Goal: Task Accomplishment & Management: Complete application form

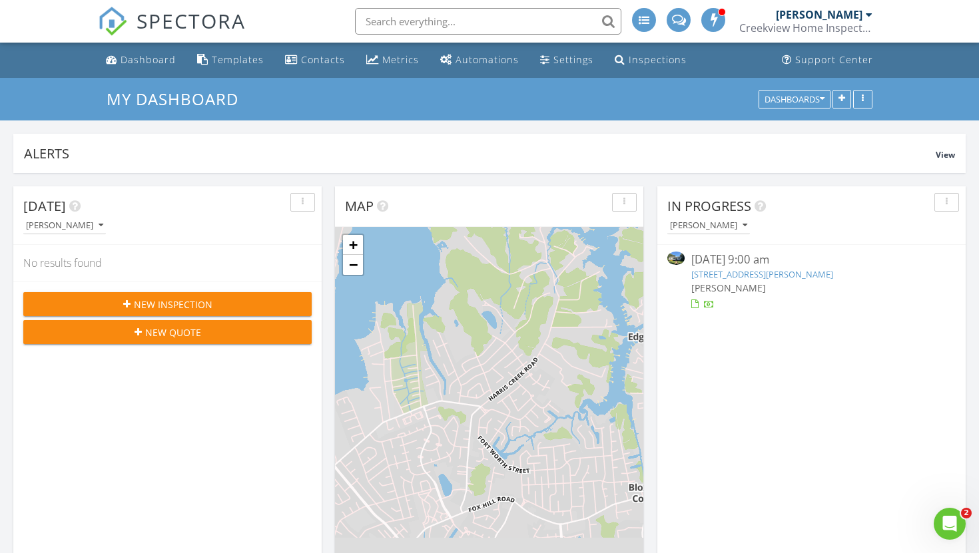
scroll to position [1213, 980]
click at [704, 277] on link "11 Royall Pl, Newport News, VA 23606" at bounding box center [762, 274] width 142 height 12
click at [701, 261] on div "08/25/25 9:00 am" at bounding box center [811, 260] width 240 height 17
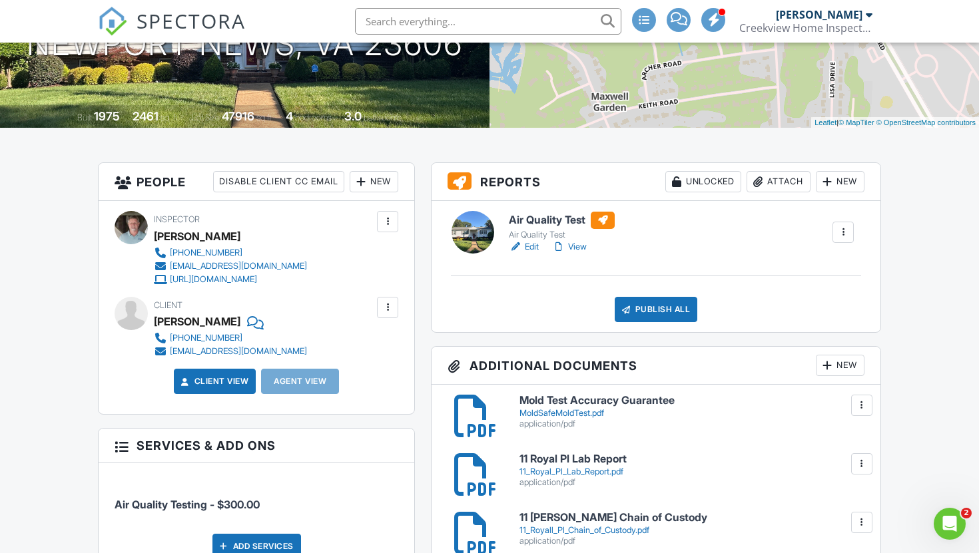
scroll to position [234, 0]
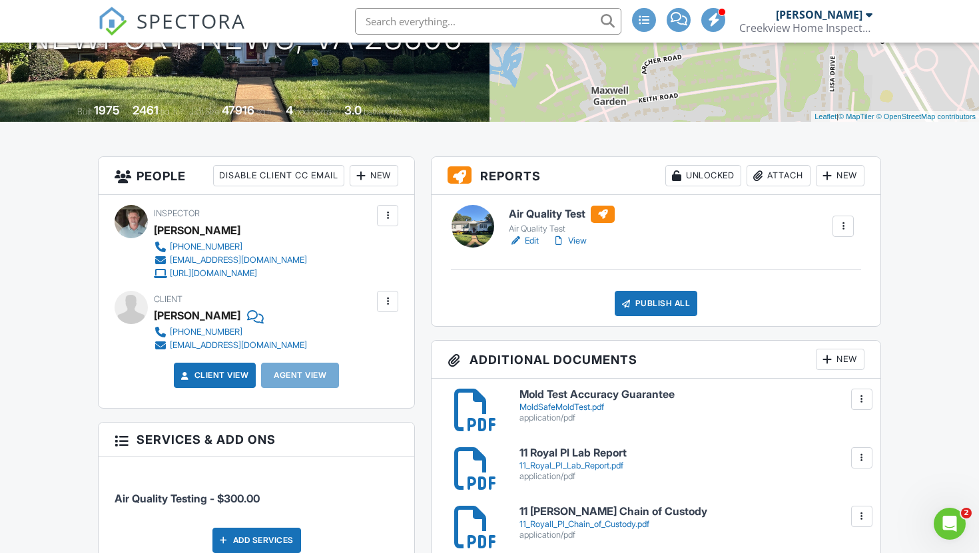
click at [534, 236] on link "Edit" at bounding box center [524, 240] width 30 height 13
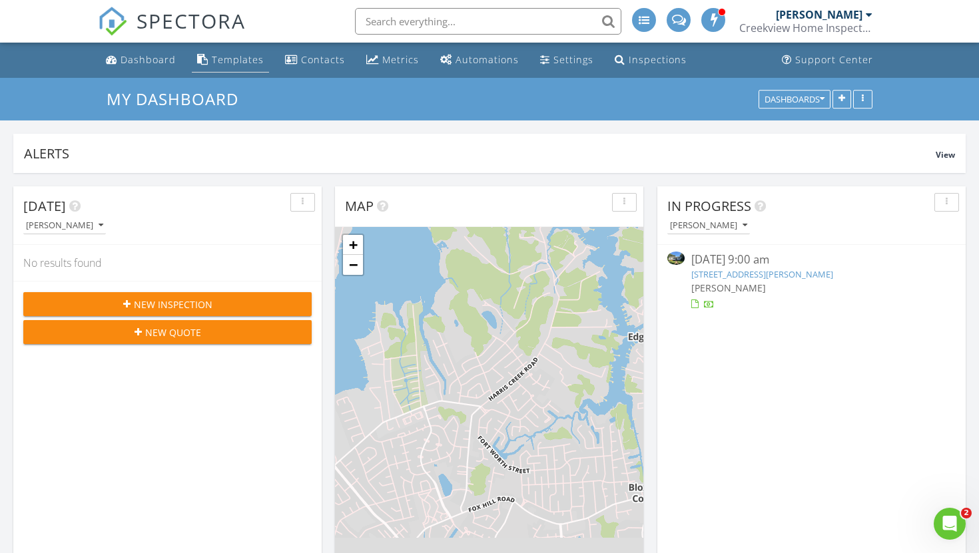
click at [229, 65] on div "Templates" at bounding box center [238, 59] width 52 height 13
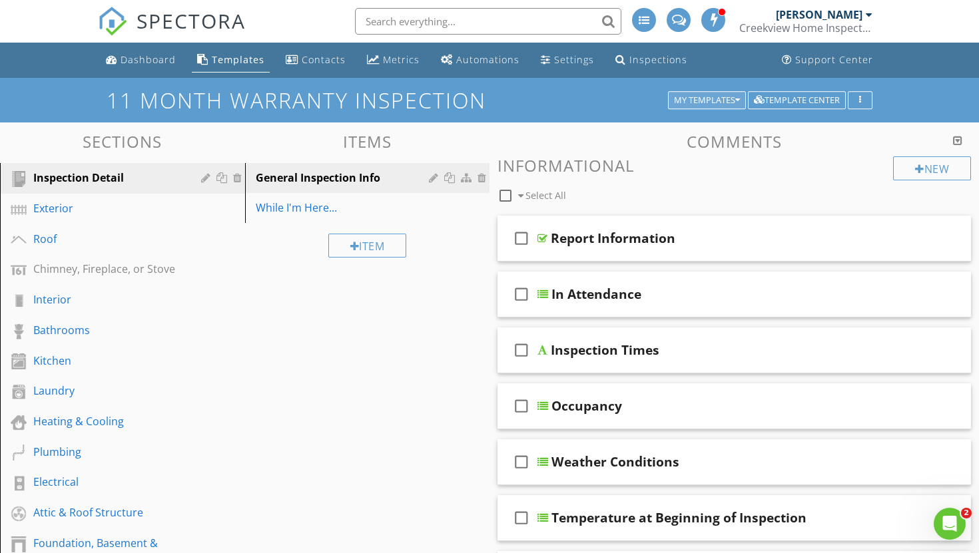
click at [733, 97] on div "My Templates" at bounding box center [707, 100] width 66 height 9
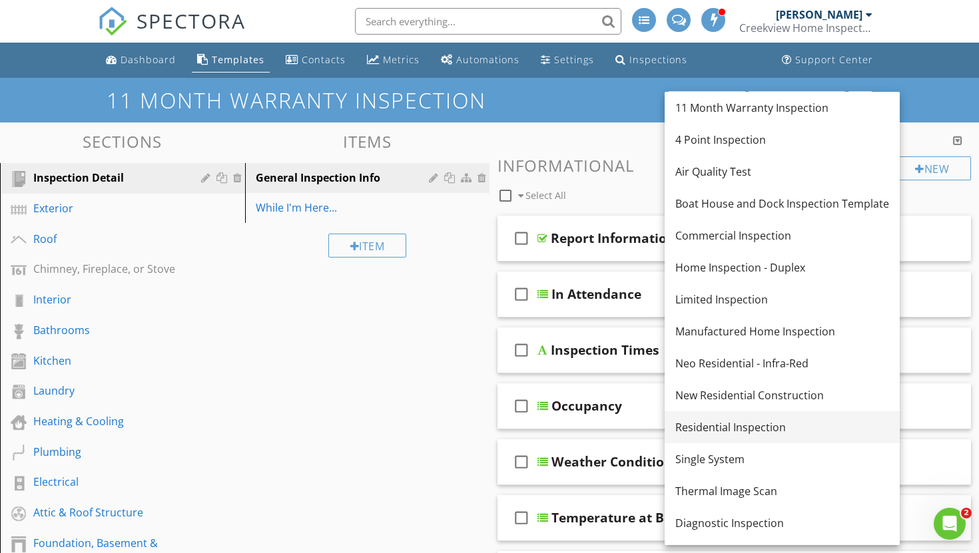
click at [720, 424] on div "Residential Inspection" at bounding box center [782, 428] width 214 height 16
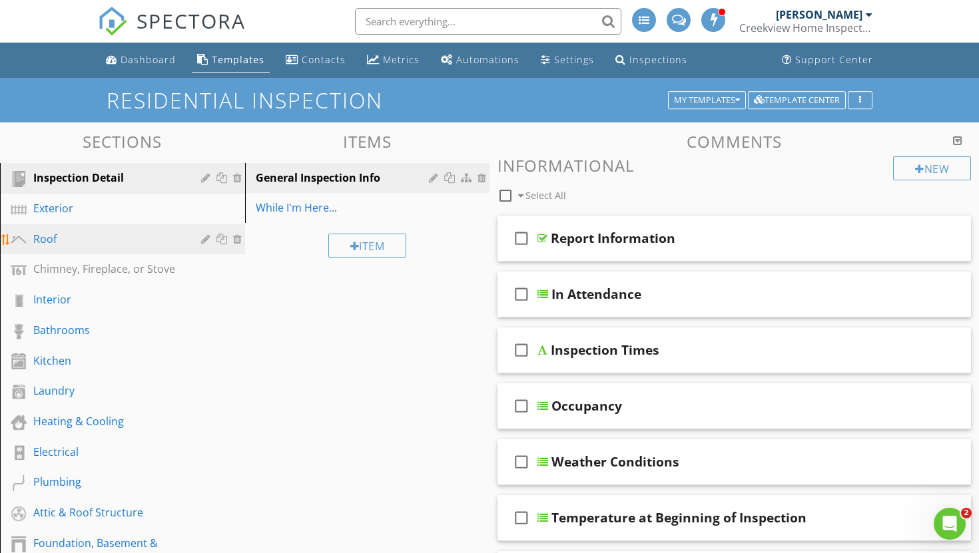
click at [85, 236] on div "Roof" at bounding box center [107, 239] width 148 height 16
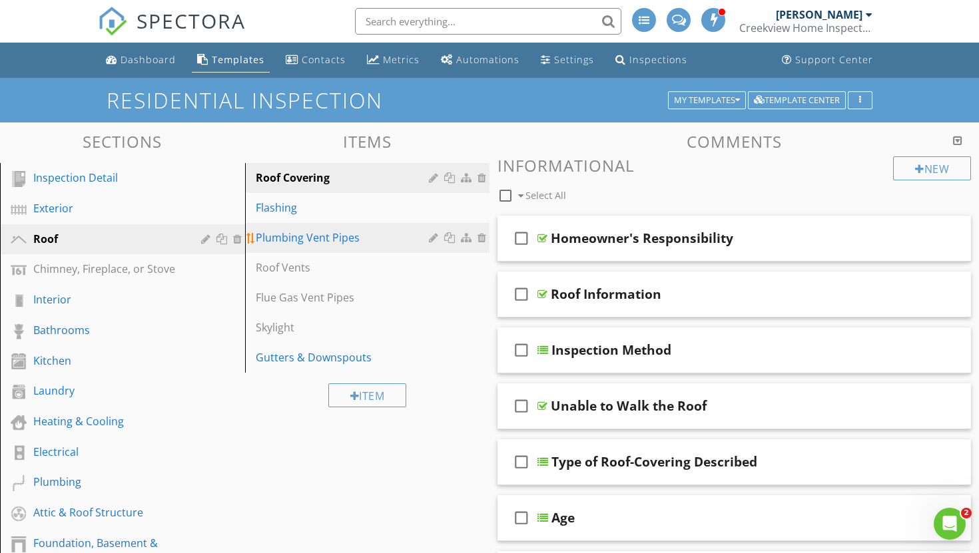
click at [291, 239] on div "Plumbing Vent Pipes" at bounding box center [345, 238] width 178 height 16
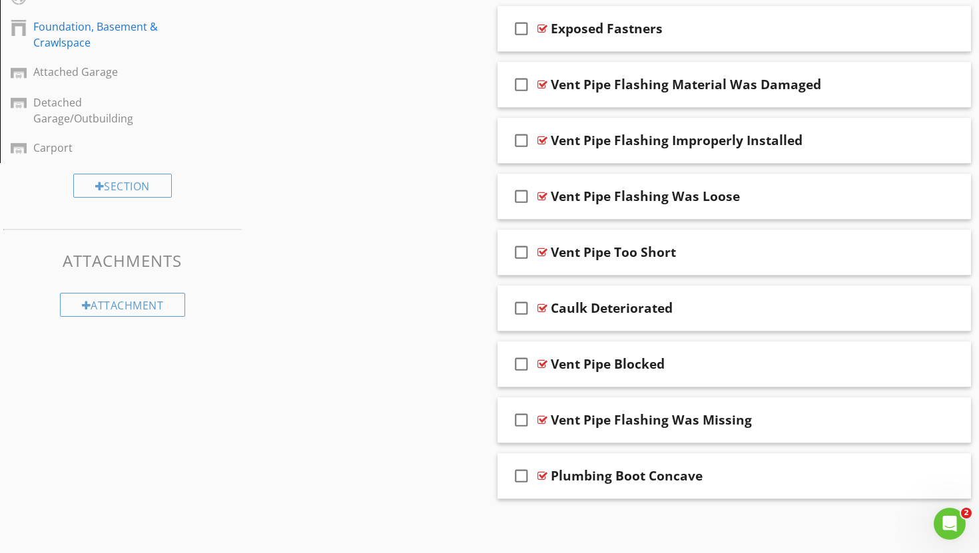
scroll to position [519, 0]
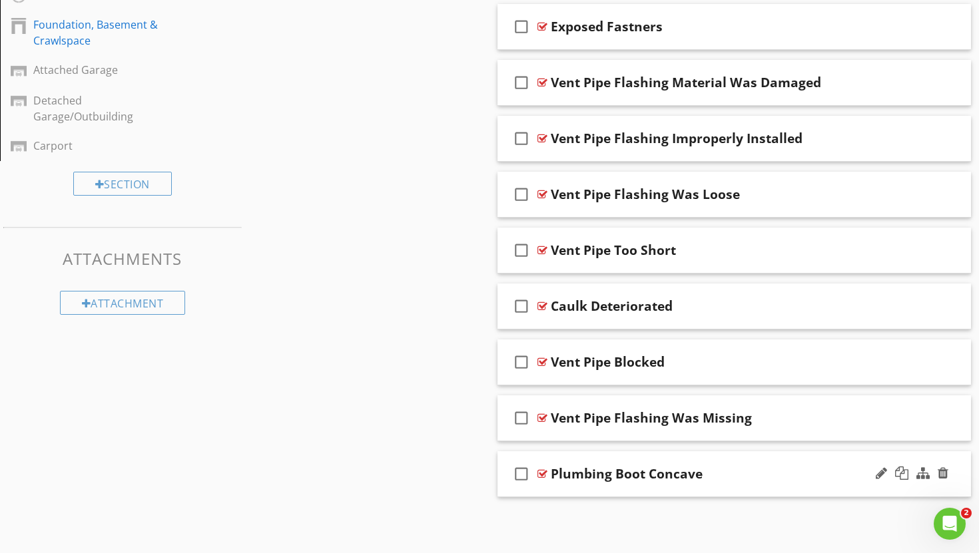
click at [652, 479] on div "Plumbing Boot Concave" at bounding box center [627, 474] width 152 height 16
click at [740, 472] on input "Plumbing Boot Concave" at bounding box center [718, 475] width 335 height 22
click at [535, 489] on div "check_box_outline_blank" at bounding box center [524, 474] width 27 height 32
click at [543, 483] on div "check_box Plumbing Boot Concave" at bounding box center [733, 474] width 473 height 46
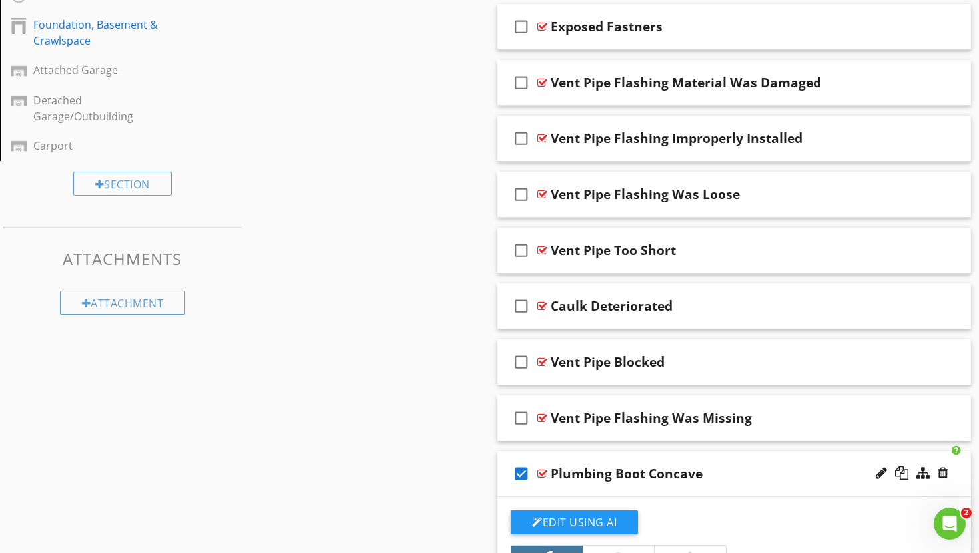
click at [523, 474] on icon "check_box" at bounding box center [521, 474] width 21 height 32
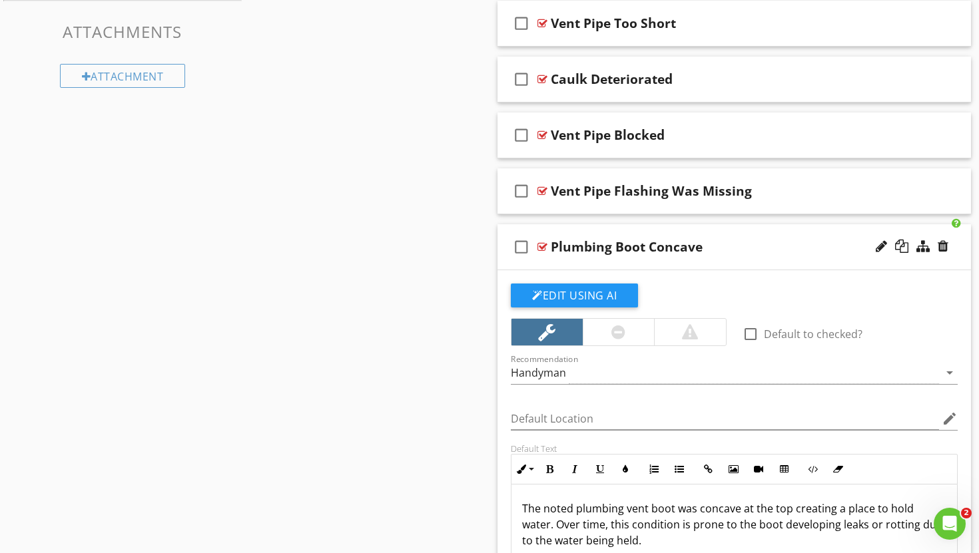
scroll to position [967, 0]
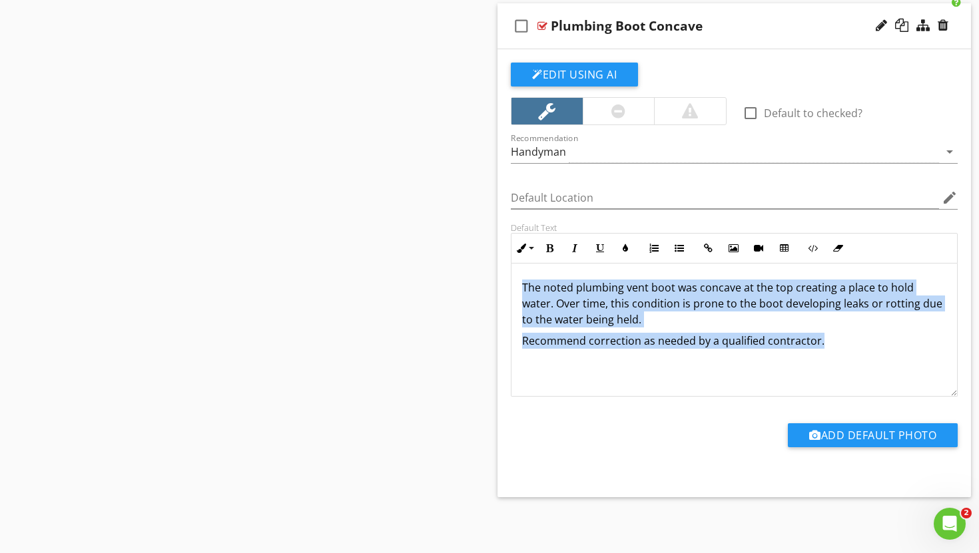
drag, startPoint x: 522, startPoint y: 286, endPoint x: 715, endPoint y: 356, distance: 205.6
click at [715, 356] on div "The noted plumbing vent boot was concave at the top creating a place to hold wa…" at bounding box center [733, 330] width 445 height 133
copy div "The noted plumbing vent boot was concave at the top creating a place to hold wa…"
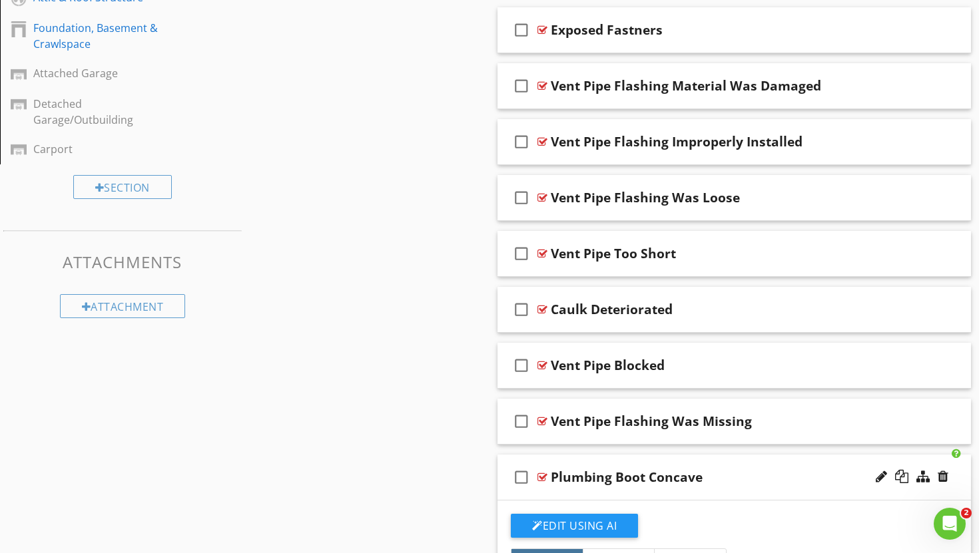
scroll to position [541, 0]
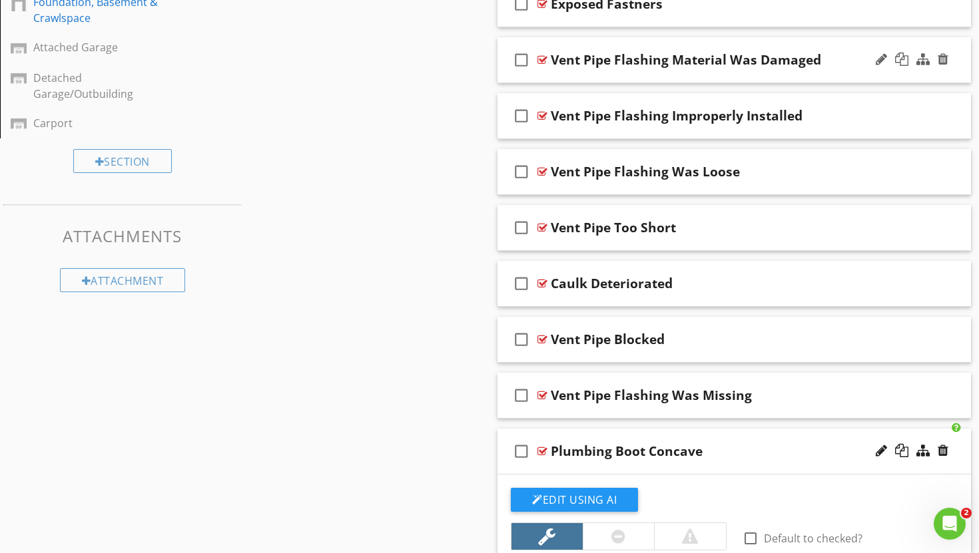
click at [731, 73] on div "check_box_outline_blank Vent Pipe Flashing Material Was Damaged" at bounding box center [733, 60] width 473 height 46
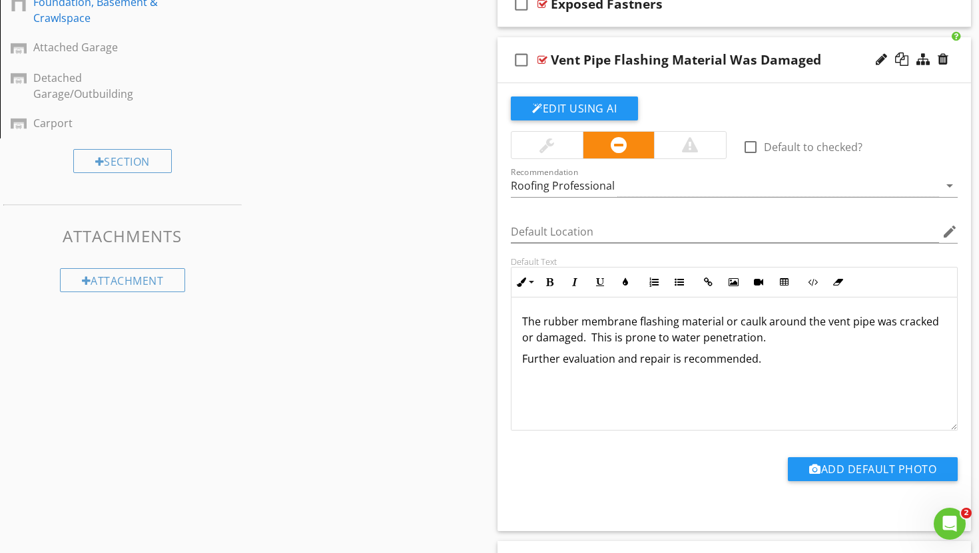
drag, startPoint x: 524, startPoint y: 320, endPoint x: 652, endPoint y: 404, distance: 152.9
click at [655, 406] on div "The rubber membrane flashing material or caulk around the vent pipe was cracked…" at bounding box center [733, 364] width 445 height 133
click at [675, 340] on p "The rubber membrane flashing material or caulk around the vent pipe was cracked…" at bounding box center [734, 330] width 424 height 32
copy p "water"
click at [570, 431] on div "Add Default Photo" at bounding box center [734, 468] width 463 height 74
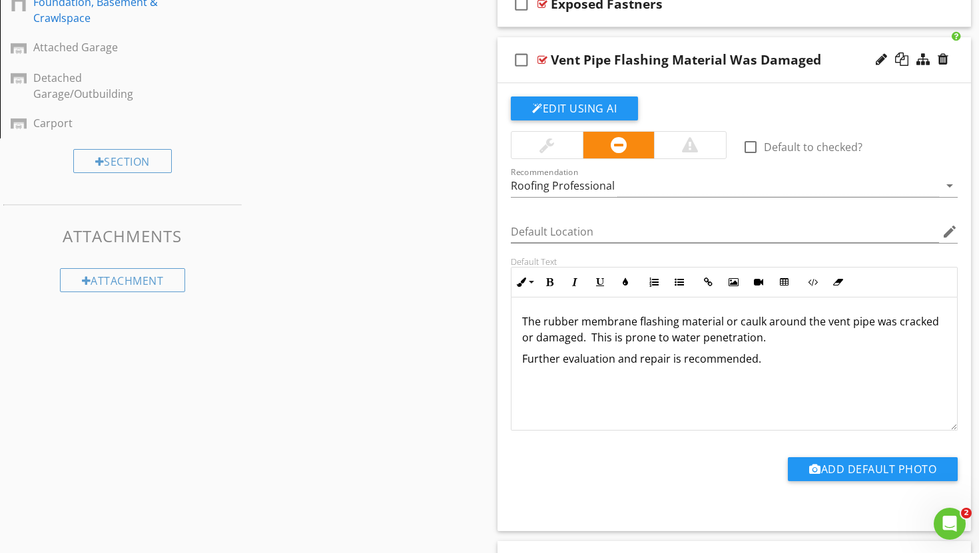
drag, startPoint x: 519, startPoint y: 323, endPoint x: 605, endPoint y: 402, distance: 116.4
click at [605, 402] on div "The rubber membrane flashing material or caulk around the vent pipe was cracked…" at bounding box center [733, 364] width 445 height 133
copy div "The rubber membrane flashing material or caulk around the vent pipe was cracked…"
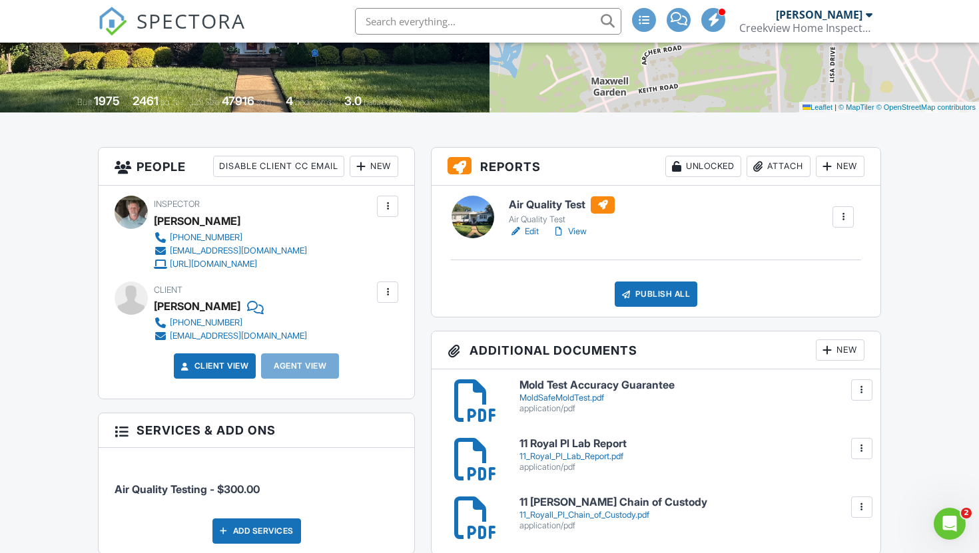
scroll to position [231, 0]
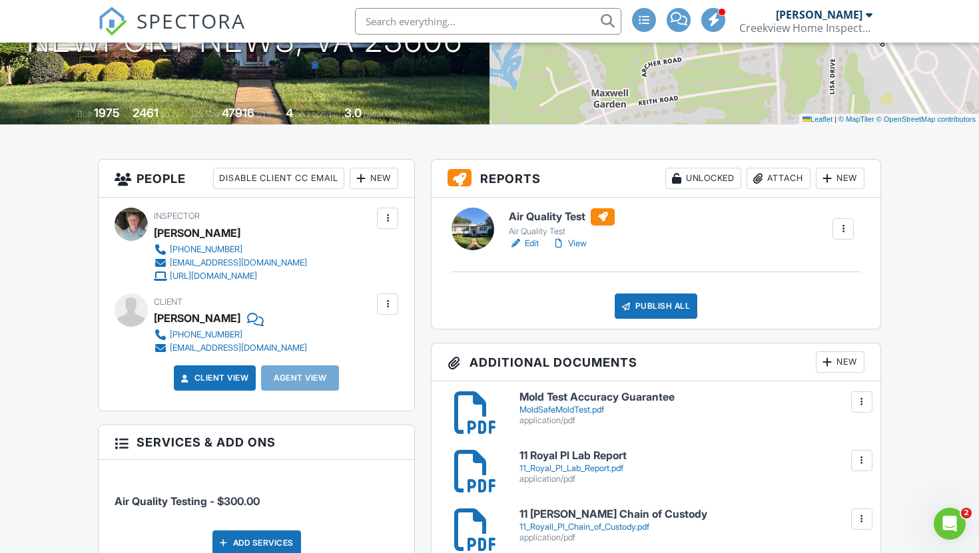
click at [663, 310] on div "Publish All" at bounding box center [656, 306] width 83 height 25
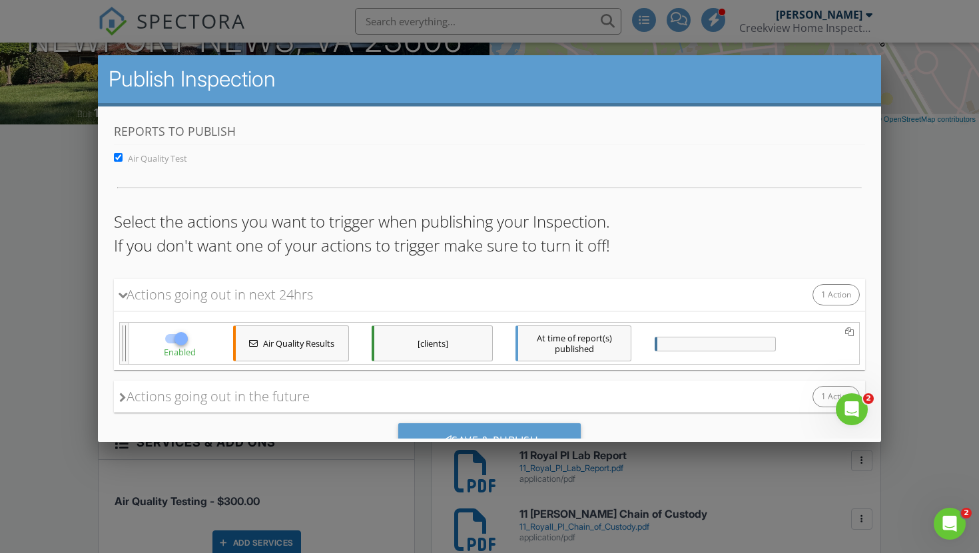
scroll to position [58, 0]
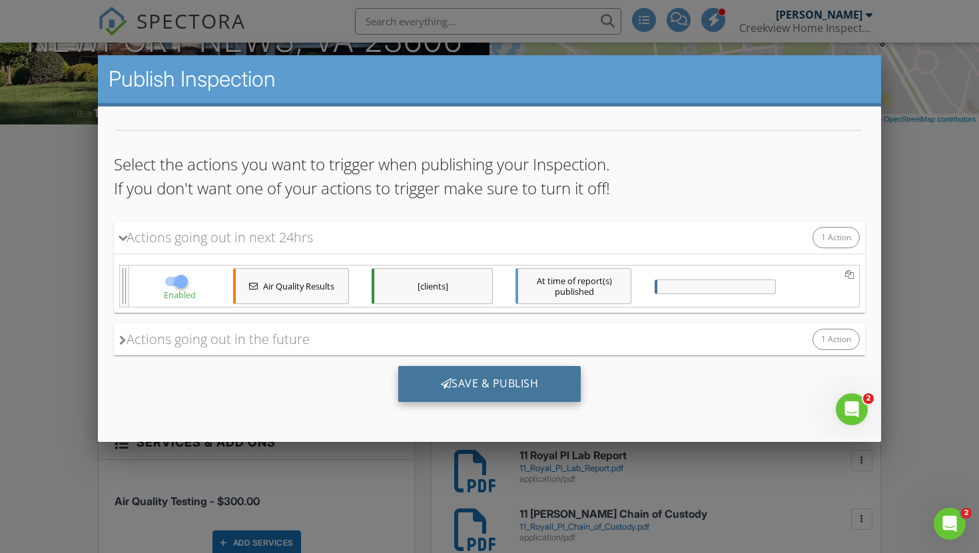
click at [478, 386] on div "Save & Publish" at bounding box center [489, 384] width 183 height 36
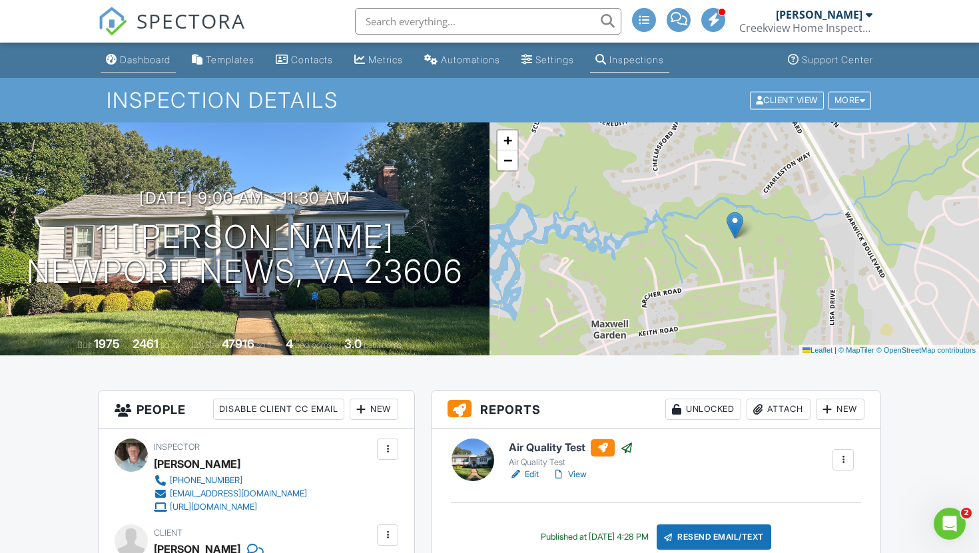
click at [148, 58] on div "Dashboard" at bounding box center [145, 59] width 51 height 11
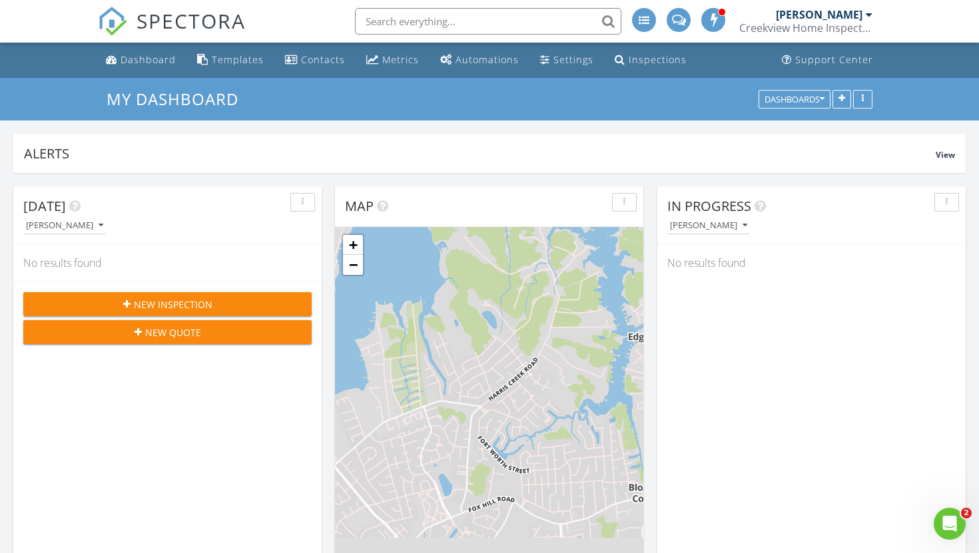
click at [132, 302] on div "New Inspection" at bounding box center [167, 305] width 267 height 14
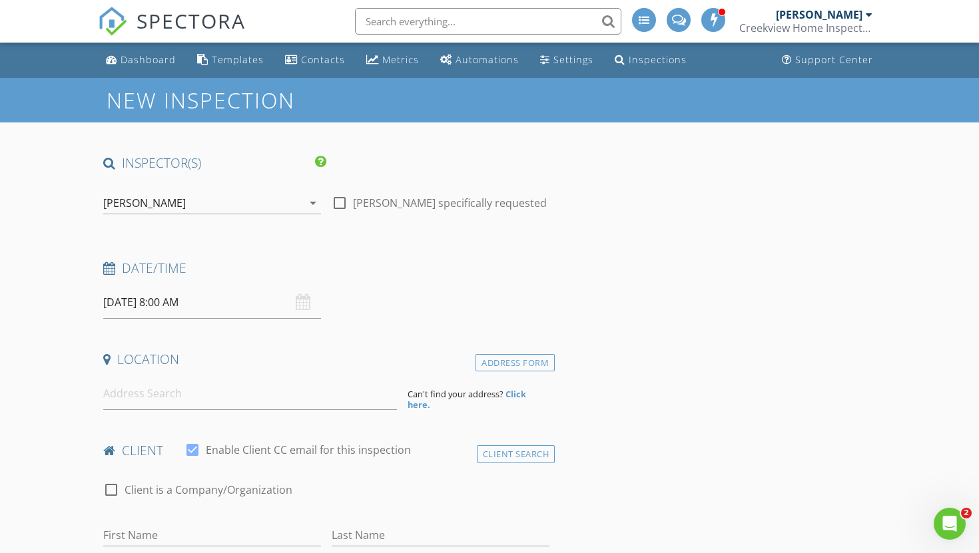
click at [133, 303] on input "08/28/2025 8:00 AM" at bounding box center [212, 302] width 218 height 33
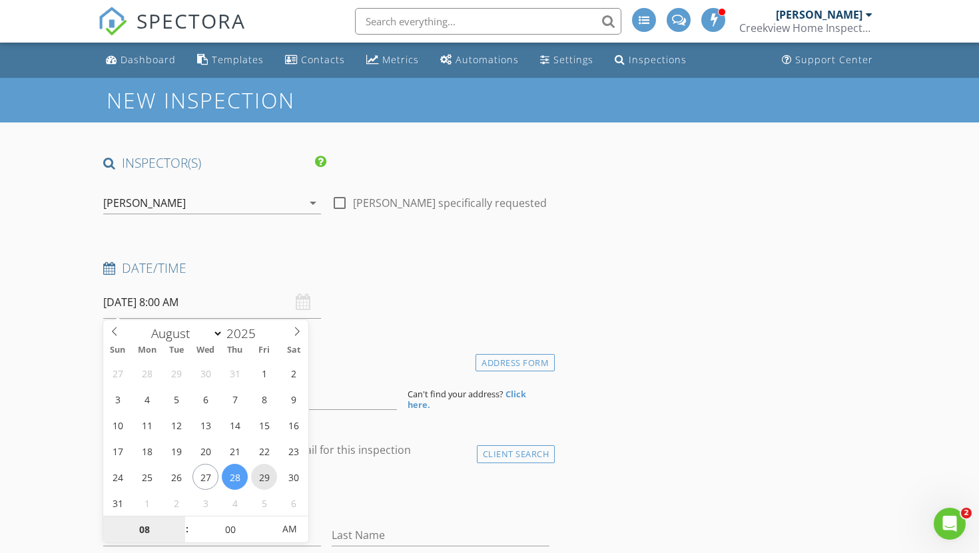
type input "08/29/2025 8:00 AM"
type input "09"
type input "08/29/2025 9:00 AM"
click at [180, 522] on span at bounding box center [180, 523] width 9 height 13
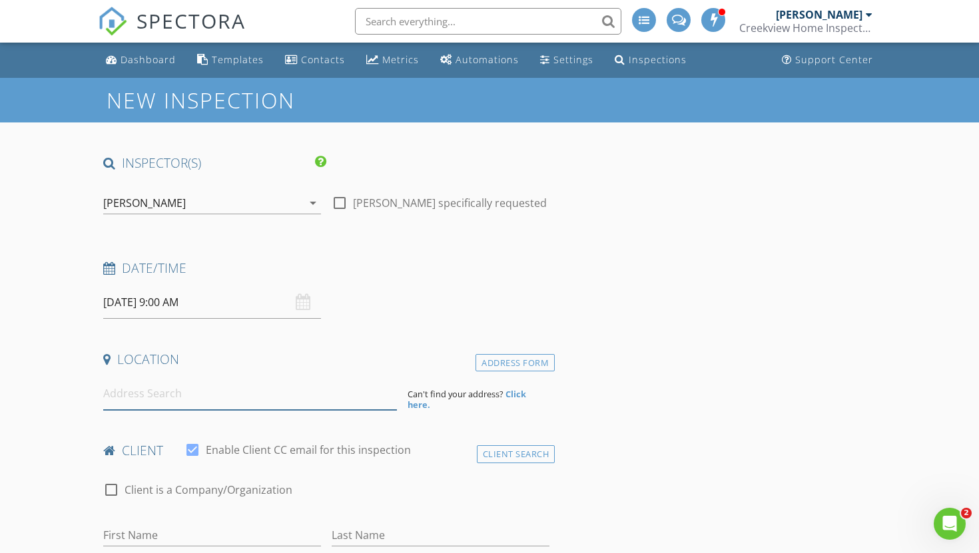
click at [126, 404] on input at bounding box center [250, 394] width 294 height 33
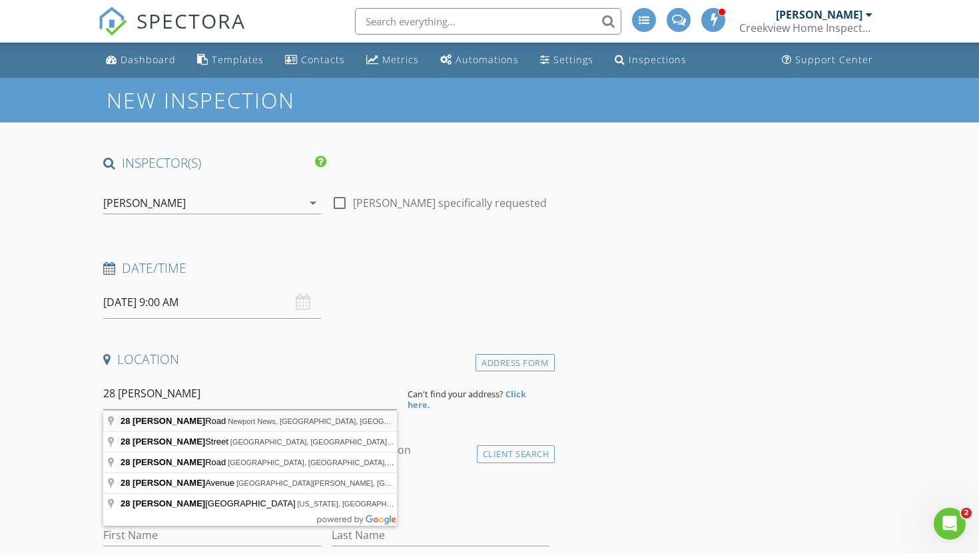
type input "28 Randolph Road, Newport News, VA, USA"
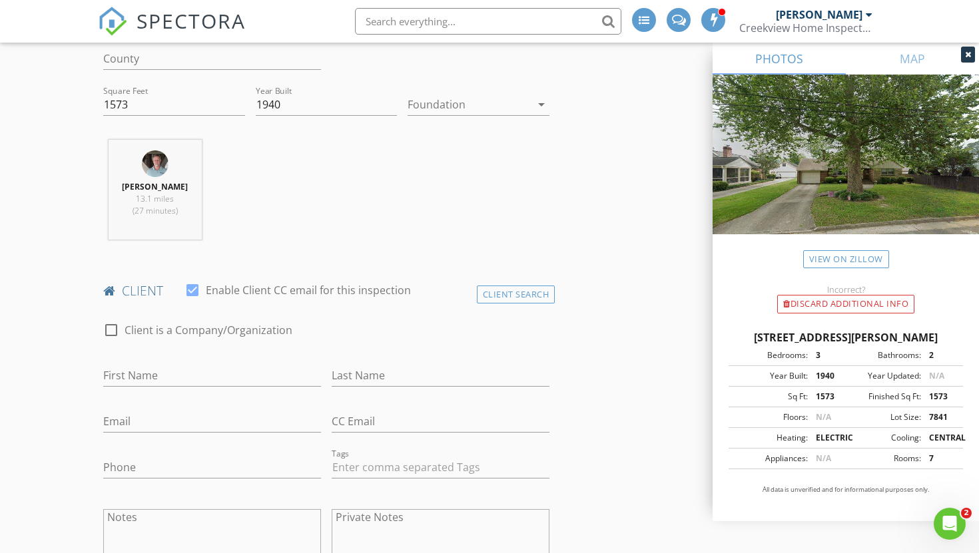
scroll to position [441, 0]
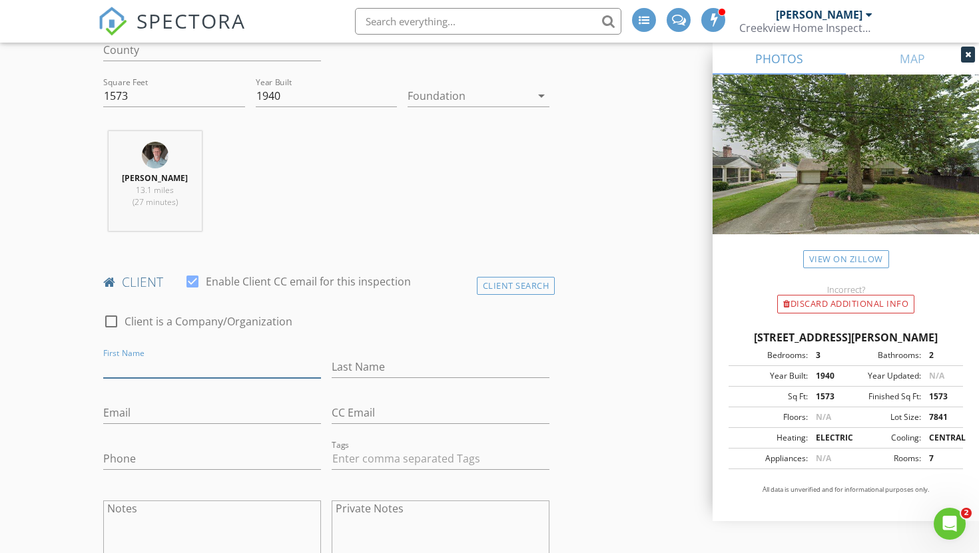
click at [142, 366] on input "First Name" at bounding box center [212, 367] width 218 height 22
type input "Kelly"
type input "Hunter"
click at [113, 414] on input "Email" at bounding box center [212, 413] width 218 height 22
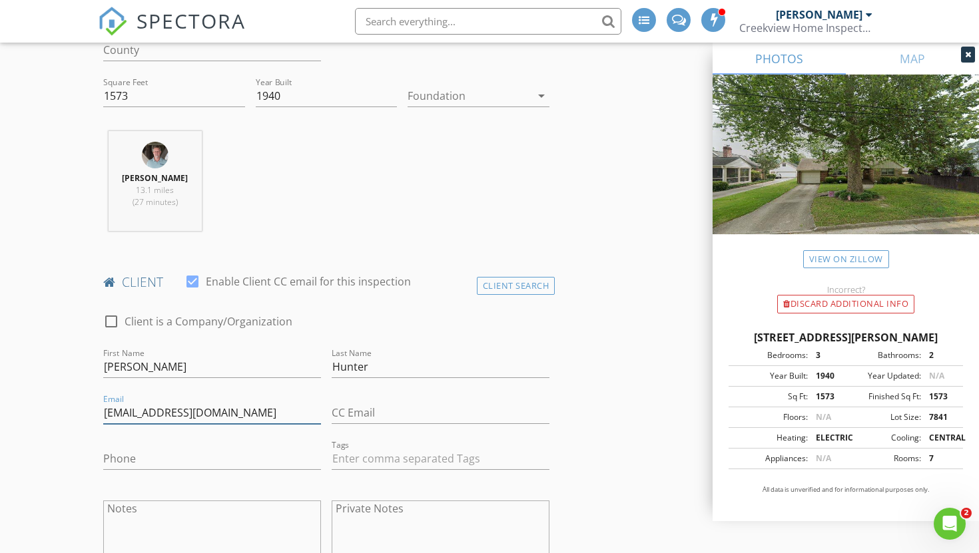
type input "kelhunt05@gmail.com"
drag, startPoint x: 128, startPoint y: 456, endPoint x: 75, endPoint y: 456, distance: 53.3
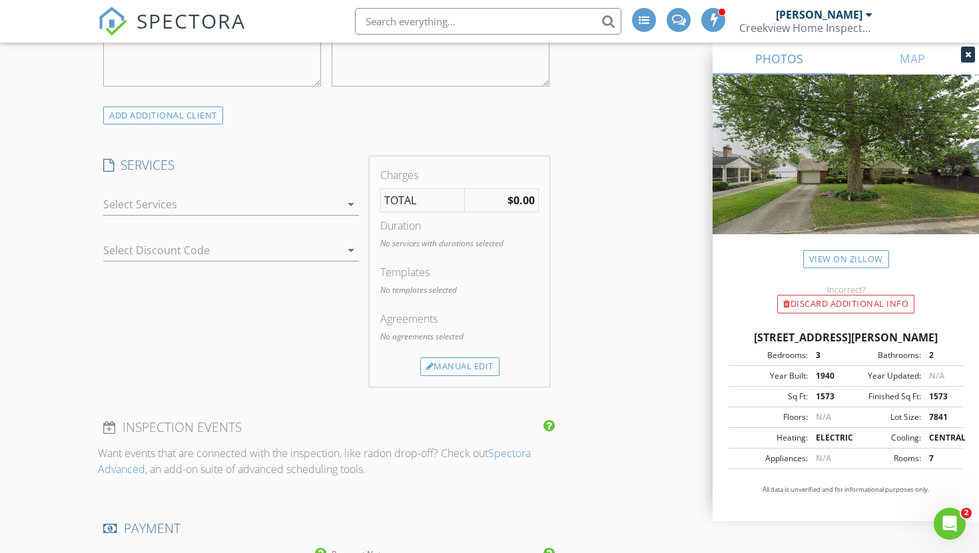
scroll to position [998, 0]
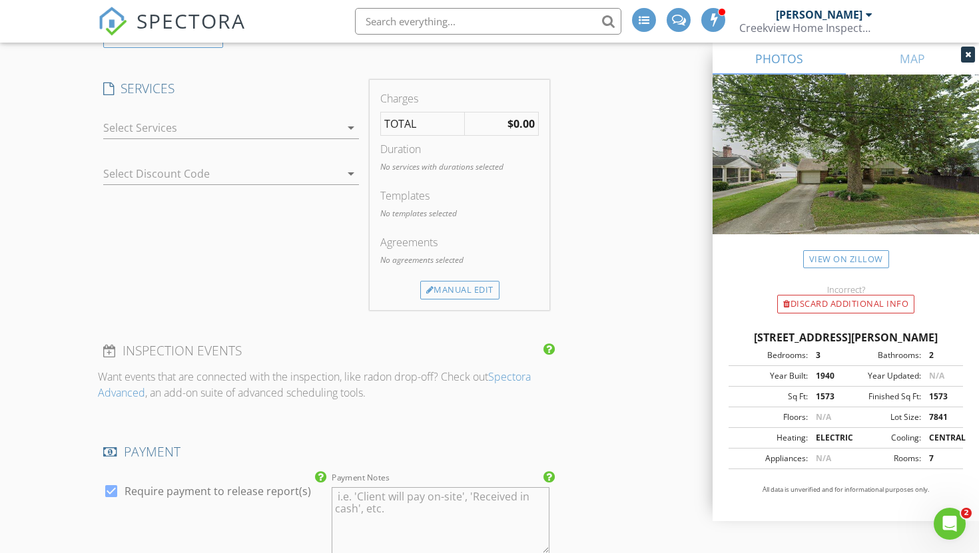
type input "757-816-0234"
click at [350, 130] on icon "arrow_drop_down" at bounding box center [351, 128] width 16 height 16
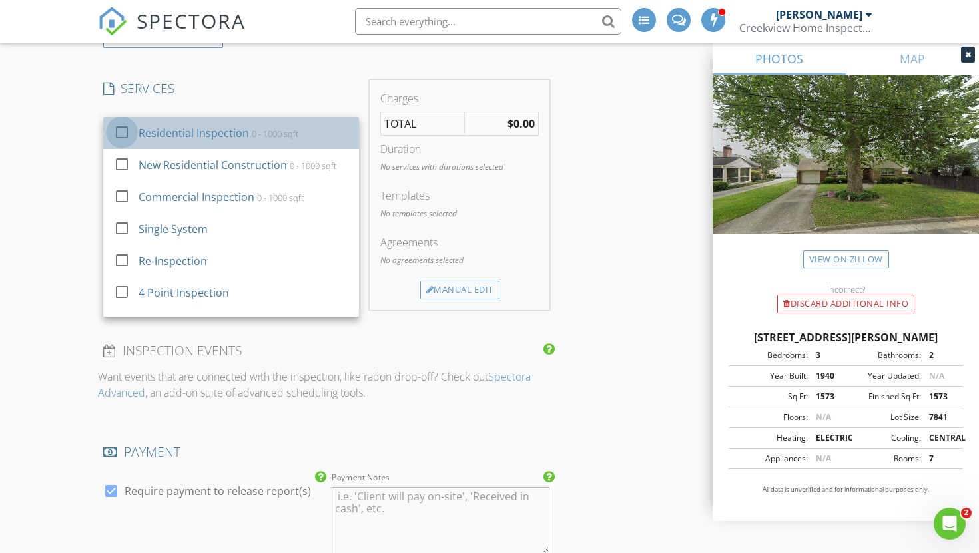
click at [128, 135] on div at bounding box center [122, 132] width 23 height 23
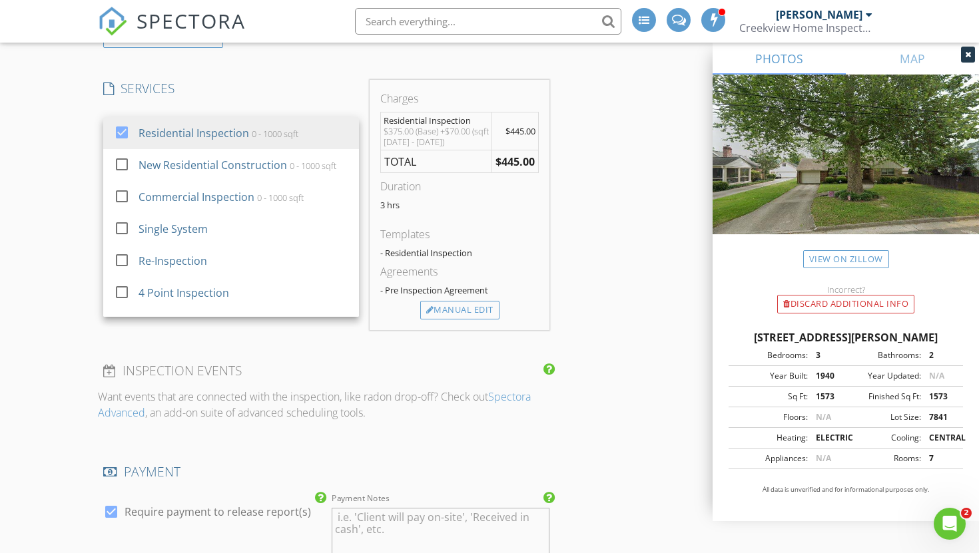
click at [68, 227] on div "New Inspection INSPECTOR(S) check_box Craig Brown PRIMARY Craig Brown arrow_dro…" at bounding box center [489, 309] width 979 height 2459
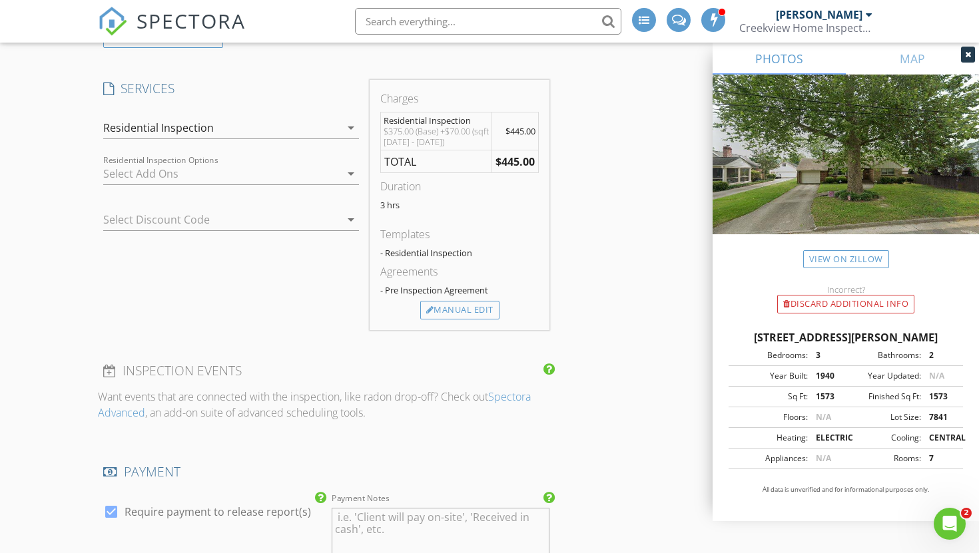
click at [353, 168] on icon "arrow_drop_down" at bounding box center [351, 174] width 16 height 16
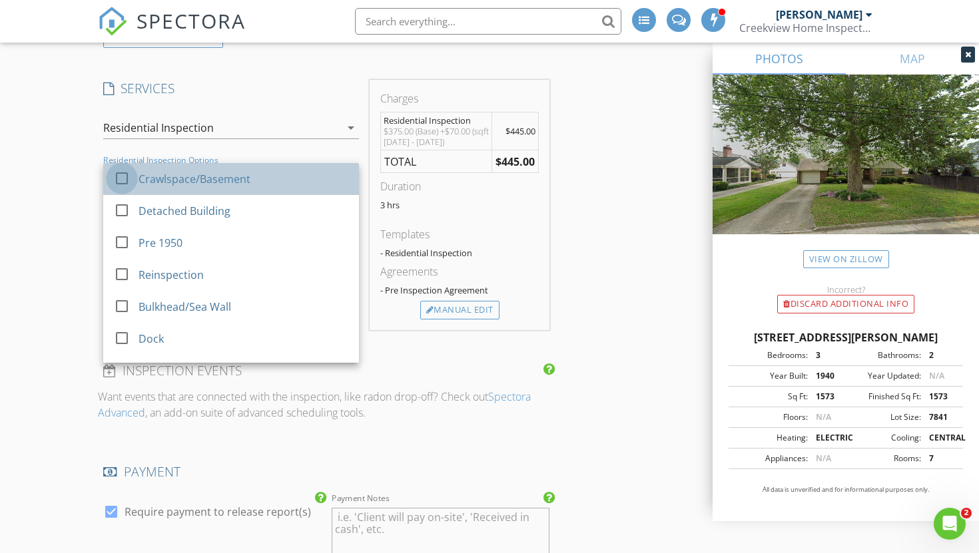
click at [117, 179] on div at bounding box center [122, 178] width 23 height 23
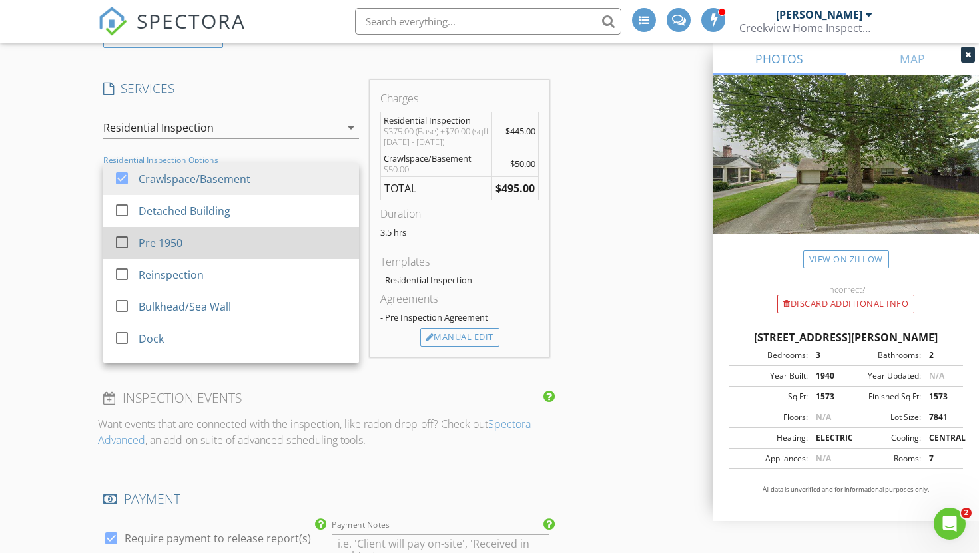
click at [122, 243] on div at bounding box center [122, 242] width 23 height 23
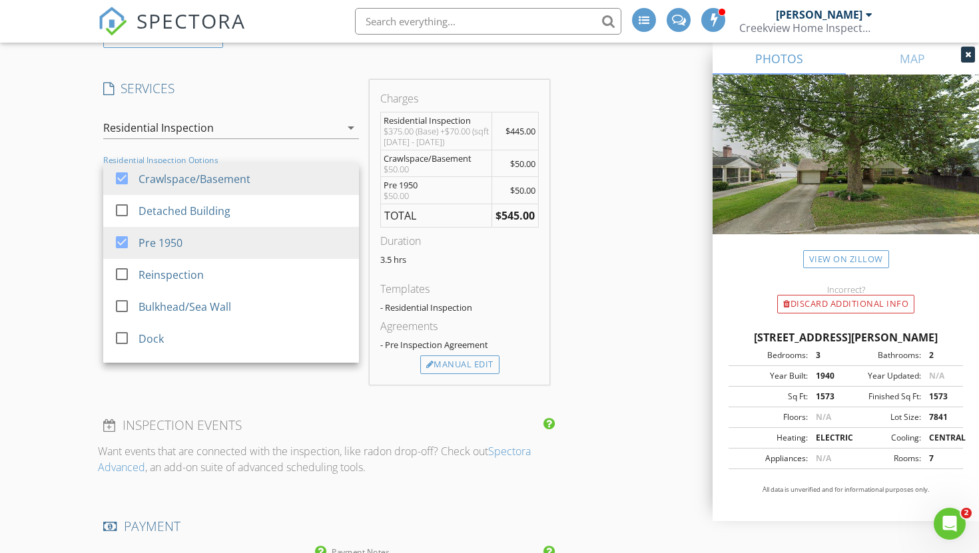
click at [71, 283] on div "New Inspection INSPECTOR(S) check_box Craig Brown PRIMARY Craig Brown arrow_dro…" at bounding box center [489, 336] width 979 height 2512
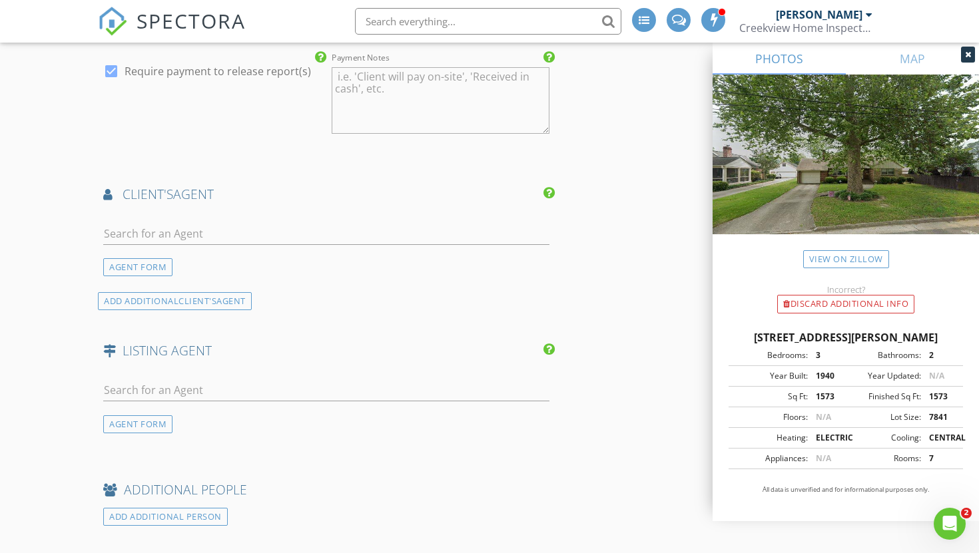
scroll to position [1494, 0]
click at [124, 228] on input "text" at bounding box center [326, 233] width 446 height 22
click at [119, 270] on div "AGENT FORM" at bounding box center [137, 267] width 69 height 18
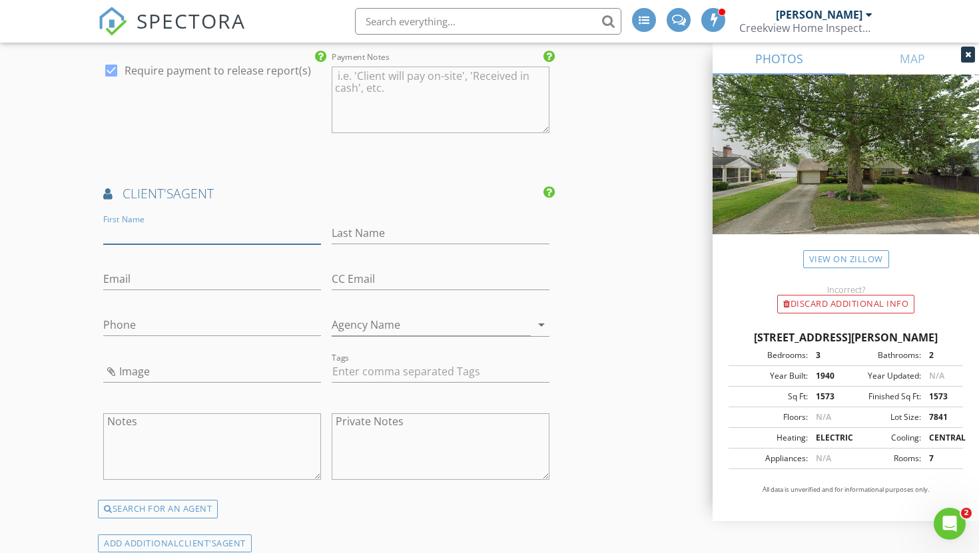
click at [124, 235] on input "First Name" at bounding box center [212, 233] width 218 height 22
type input "Linda"
type input "Puglisse"
click at [116, 276] on input "Email" at bounding box center [212, 279] width 218 height 22
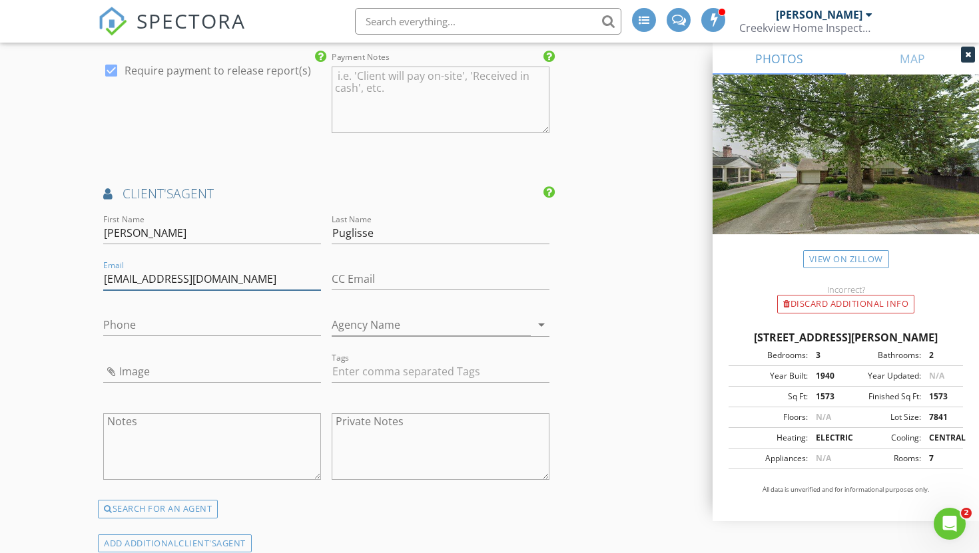
type input "lindap@crushrealestateteam.com"
drag, startPoint x: 120, startPoint y: 326, endPoint x: 104, endPoint y: 329, distance: 16.3
click at [114, 328] on input "Phone" at bounding box center [212, 325] width 218 height 22
type input "757-870-9782"
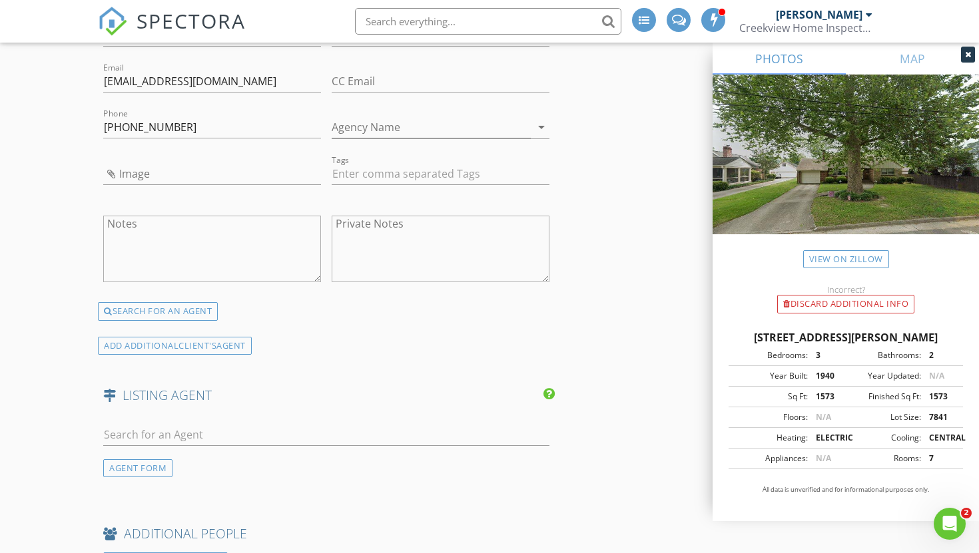
scroll to position [1697, 0]
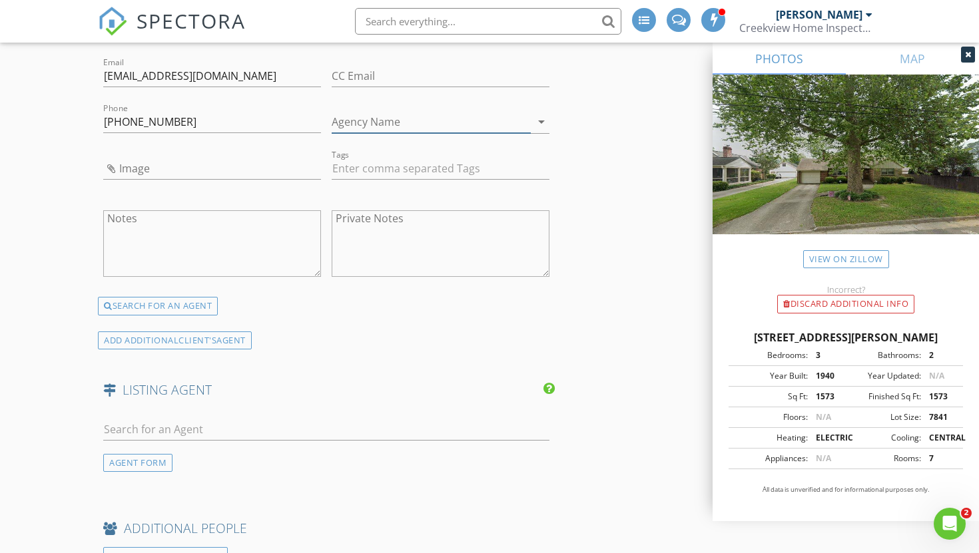
click at [347, 127] on input "Agency Name" at bounding box center [431, 122] width 199 height 22
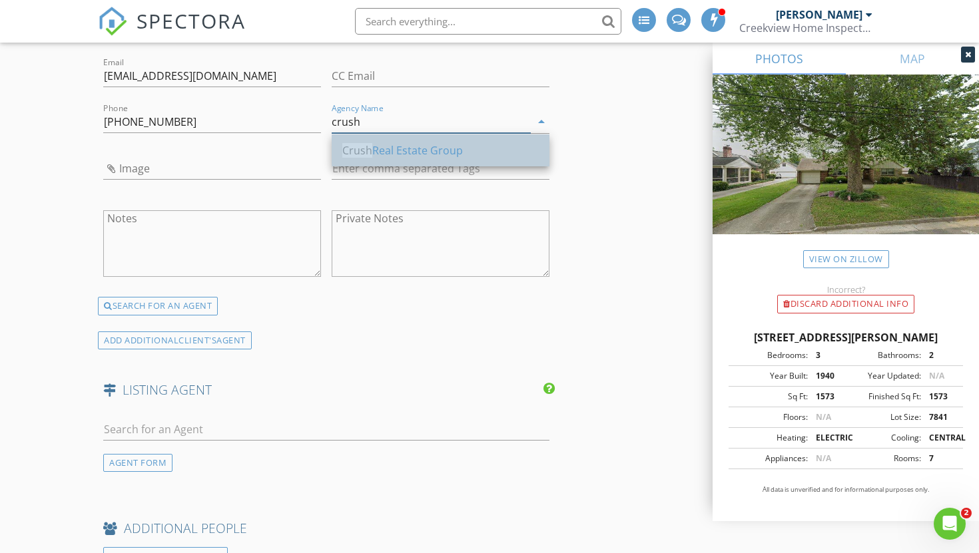
click at [412, 146] on div "Crush Real Estate Group" at bounding box center [440, 151] width 196 height 16
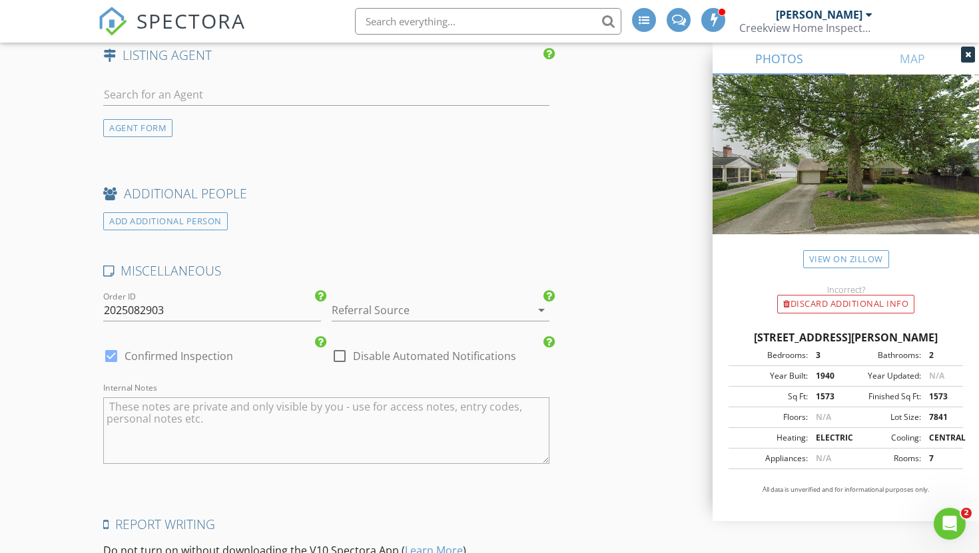
scroll to position [2062, 0]
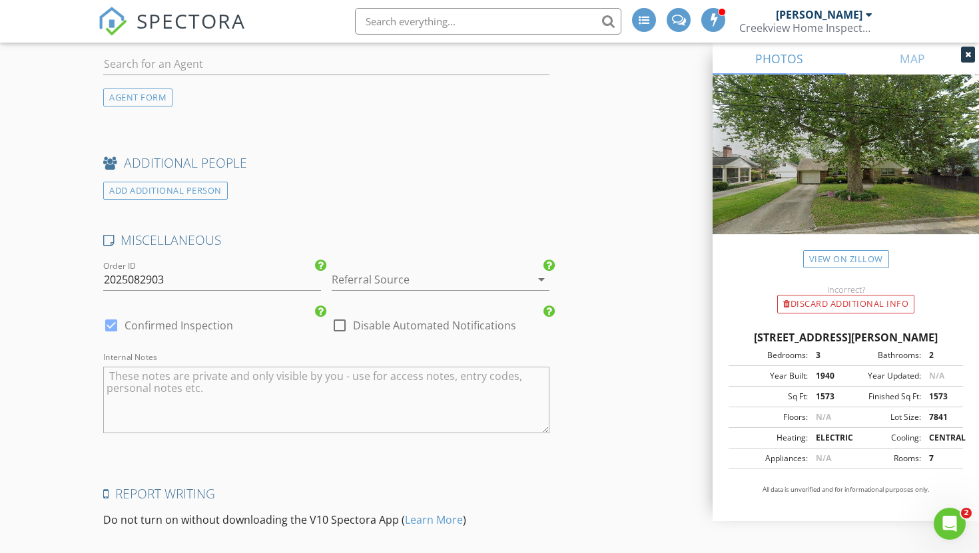
type input "Crush Real Estate Group"
click at [164, 283] on input "2025082903" at bounding box center [212, 280] width 218 height 22
type input "2025082901"
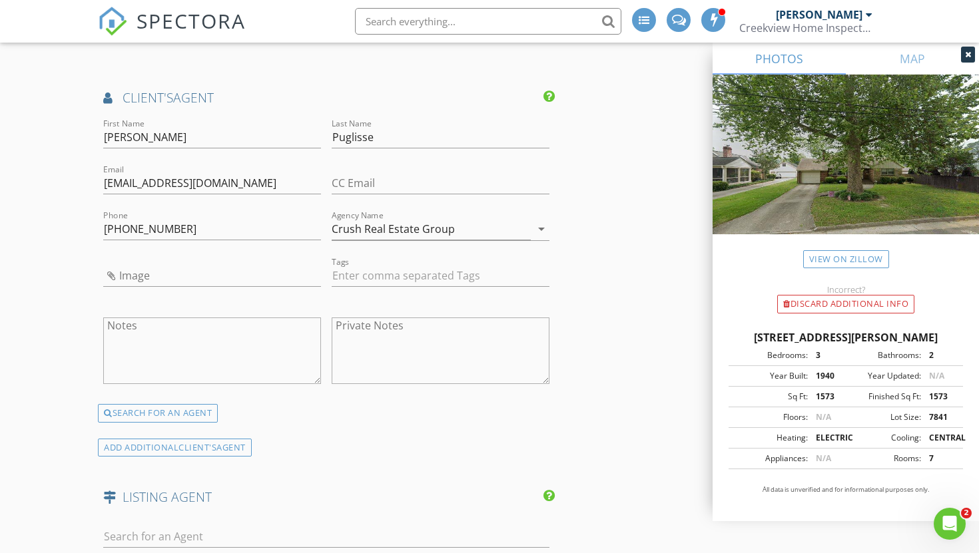
scroll to position [1605, 0]
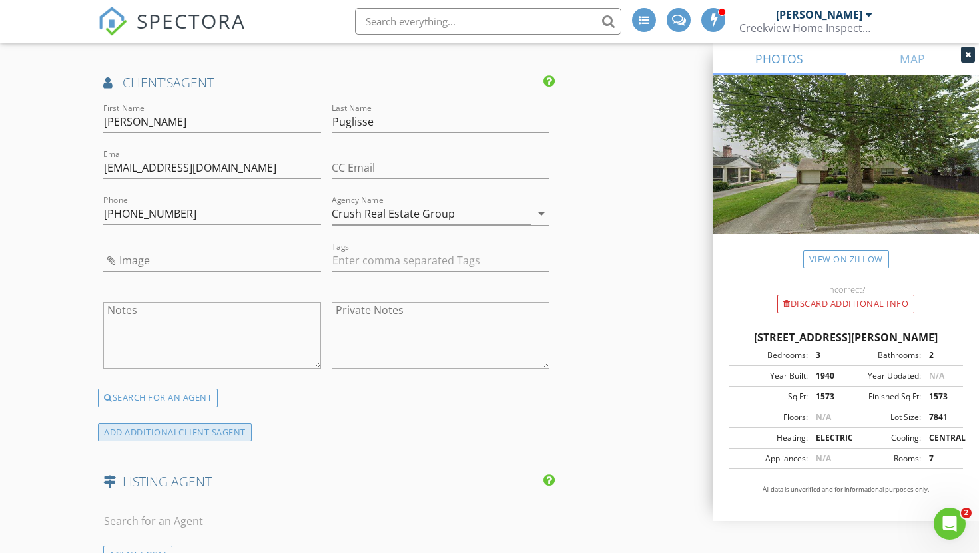
click at [159, 433] on div "ADD ADDITIONAL client's AGENT" at bounding box center [175, 433] width 154 height 18
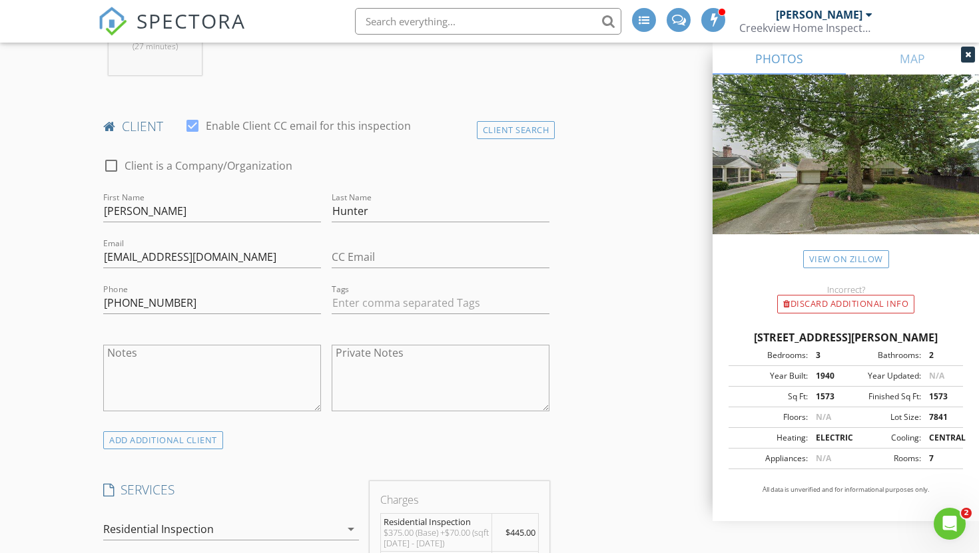
scroll to position [597, 0]
click at [148, 440] on div "ADD ADDITIONAL client" at bounding box center [163, 440] width 120 height 18
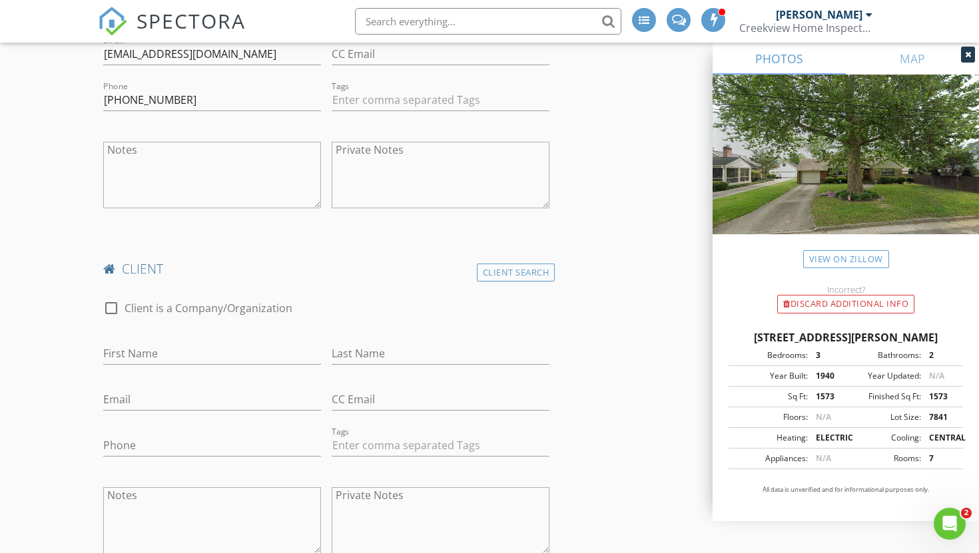
scroll to position [878, 0]
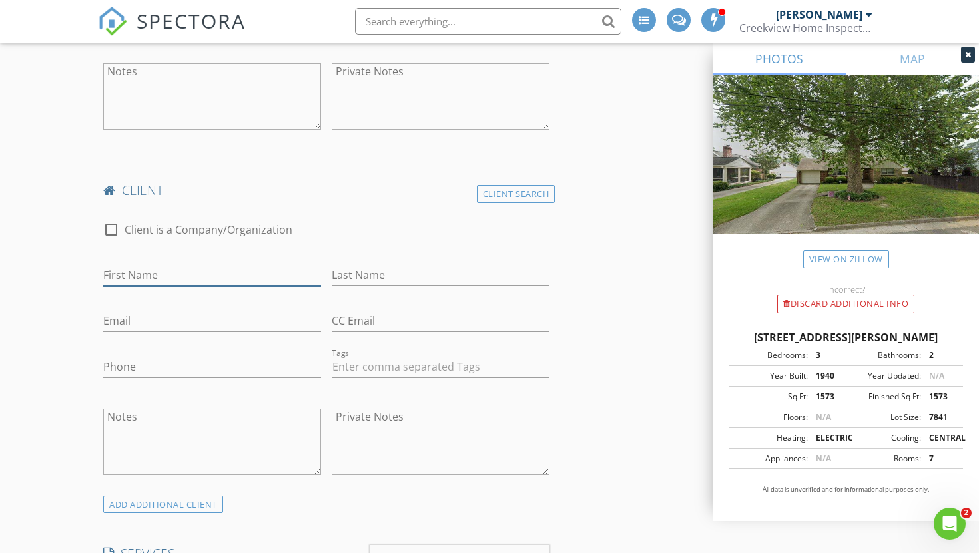
click at [134, 268] on input "First Name" at bounding box center [212, 275] width 218 height 22
type input "Matthew"
click at [343, 278] on input "Last Name" at bounding box center [441, 275] width 218 height 22
type input "Manry"
click at [126, 324] on input "Email" at bounding box center [212, 321] width 218 height 22
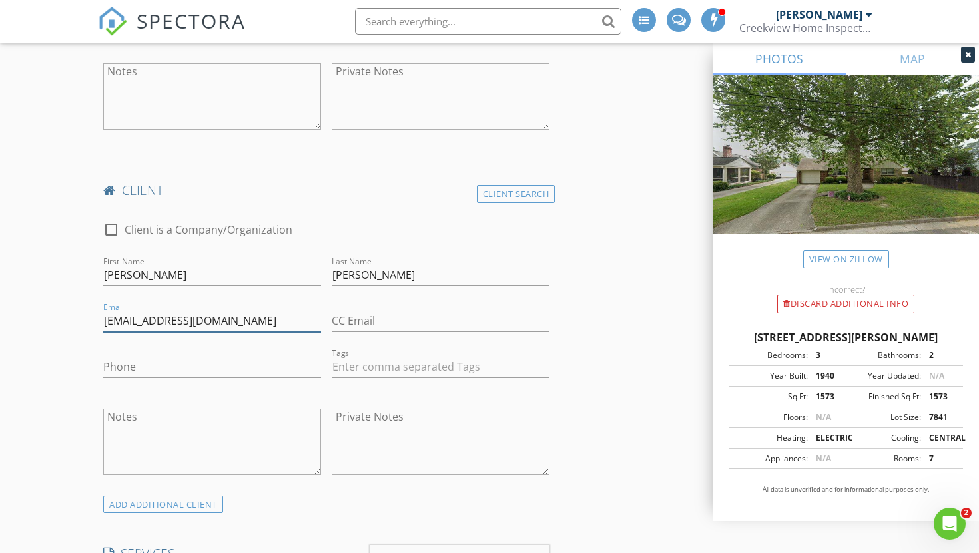
type input "matt_manry@hotmail.com"
click at [115, 367] on input "Phone" at bounding box center [212, 367] width 218 height 22
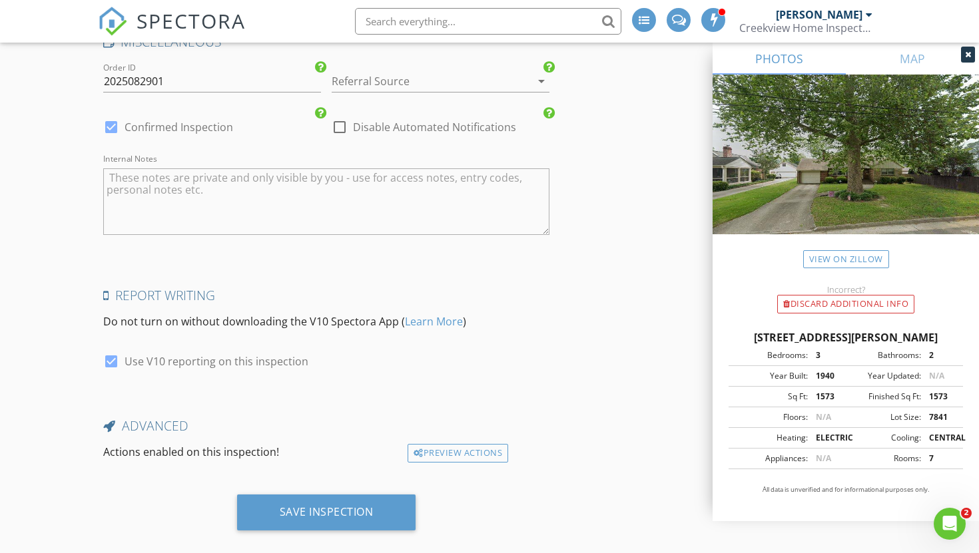
scroll to position [2764, 0]
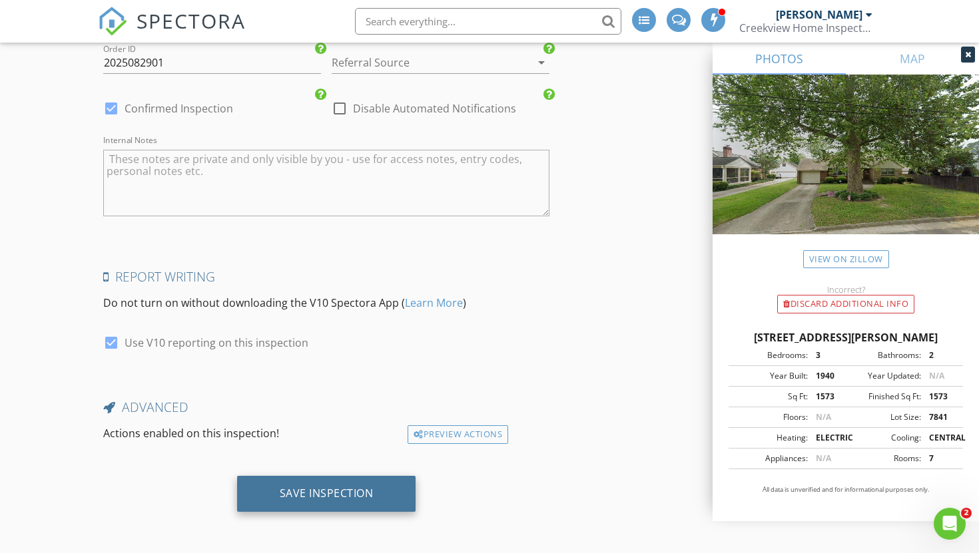
click at [309, 506] on div "Save Inspection" at bounding box center [326, 494] width 179 height 36
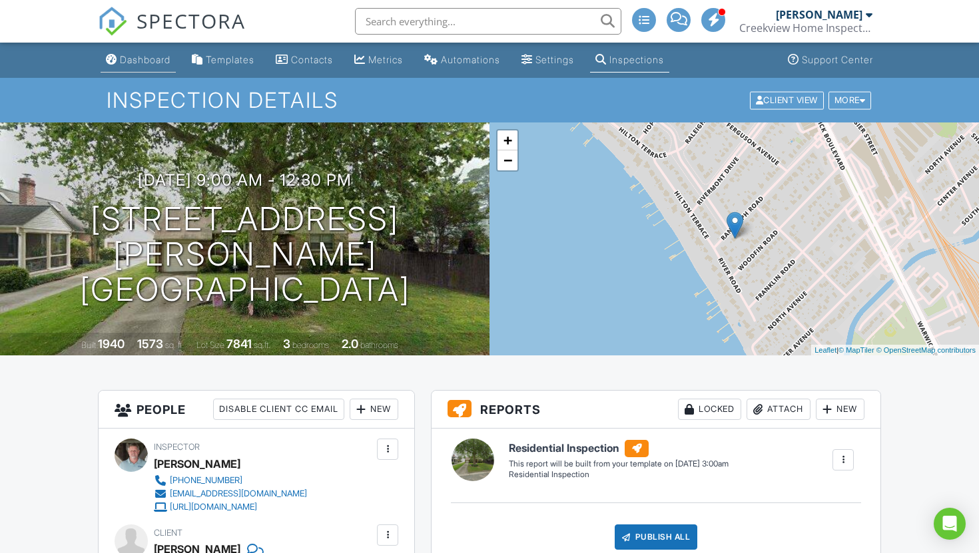
click at [145, 63] on div "Dashboard" at bounding box center [145, 59] width 51 height 11
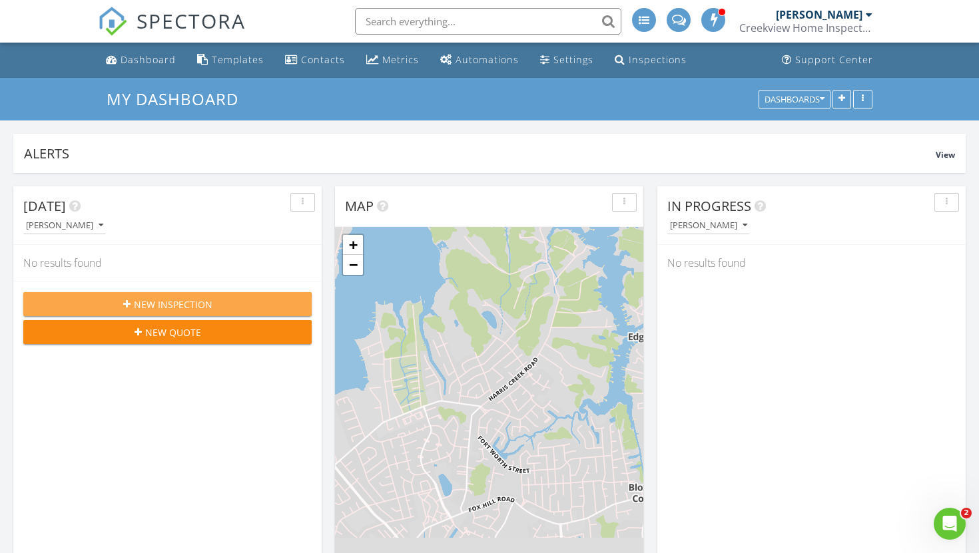
click at [152, 300] on span "New Inspection" at bounding box center [173, 305] width 79 height 14
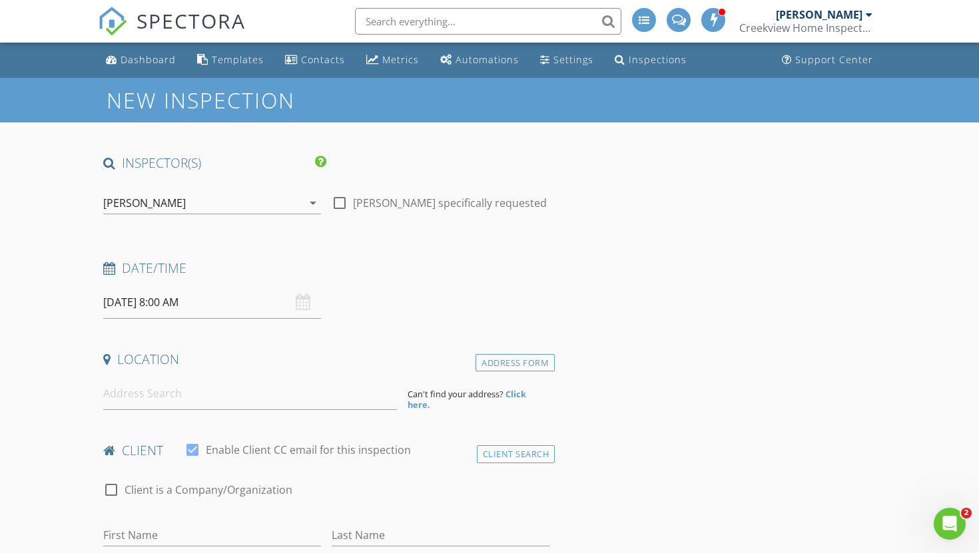
click at [145, 301] on input "[DATE] 8:00 AM" at bounding box center [212, 302] width 218 height 33
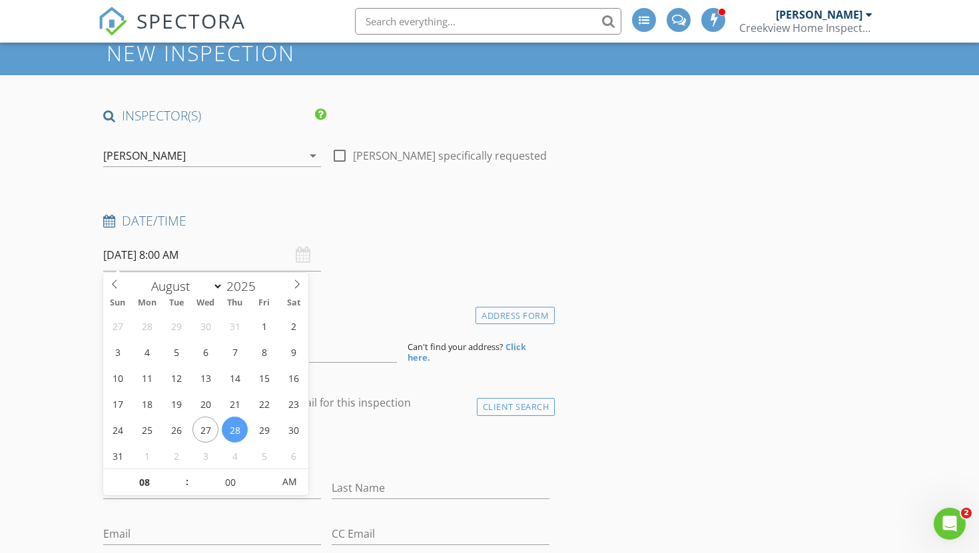
scroll to position [55, 0]
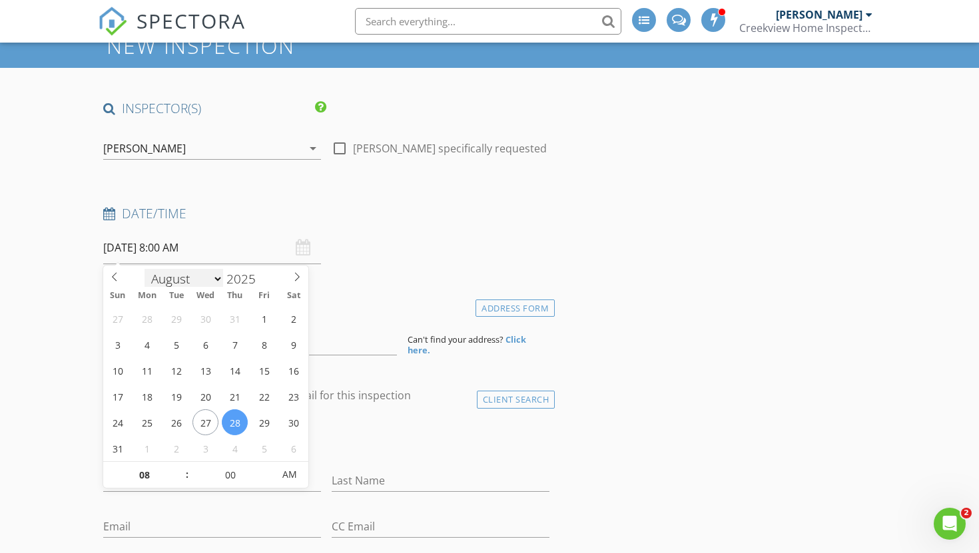
click at [218, 281] on select "January February March April May June July August September October November De…" at bounding box center [184, 279] width 79 height 20
select select "8"
click at [145, 267] on select "January February March April May June July August September October November De…" at bounding box center [184, 277] width 79 height 20
type input "09/03/2025 8:00 AM"
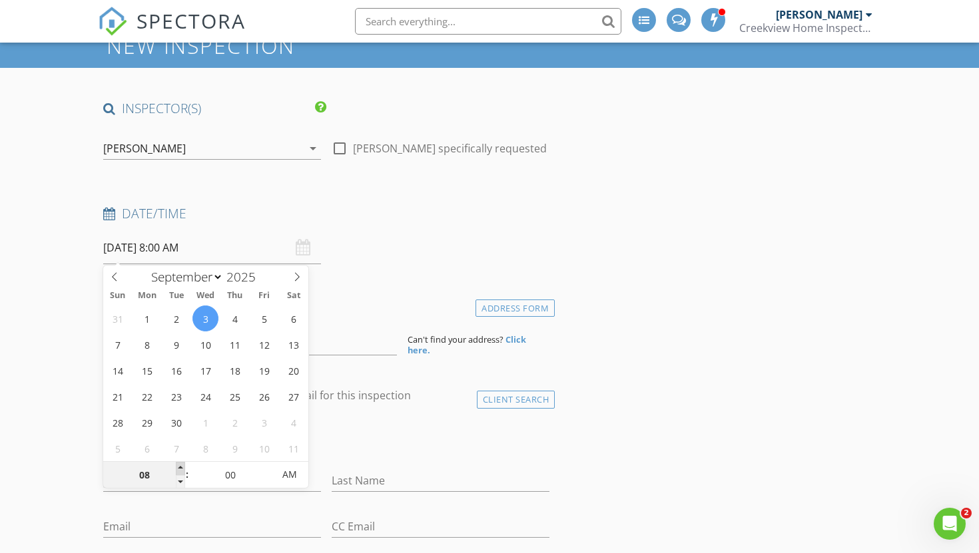
type input "09"
type input "[DATE] 9:00 AM"
click at [182, 470] on span at bounding box center [180, 468] width 9 height 13
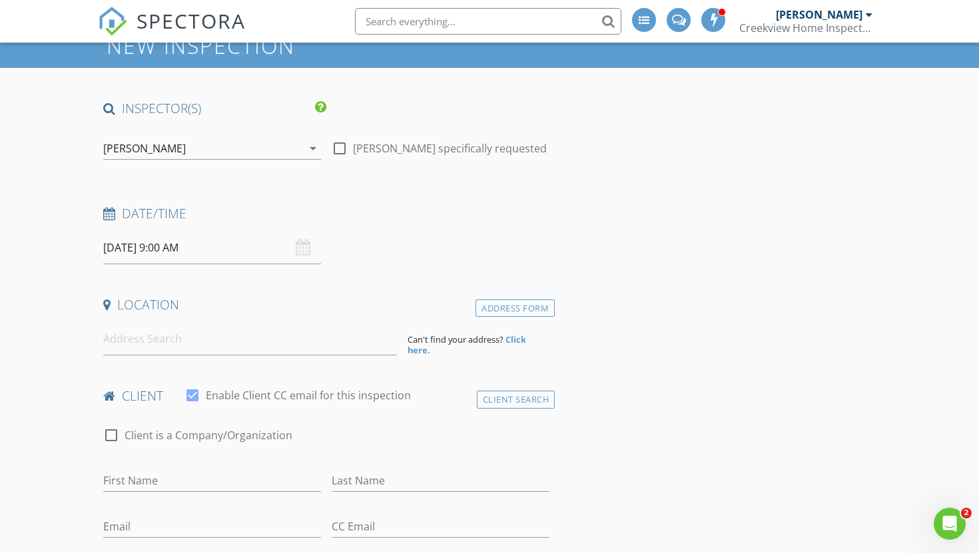
click at [165, 350] on input at bounding box center [250, 339] width 294 height 33
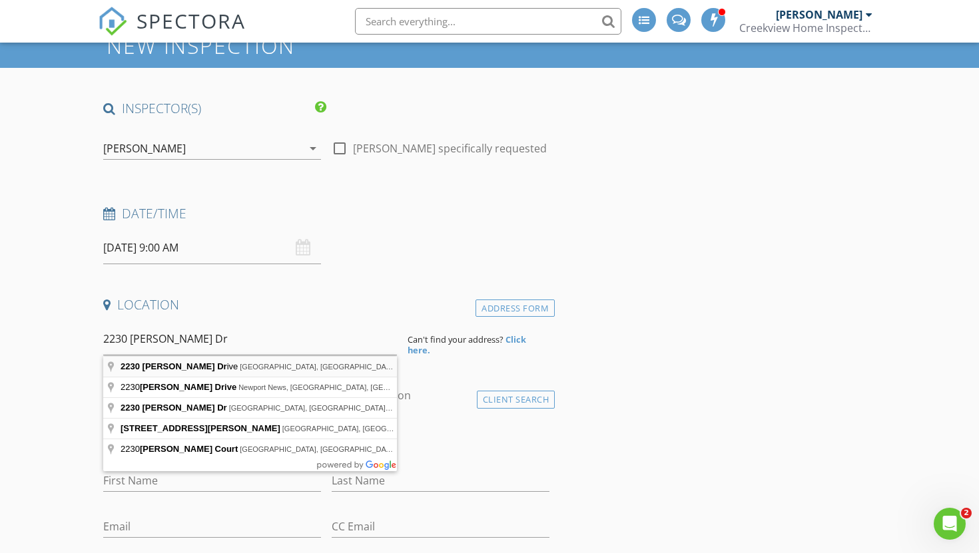
type input "2230 Patrick Drive, Suffolk, VA, USA"
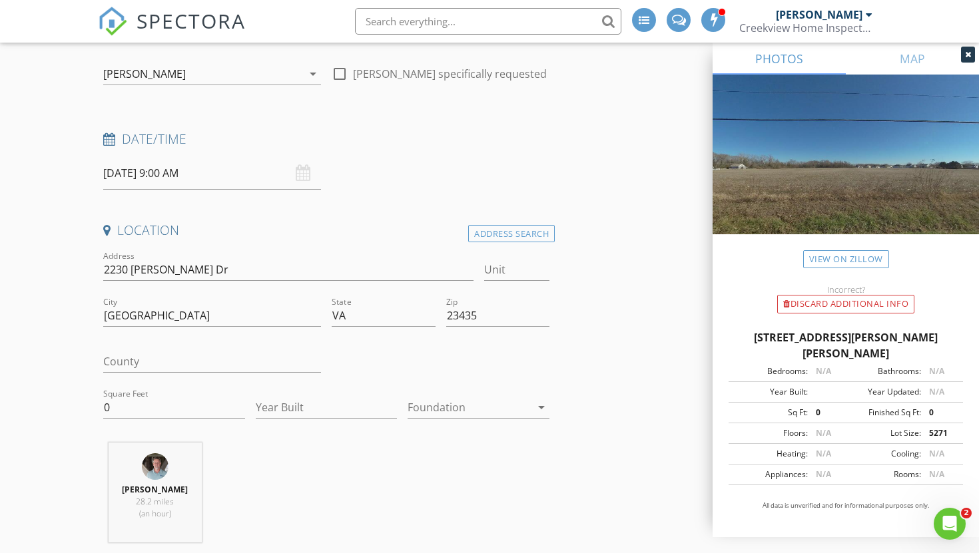
scroll to position [134, 0]
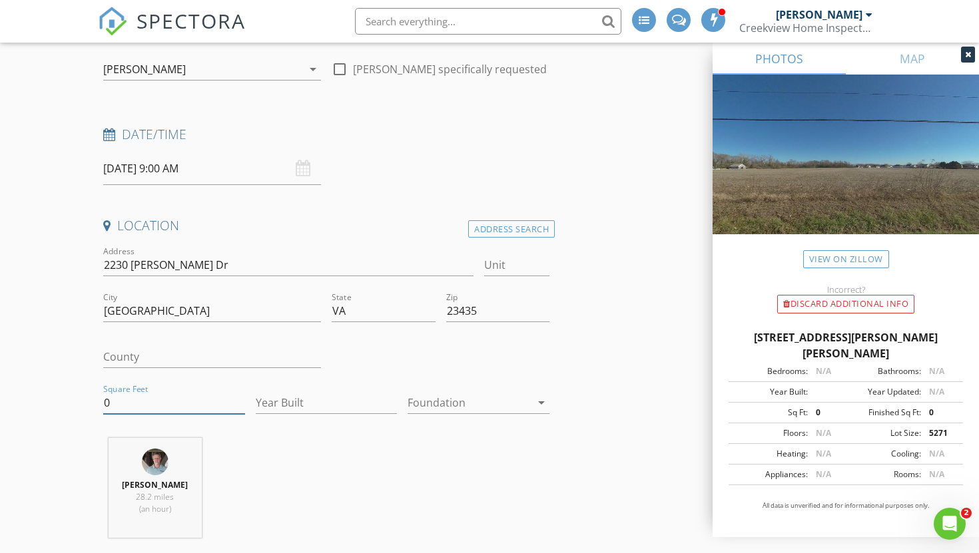
click at [115, 397] on input "0" at bounding box center [174, 403] width 142 height 22
type input "2813"
click at [272, 400] on input "Year Built" at bounding box center [327, 403] width 142 height 22
type input "2025"
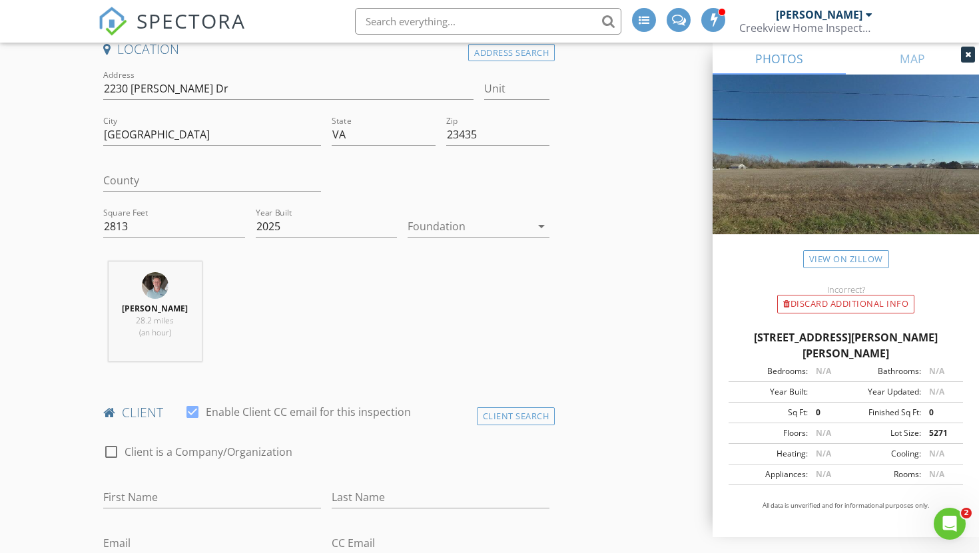
scroll to position [480, 0]
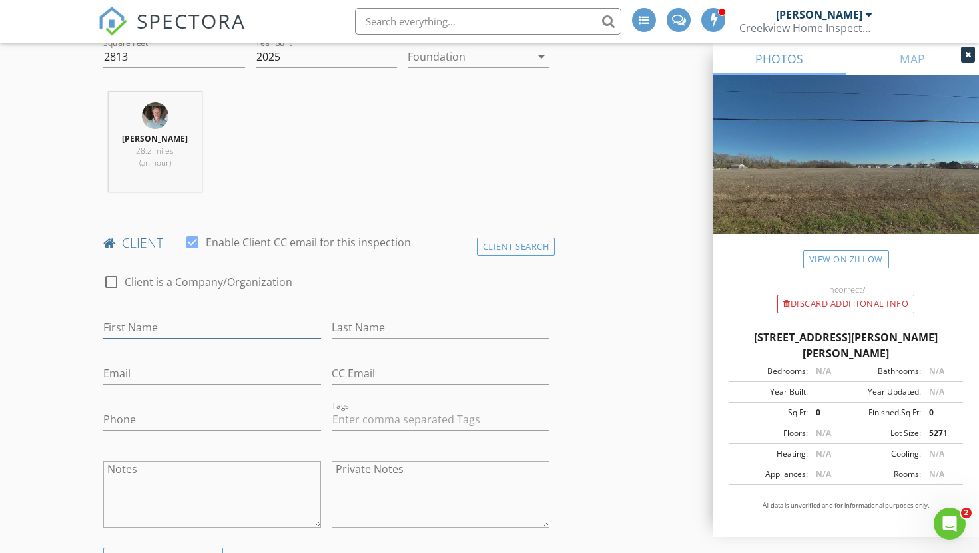
click at [145, 332] on input "First Name" at bounding box center [212, 328] width 218 height 22
type input "Chantel"
type input "Davis"
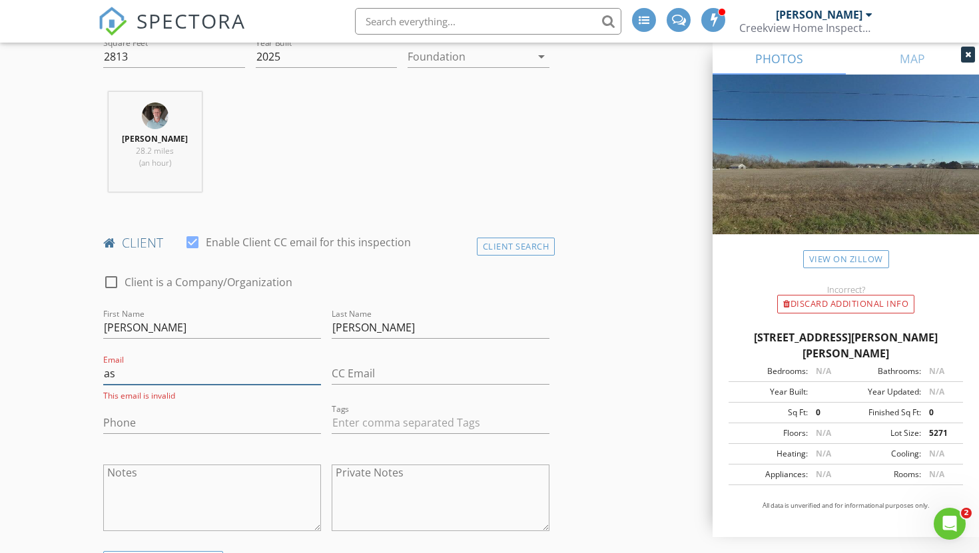
type input "a"
type input "akischandchanteldavis@gmail.com"
click at [132, 427] on input "Phone" at bounding box center [212, 420] width 218 height 22
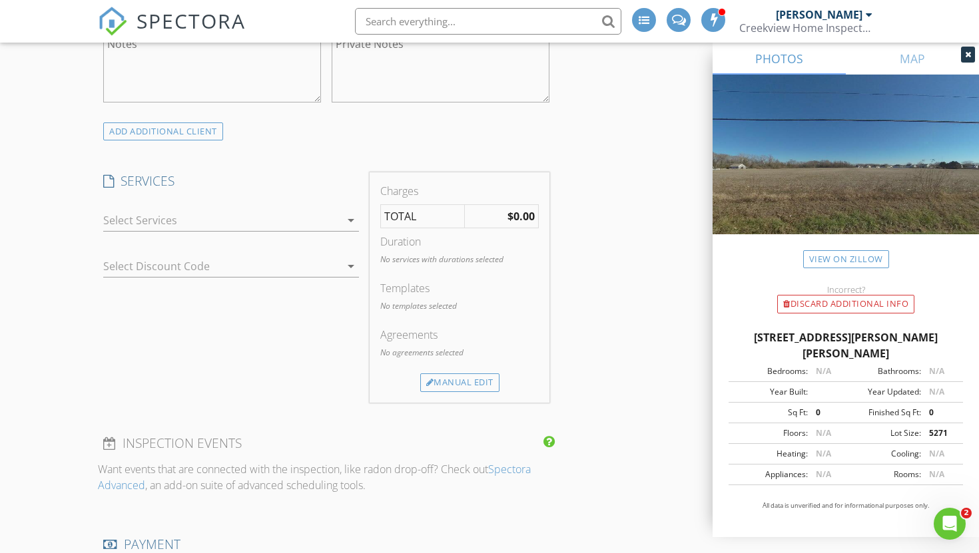
scroll to position [921, 0]
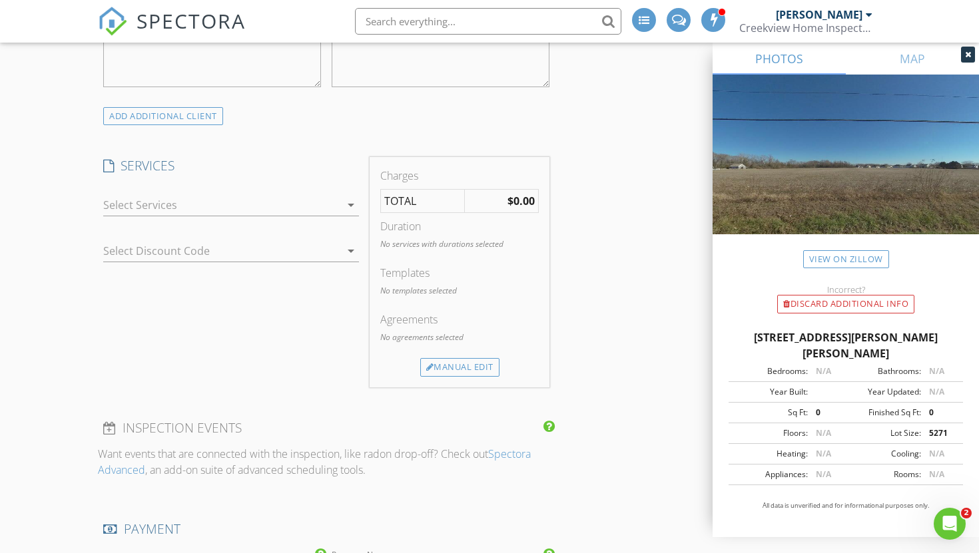
type input "254-258-4069"
click at [352, 201] on icon "arrow_drop_down" at bounding box center [351, 205] width 16 height 16
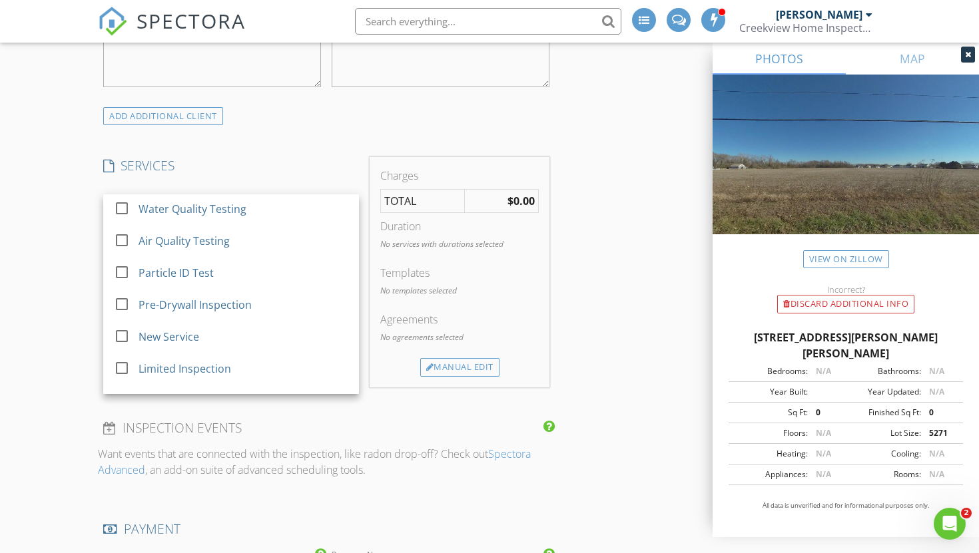
scroll to position [258, 0]
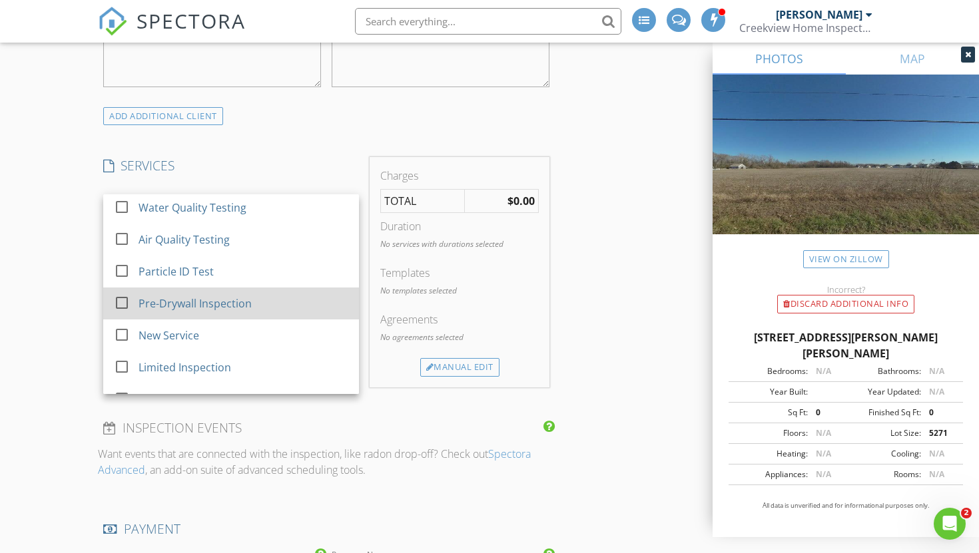
click at [114, 302] on div at bounding box center [122, 303] width 23 height 23
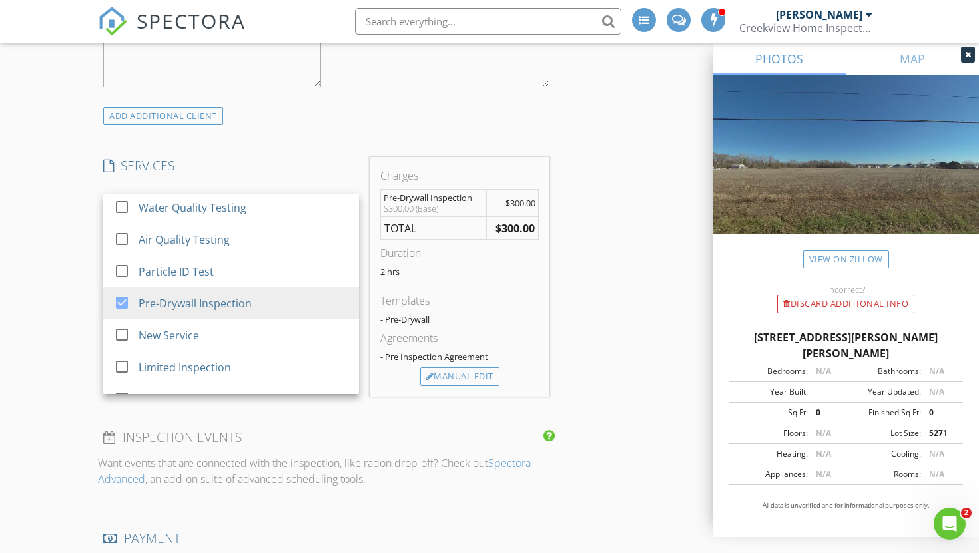
click at [58, 316] on div "New Inspection INSPECTOR(S) check_box Craig Brown PRIMARY Craig Brown arrow_dro…" at bounding box center [489, 381] width 979 height 2448
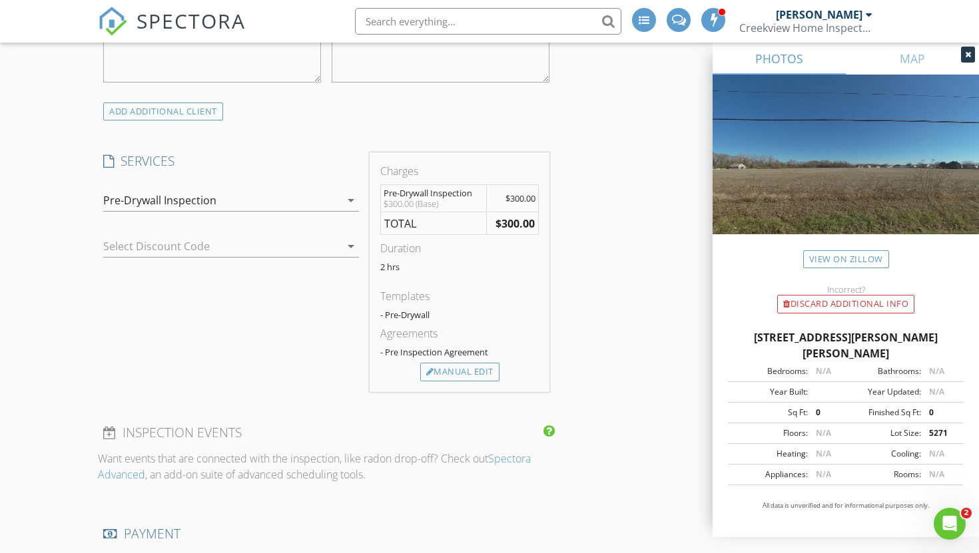
scroll to position [916, 0]
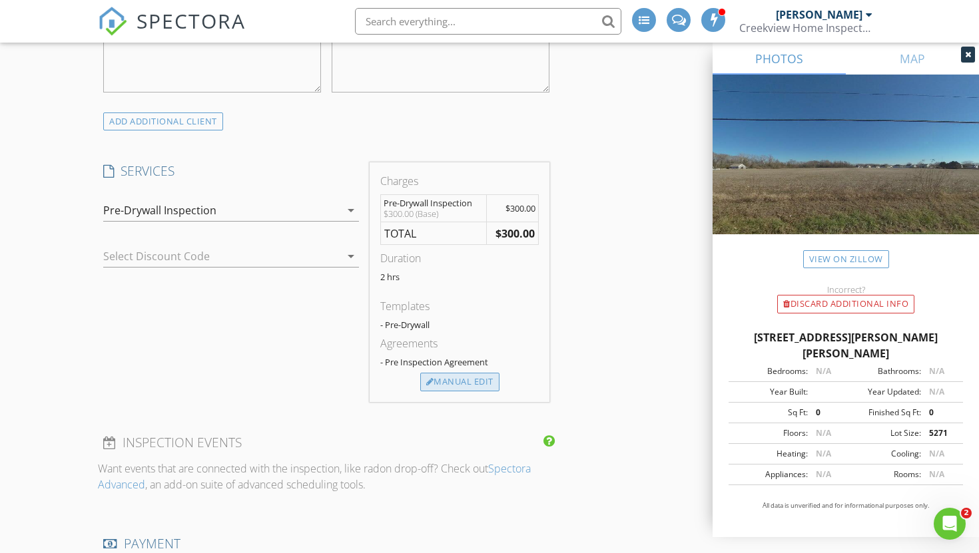
click at [448, 386] on div "Manual Edit" at bounding box center [459, 382] width 79 height 19
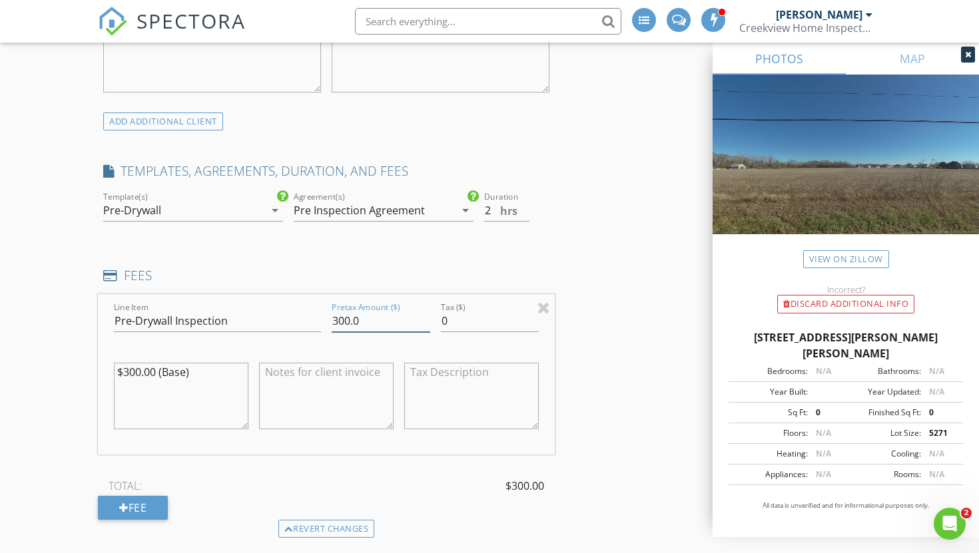
click at [337, 320] on input "300.0" at bounding box center [381, 321] width 99 height 22
type input "400.0"
click at [70, 382] on div "New Inspection INSPECTOR(S) check_box Craig Brown PRIMARY Craig Brown arrow_dro…" at bounding box center [489, 454] width 979 height 2584
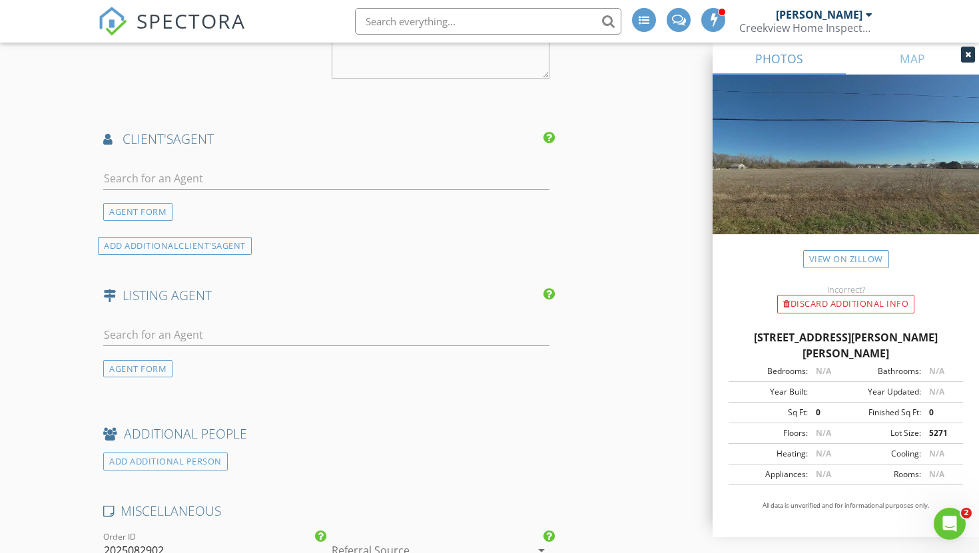
scroll to position [1619, 0]
click at [119, 181] on input "text" at bounding box center [326, 179] width 446 height 22
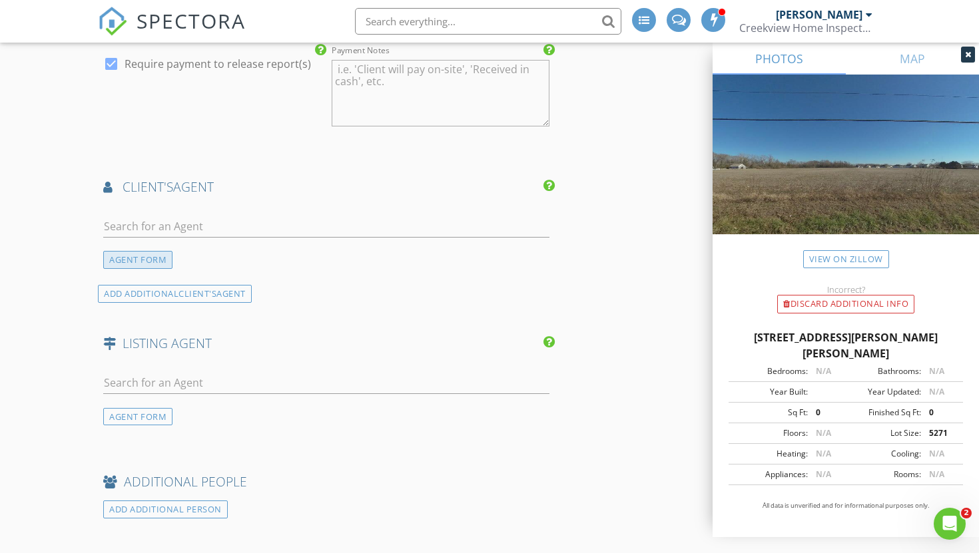
click at [150, 265] on div "AGENT FORM" at bounding box center [137, 260] width 69 height 18
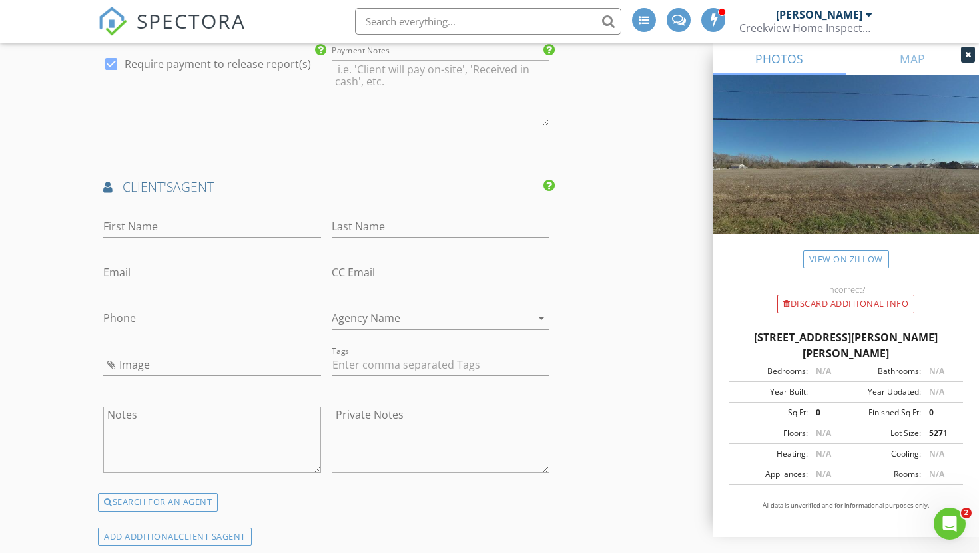
click at [126, 210] on div "First Name" at bounding box center [212, 229] width 218 height 43
click at [125, 236] on input "First Name" at bounding box center [212, 227] width 218 height 22
type input "Tiffany"
type input "Greene"
click at [115, 270] on input "Email" at bounding box center [212, 273] width 218 height 22
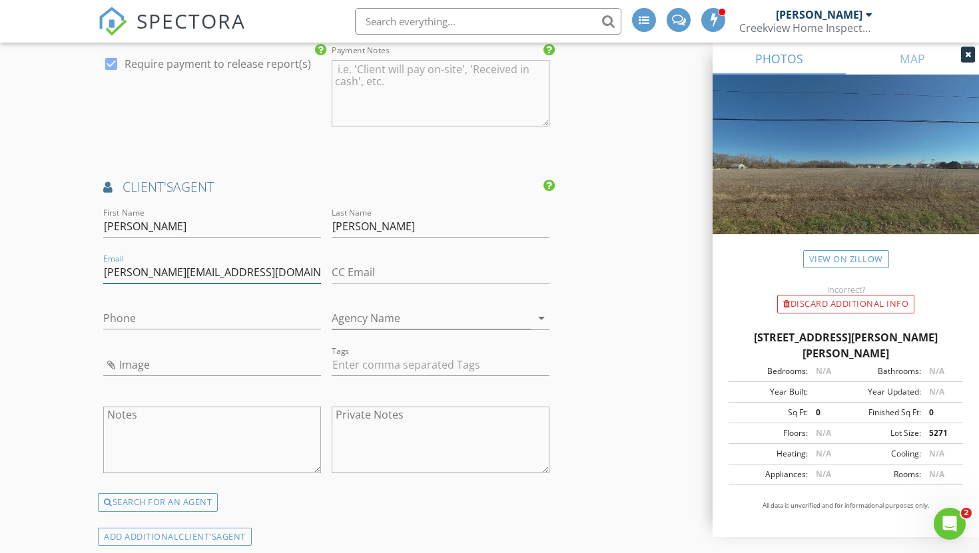
type input "Tiffany@mckonegroup.com"
click at [350, 322] on input "Agency Name" at bounding box center [431, 319] width 199 height 22
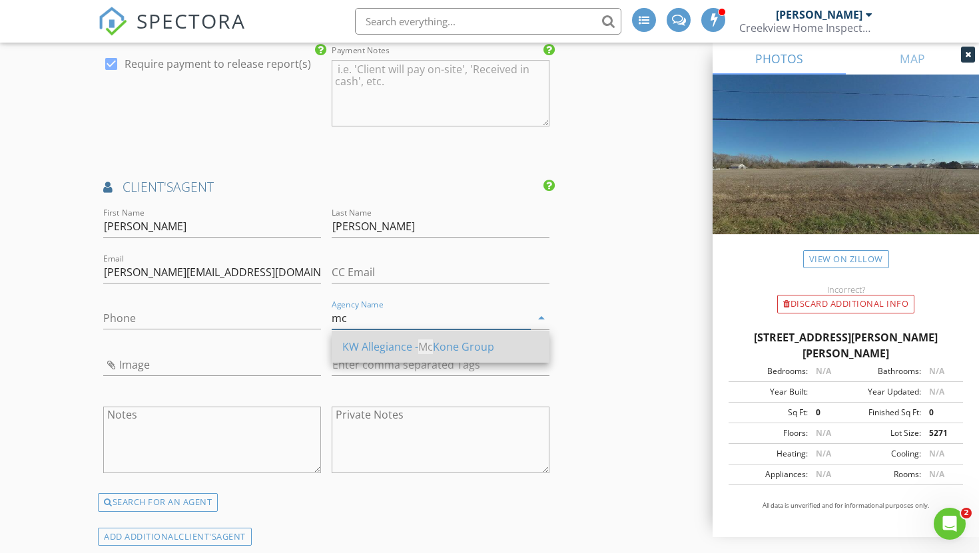
click at [390, 350] on div "KW Allegiance - Mc Kone Group" at bounding box center [440, 347] width 196 height 16
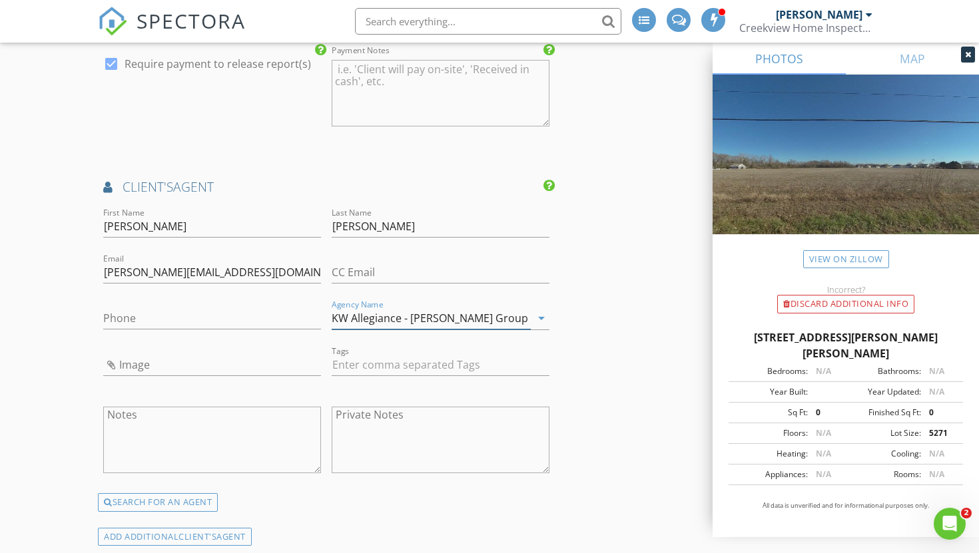
type input "KW Allegiance - McKone Group"
click at [148, 313] on input "Phone" at bounding box center [212, 319] width 218 height 22
type input "804-445-6312"
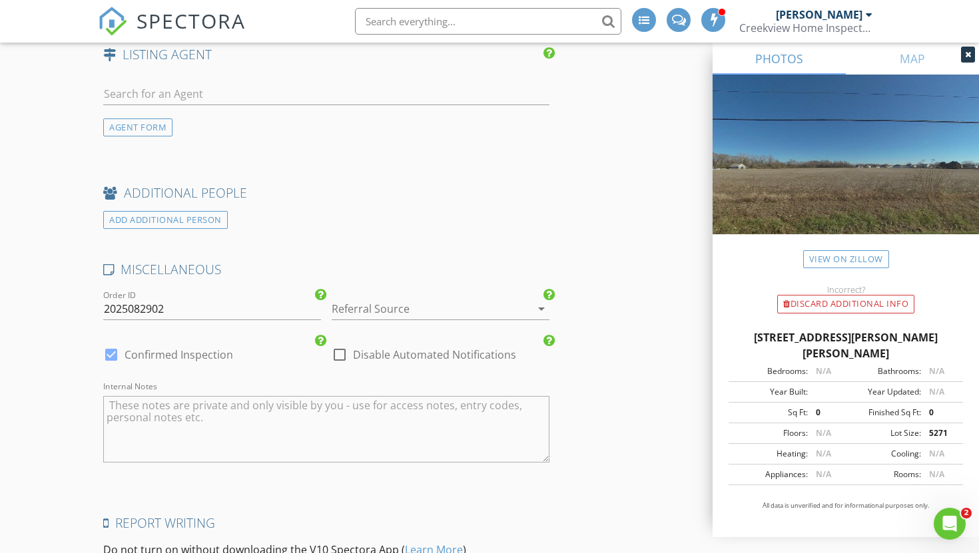
scroll to position [2104, 0]
click at [170, 316] on input "2025082902" at bounding box center [212, 309] width 218 height 22
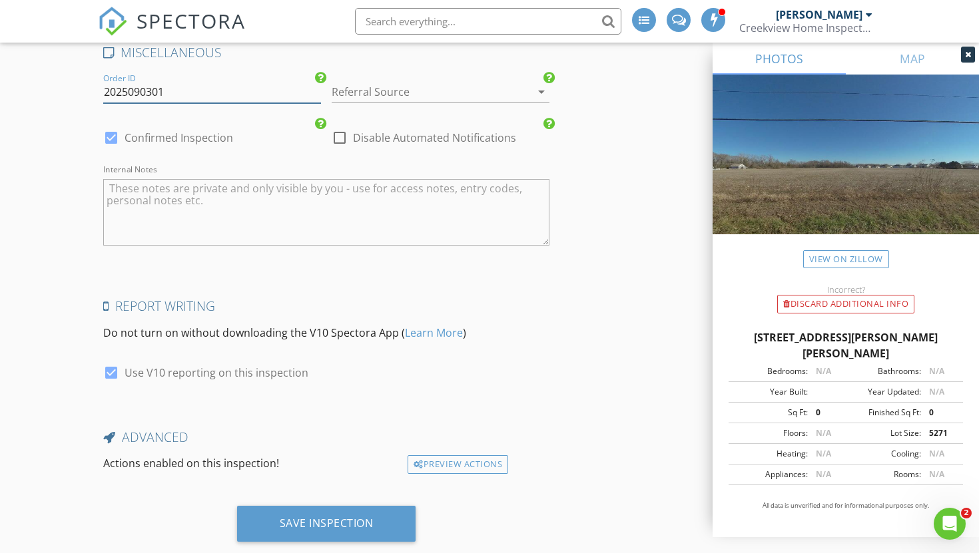
scroll to position [2350, 0]
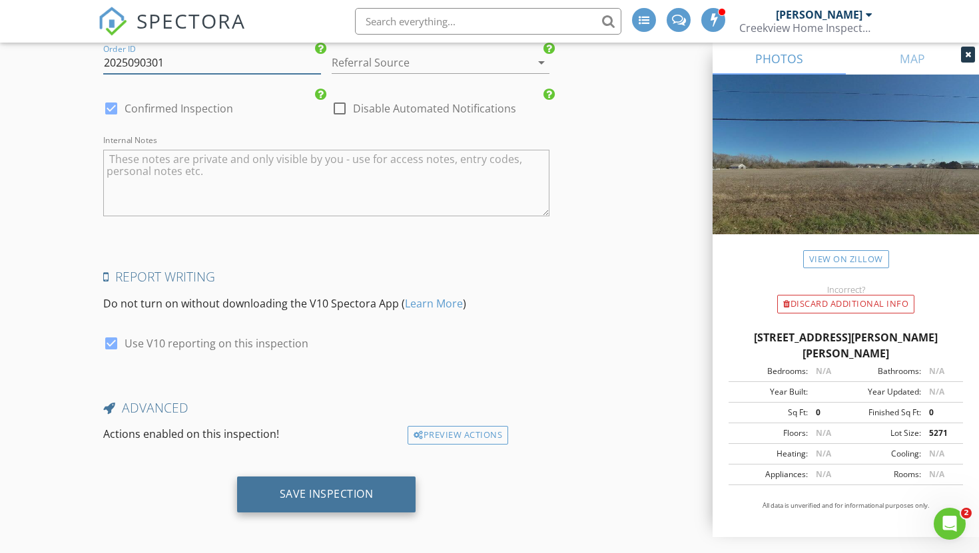
type input "2025090301"
click at [326, 488] on div "Save Inspection" at bounding box center [327, 493] width 94 height 13
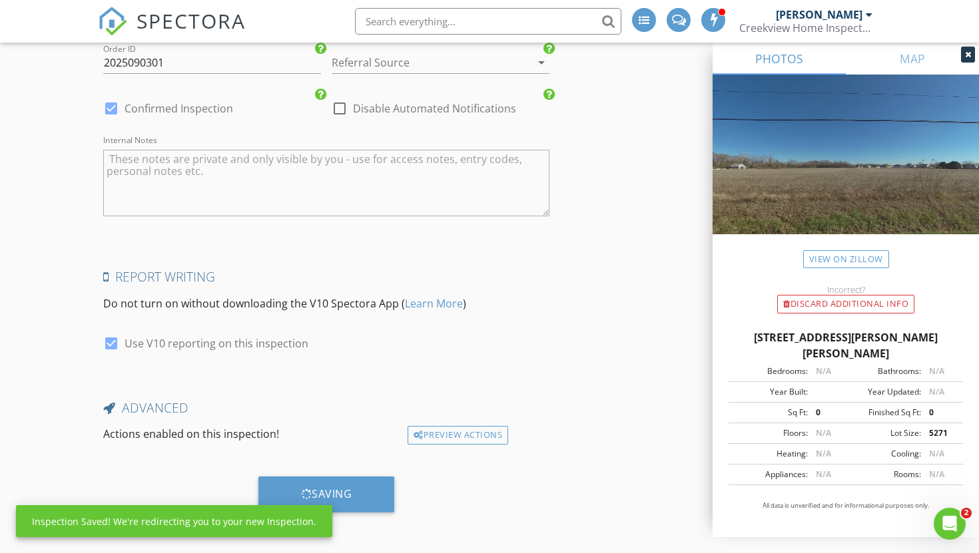
click at [970, 55] on icon at bounding box center [968, 55] width 6 height 8
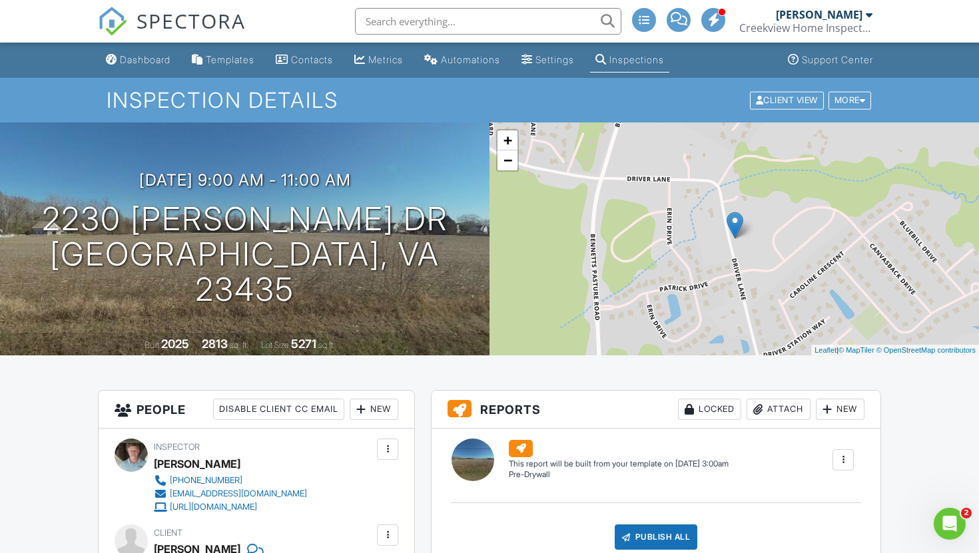
click at [641, 61] on div "Inspections" at bounding box center [636, 59] width 55 height 11
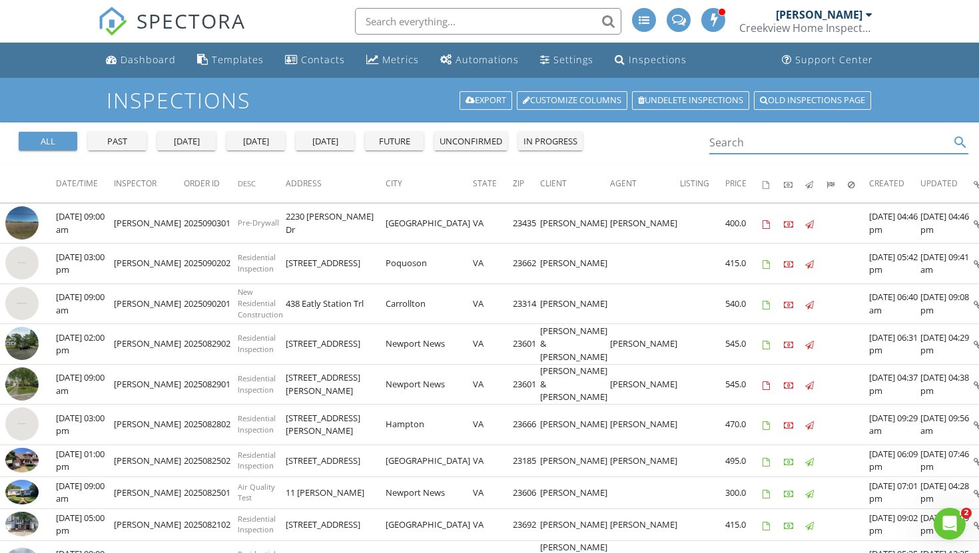
click at [734, 146] on input "Search" at bounding box center [829, 143] width 240 height 22
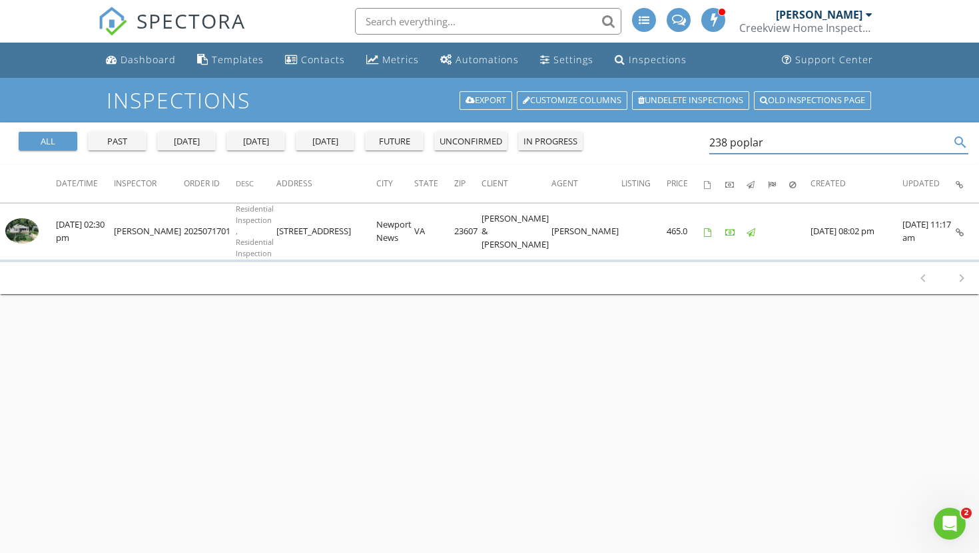
type input "238 poplar"
click at [149, 67] on link "Dashboard" at bounding box center [141, 60] width 81 height 25
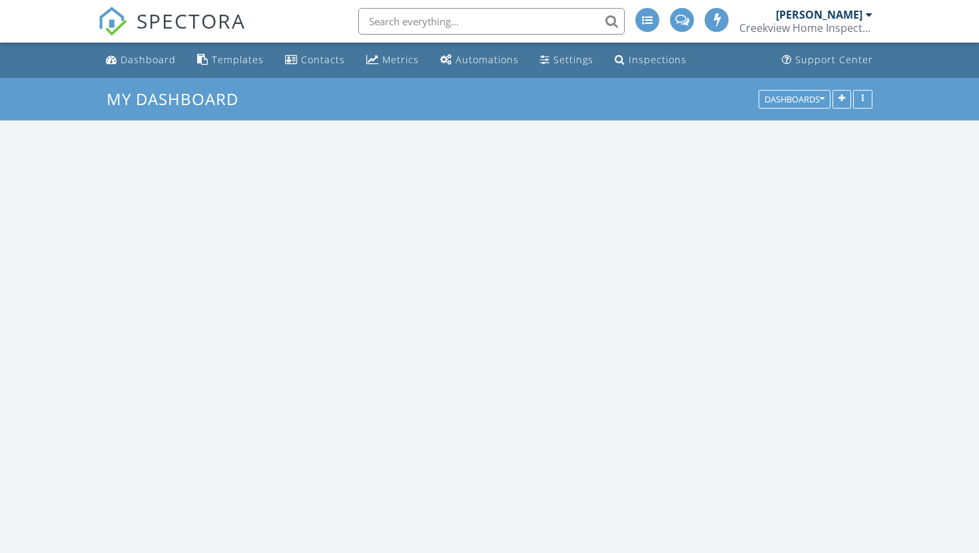
scroll to position [1213, 980]
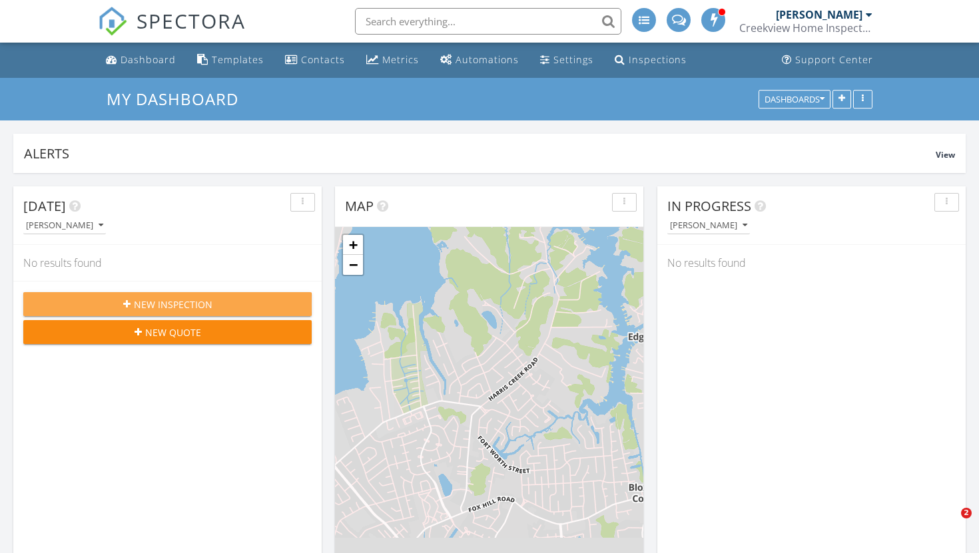
click at [139, 307] on span "New Inspection" at bounding box center [173, 305] width 79 height 14
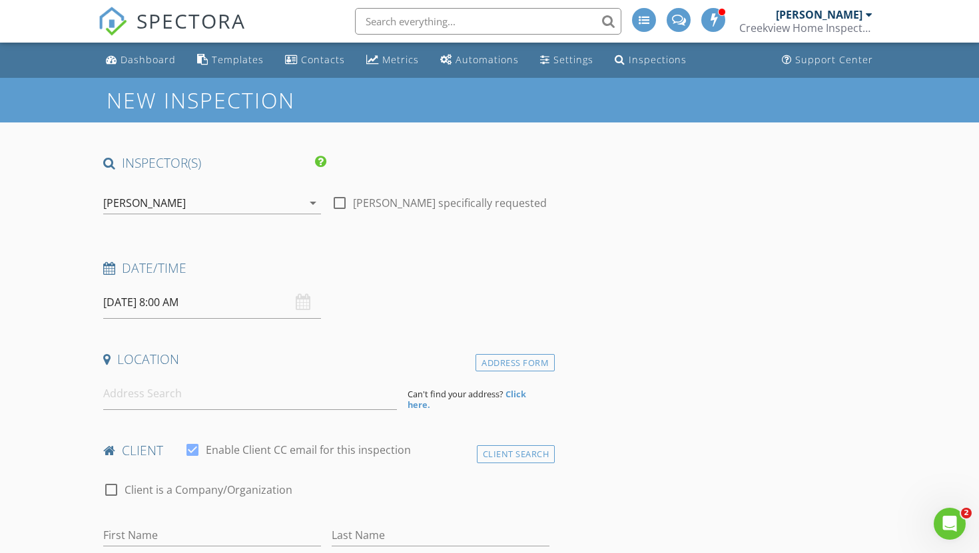
click at [155, 302] on input "[DATE] 8:00 AM" at bounding box center [212, 302] width 218 height 33
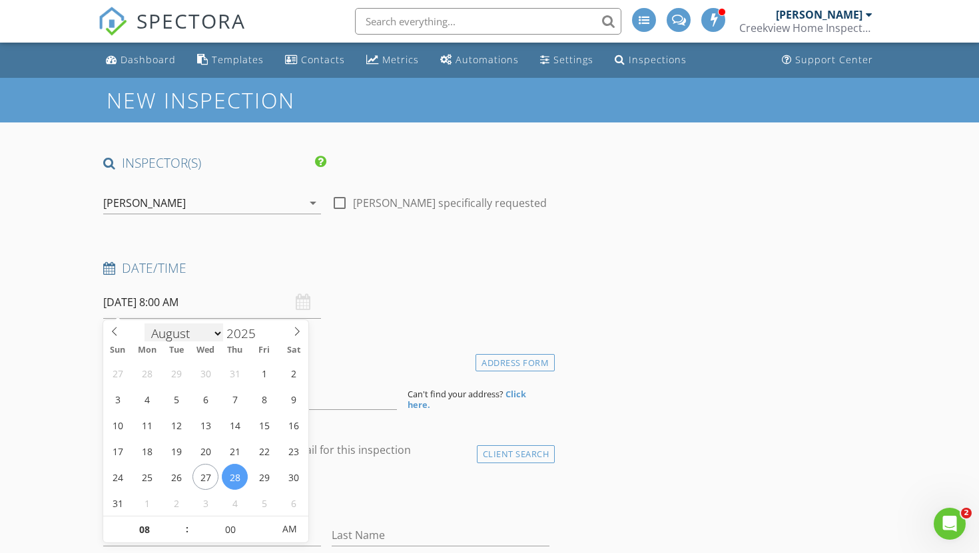
click at [218, 333] on select "January February March April May June July August September October November De…" at bounding box center [184, 334] width 79 height 20
select select "8"
click at [145, 322] on select "January February March April May June July August September October November De…" at bounding box center [184, 332] width 79 height 20
type input "09/03/2025 8:00 AM"
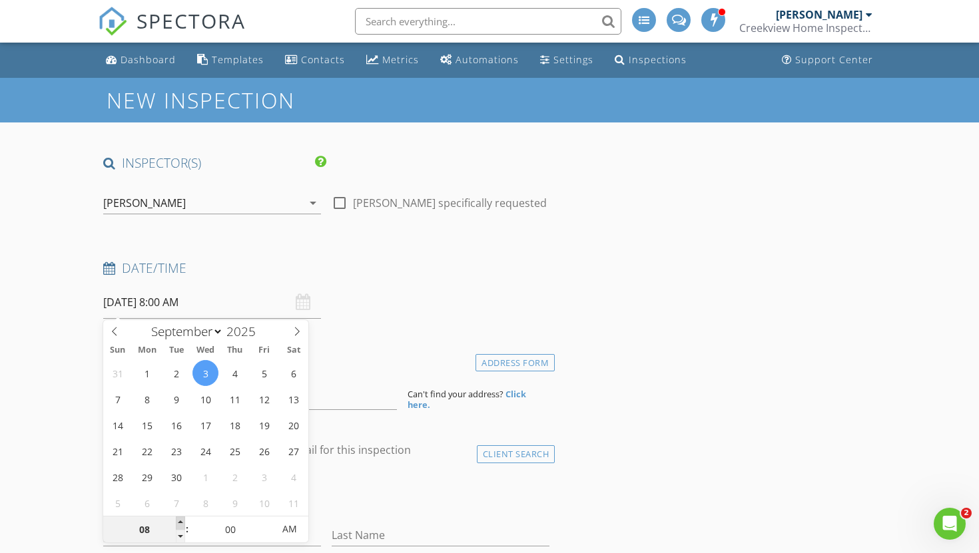
type input "09"
type input "09/03/2025 9:00 AM"
click at [180, 521] on span at bounding box center [180, 523] width 9 height 13
type input "10"
type input "09/03/2025 10:00 AM"
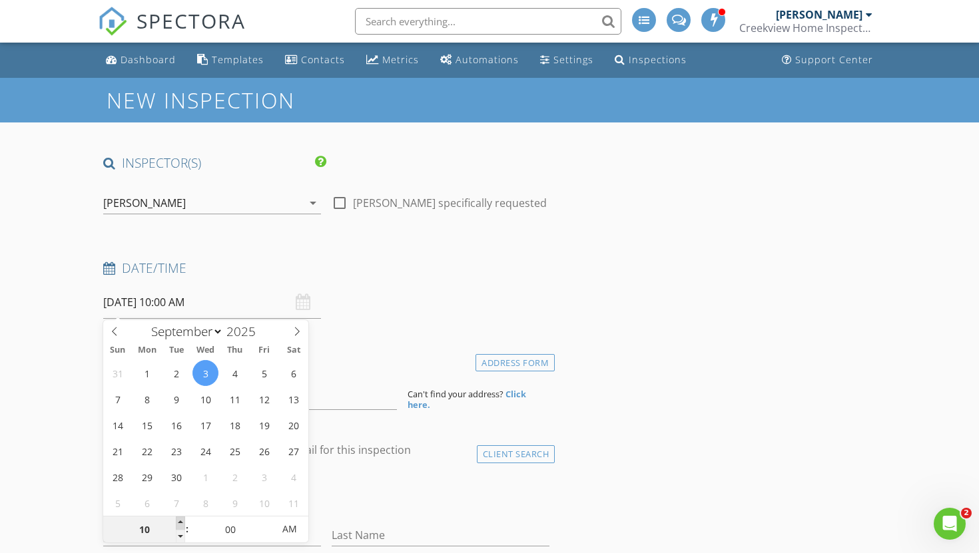
click at [180, 521] on span at bounding box center [180, 523] width 9 height 13
type input "11"
type input "09/03/2025 11:00 AM"
click at [180, 521] on span at bounding box center [180, 523] width 9 height 13
type input "12"
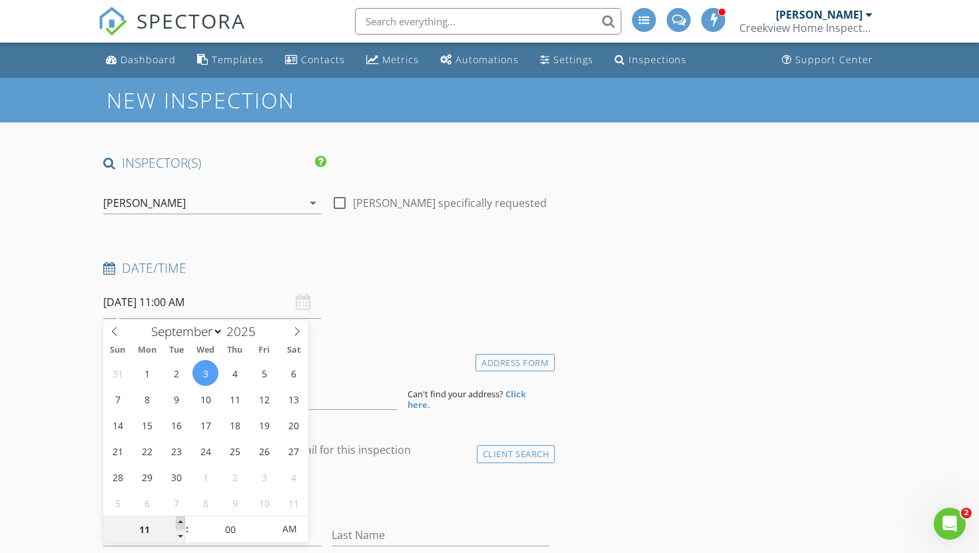
type input "09/03/2025 12:00 PM"
click at [180, 521] on span at bounding box center [180, 523] width 9 height 13
type input "01"
type input "09/03/2025 1:00 PM"
click at [180, 521] on span at bounding box center [180, 523] width 9 height 13
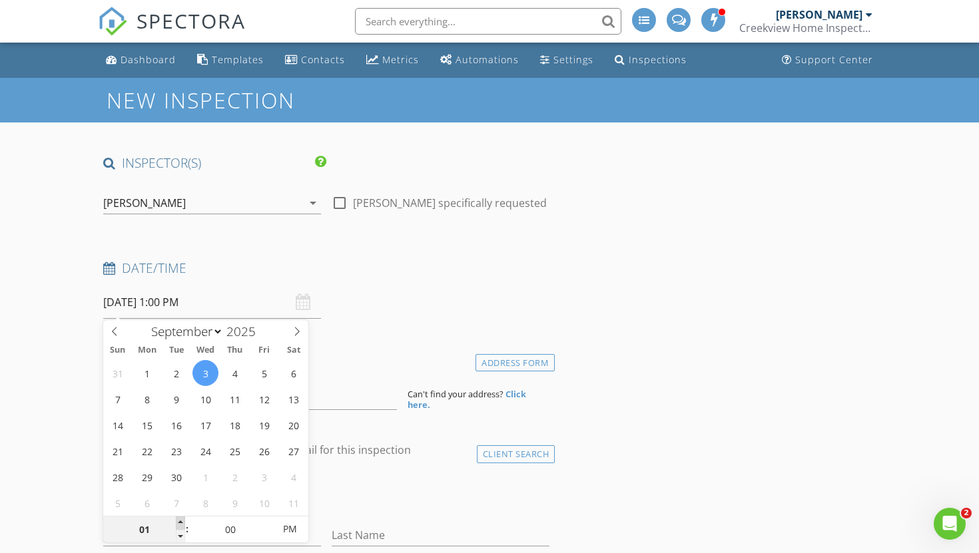
type input "02"
type input "09/03/2025 2:00 PM"
click at [180, 521] on span at bounding box center [180, 523] width 9 height 13
type input "03"
type input "09/03/2025 3:00 PM"
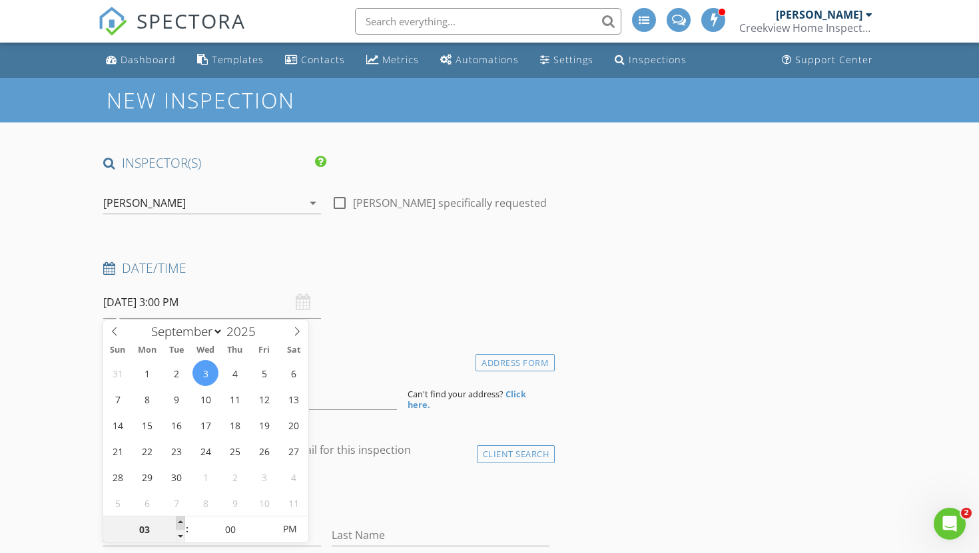
click at [180, 521] on span at bounding box center [180, 523] width 9 height 13
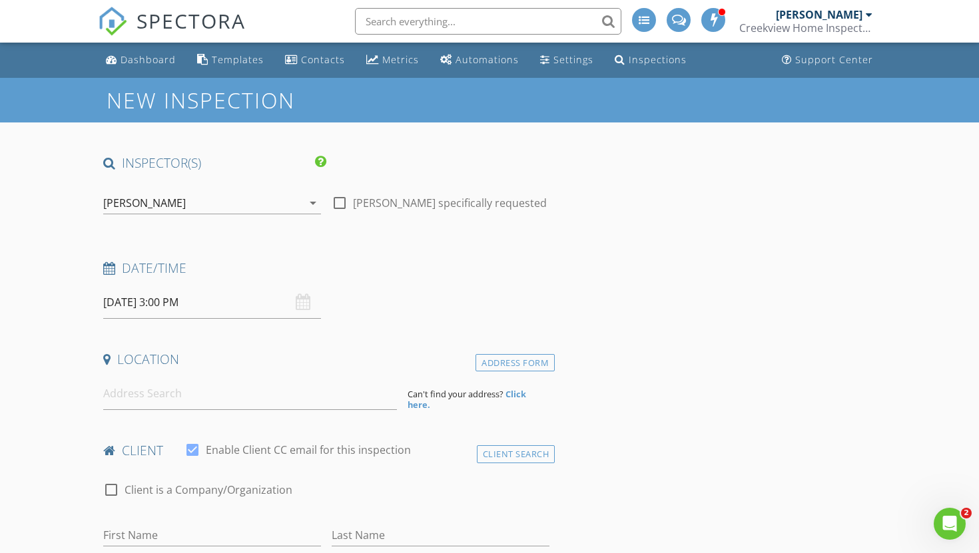
click at [195, 308] on input "09/03/2025 3:00 PM" at bounding box center [212, 302] width 218 height 33
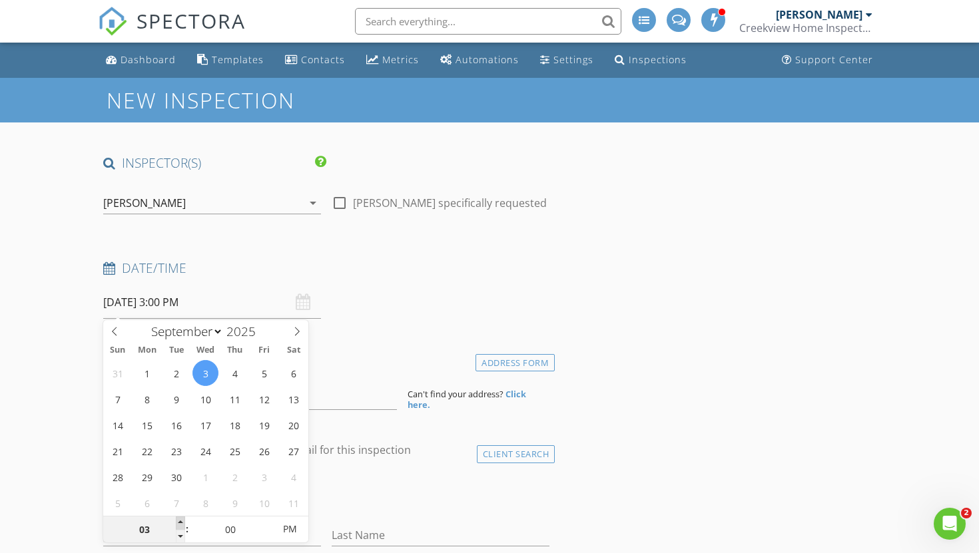
type input "04"
type input "09/03/2025 4:00 PM"
click at [183, 524] on span at bounding box center [180, 523] width 9 height 13
type input "03"
type input "09/03/2025 3:00 PM"
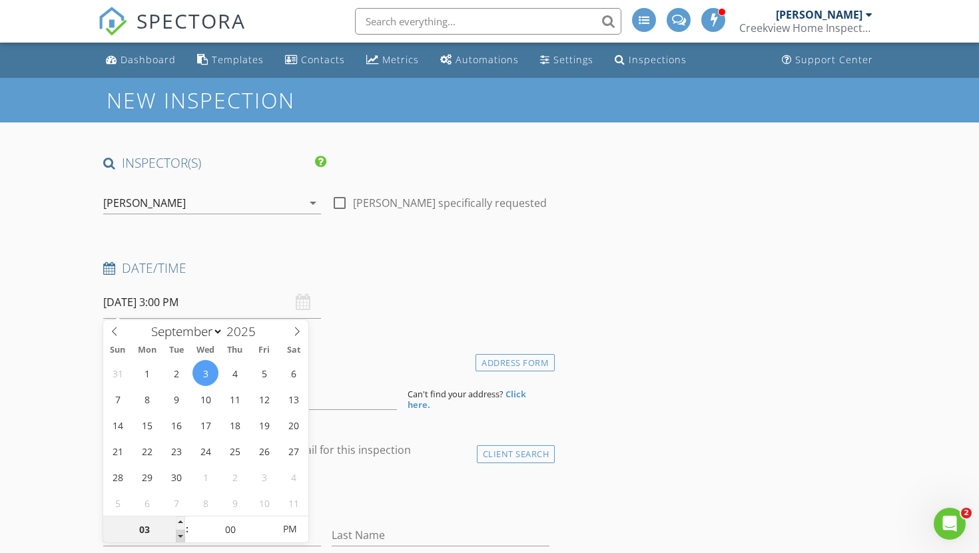
click at [179, 535] on span at bounding box center [180, 536] width 9 height 13
type input "02"
type input "09/03/2025 2:00 PM"
click at [179, 535] on span at bounding box center [180, 536] width 9 height 13
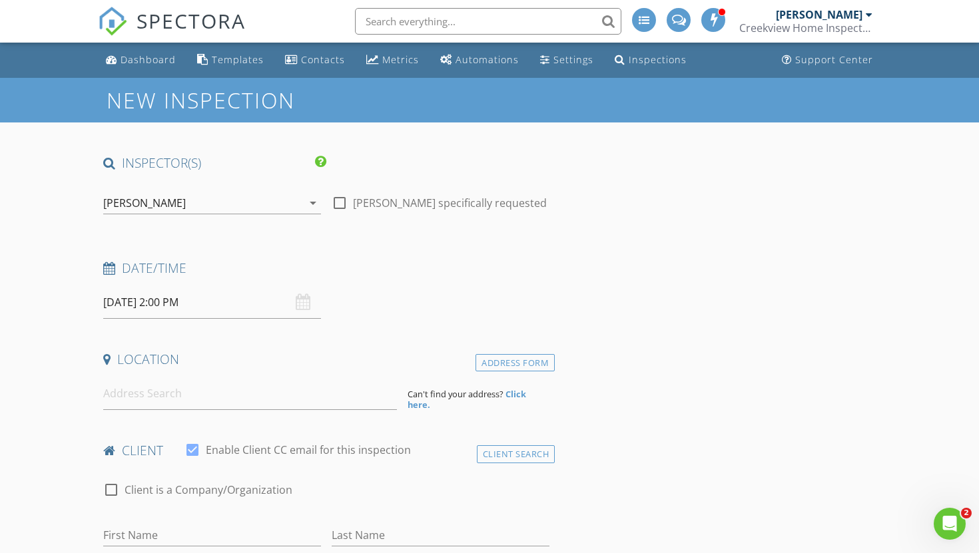
click at [131, 393] on input at bounding box center [250, 394] width 294 height 33
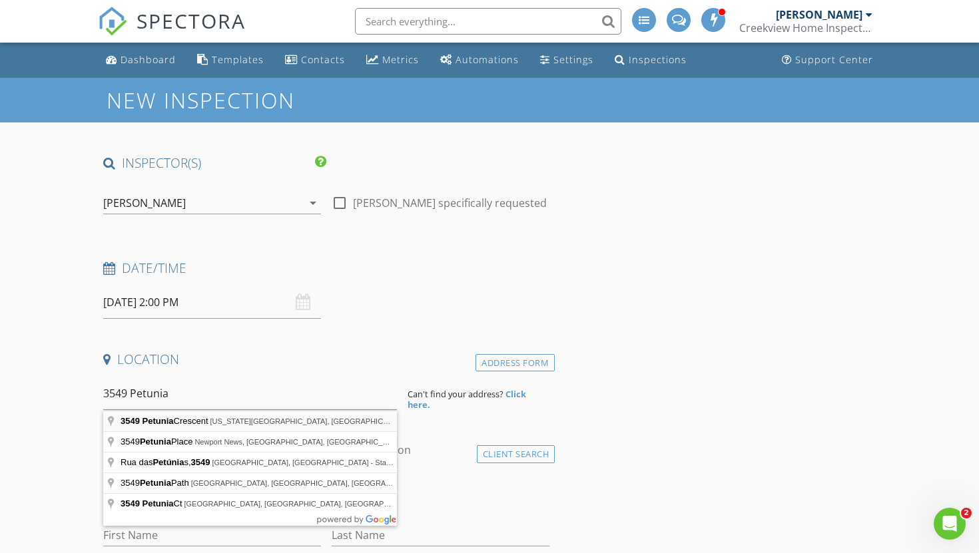
type input "3549 Petunia Crescent, Virginia Beach, VA, USA"
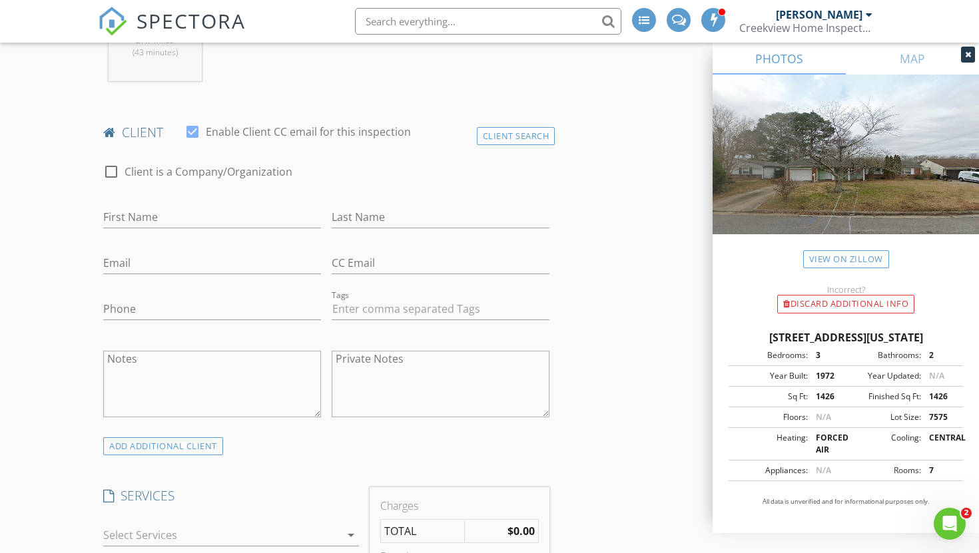
scroll to position [668, 0]
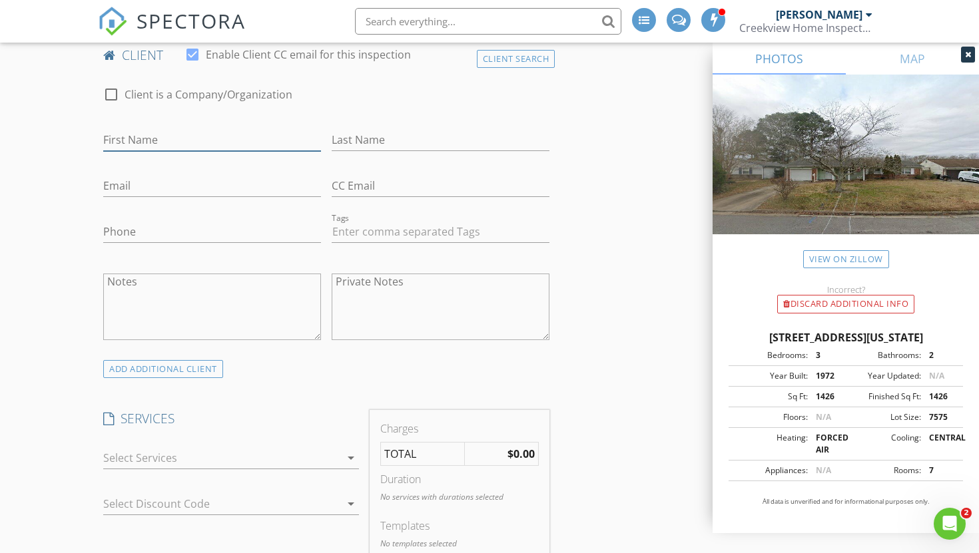
click at [125, 139] on input "First Name" at bounding box center [212, 140] width 218 height 22
type input "Robert"
type input "Hitchens"
click at [116, 191] on input "Email" at bounding box center [212, 186] width 218 height 22
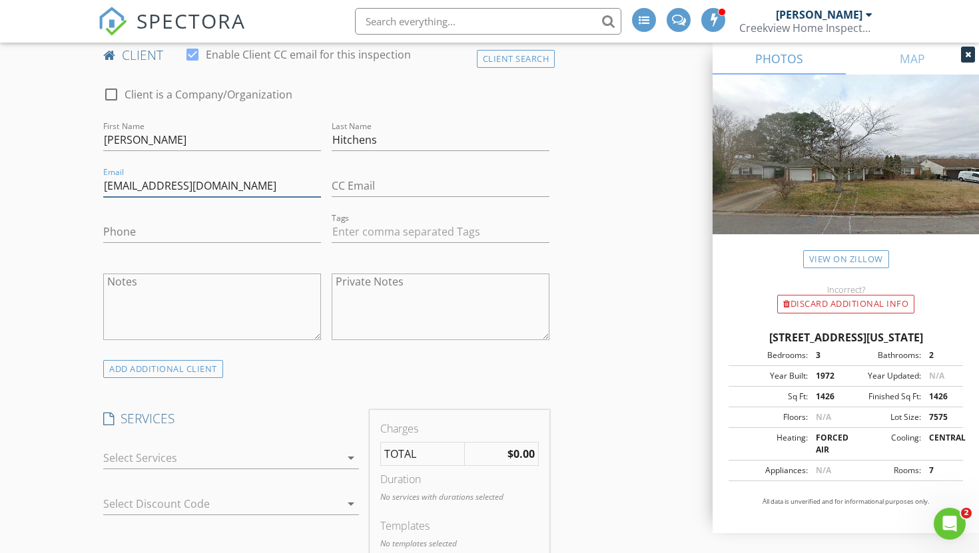
type input "roberthitchens62@gmail.com"
click at [121, 225] on input "Phone" at bounding box center [212, 232] width 218 height 22
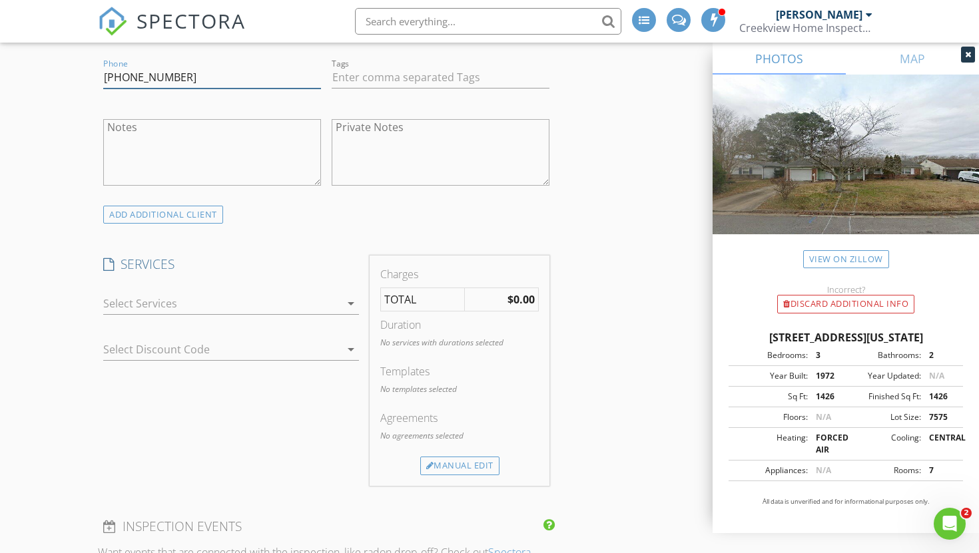
scroll to position [885, 0]
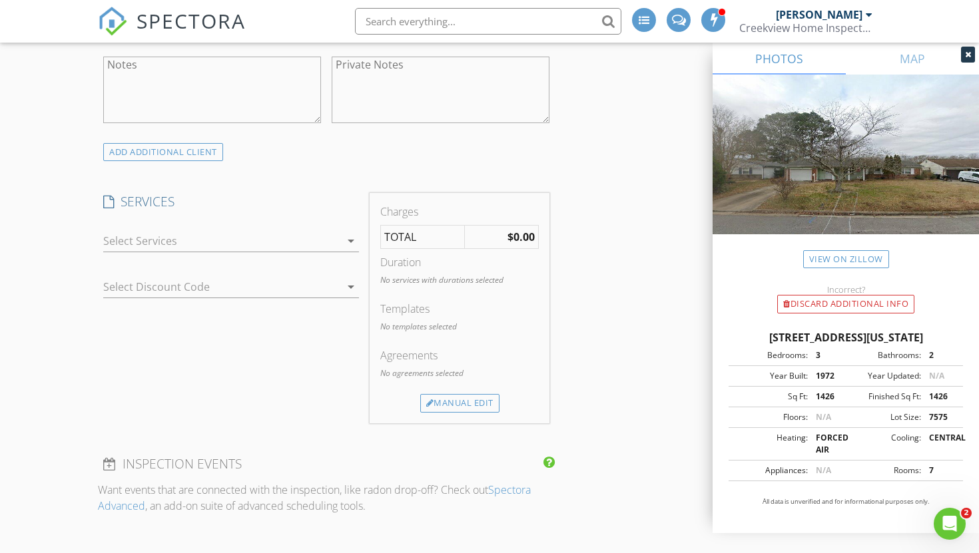
type input "757-738-2459"
click at [352, 241] on icon "arrow_drop_down" at bounding box center [351, 241] width 16 height 16
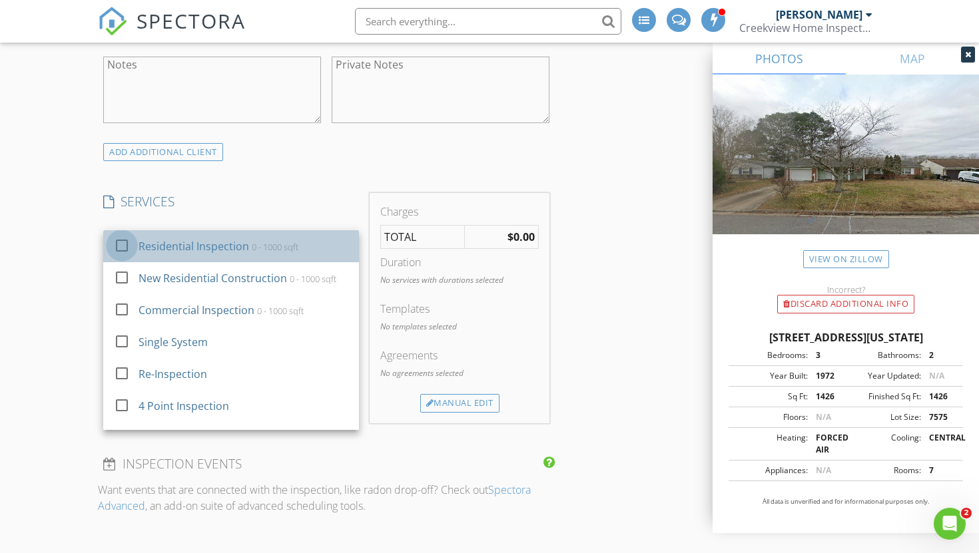
click at [119, 244] on div at bounding box center [122, 245] width 23 height 23
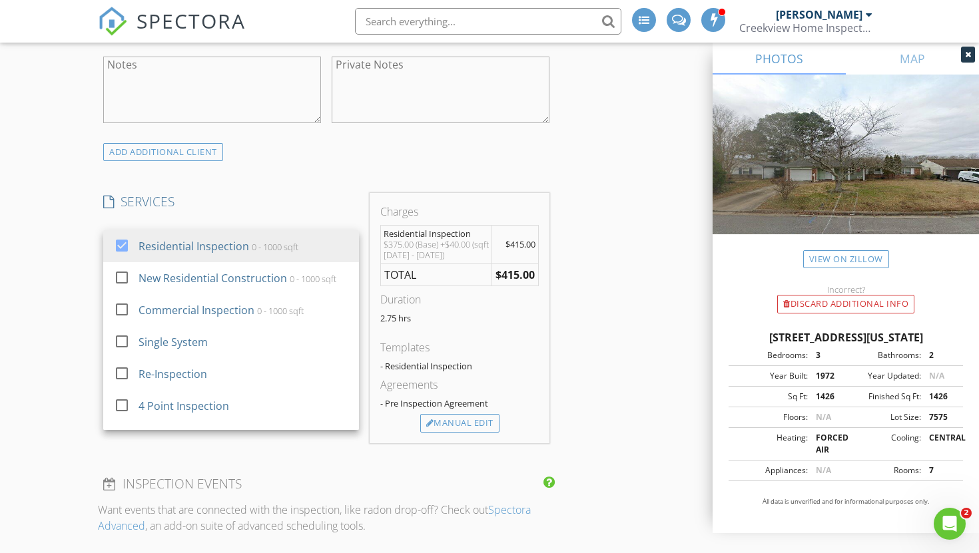
click at [87, 290] on div "New Inspection INSPECTOR(S) check_box Craig Brown PRIMARY Craig Brown arrow_dro…" at bounding box center [489, 422] width 979 height 2459
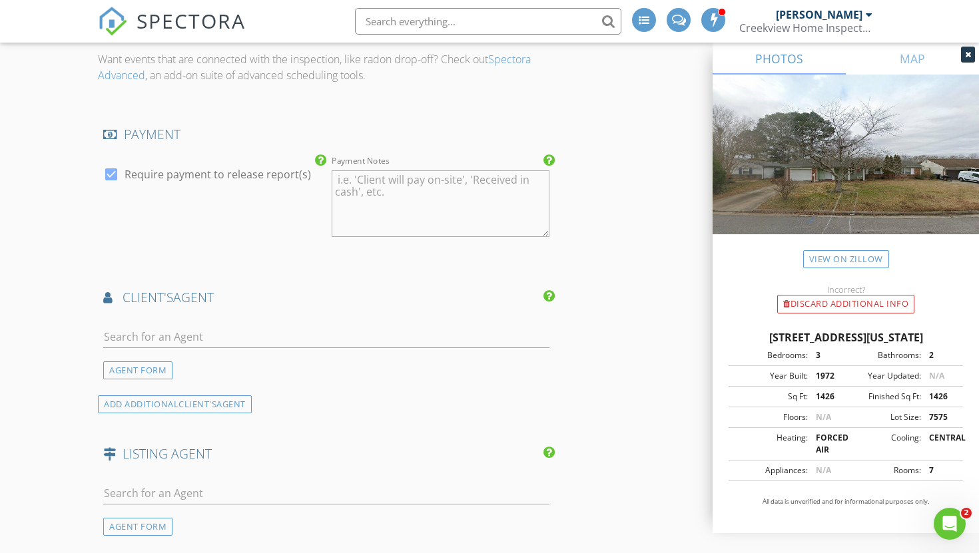
scroll to position [1342, 0]
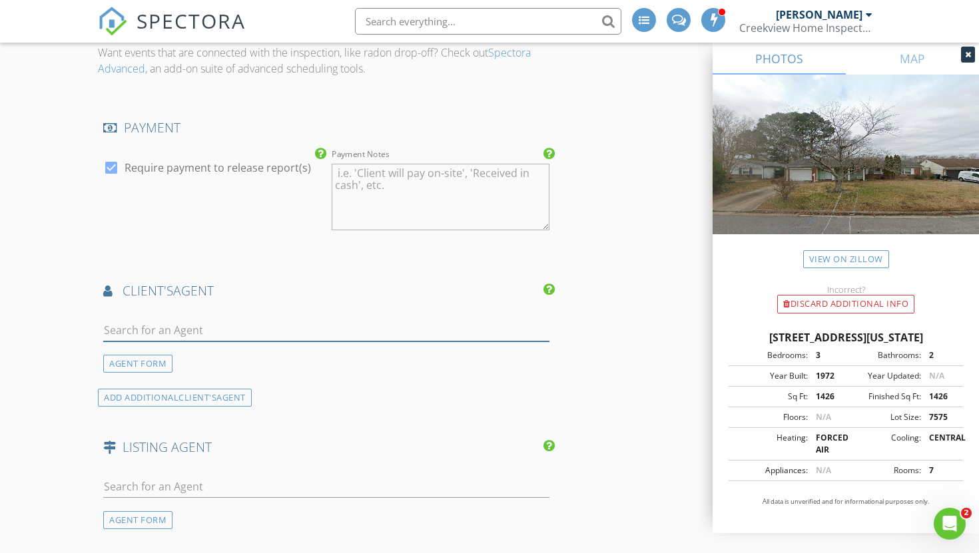
click at [130, 326] on input "text" at bounding box center [326, 331] width 446 height 22
click at [141, 377] on div "AGENT FORM ADD ADDITIONAL client's AGENT" at bounding box center [326, 358] width 457 height 98
click at [141, 372] on div "AGENT FORM" at bounding box center [137, 364] width 69 height 18
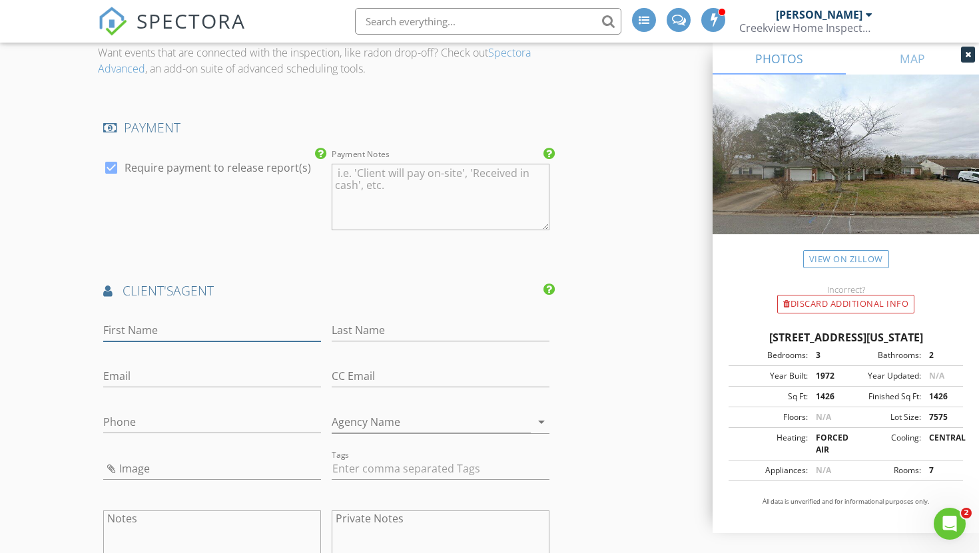
click at [130, 331] on input "First Name" at bounding box center [212, 331] width 218 height 22
type input "Karen"
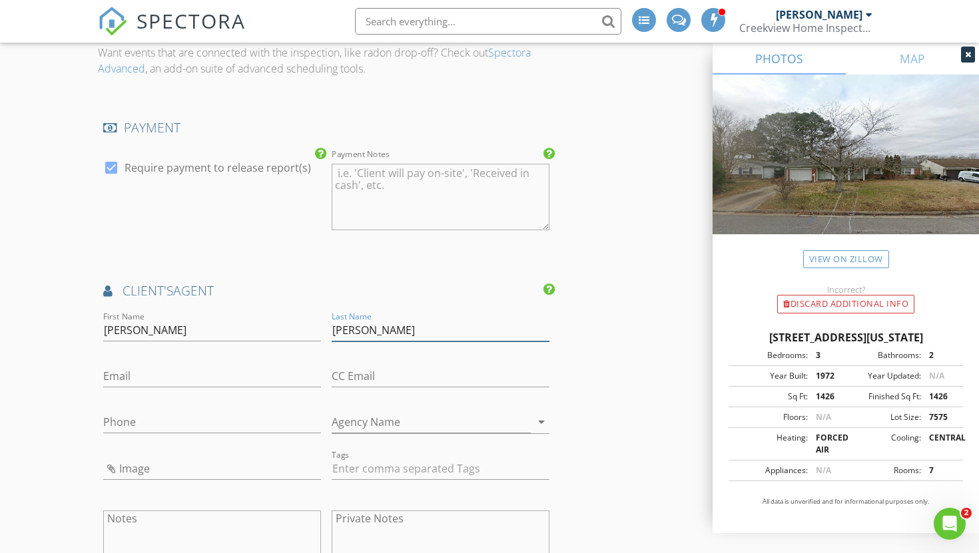
type input "Owens"
click at [121, 380] on input "Email" at bounding box center [212, 377] width 218 height 22
type input "karen@crushrealestateteam.com"
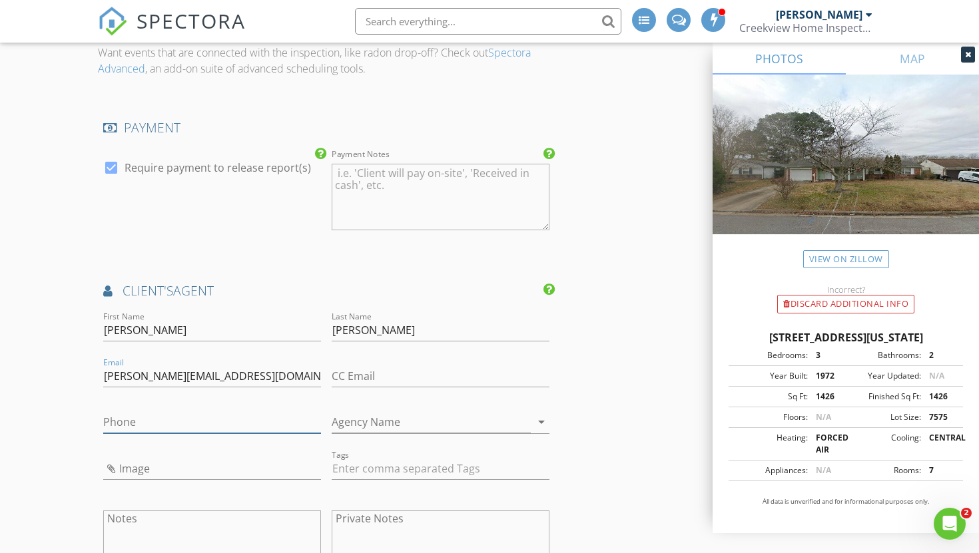
click at [125, 422] on input "Phone" at bounding box center [212, 423] width 218 height 22
type input "757-291-4320"
click at [351, 416] on input "Agency Name" at bounding box center [431, 423] width 199 height 22
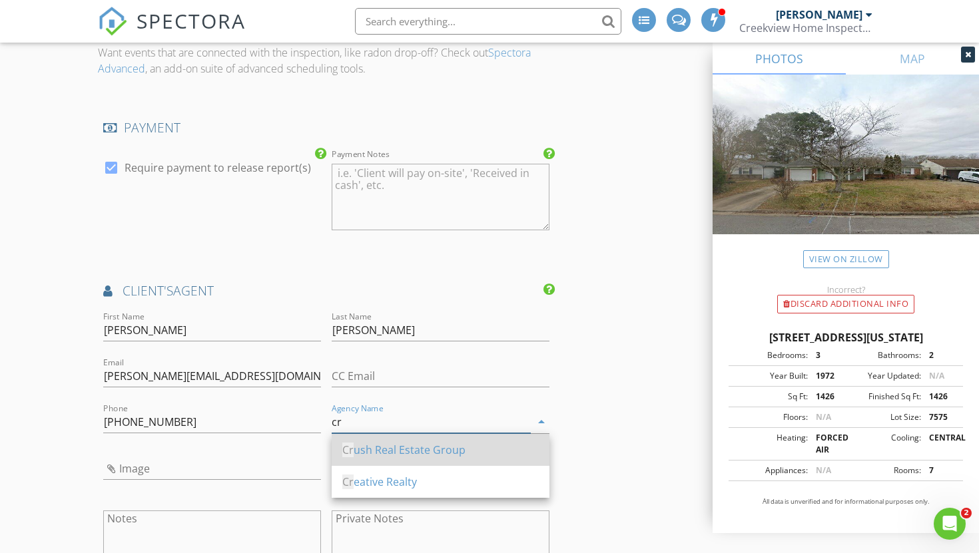
click at [393, 453] on div "Cr ush Real Estate Group" at bounding box center [440, 450] width 196 height 16
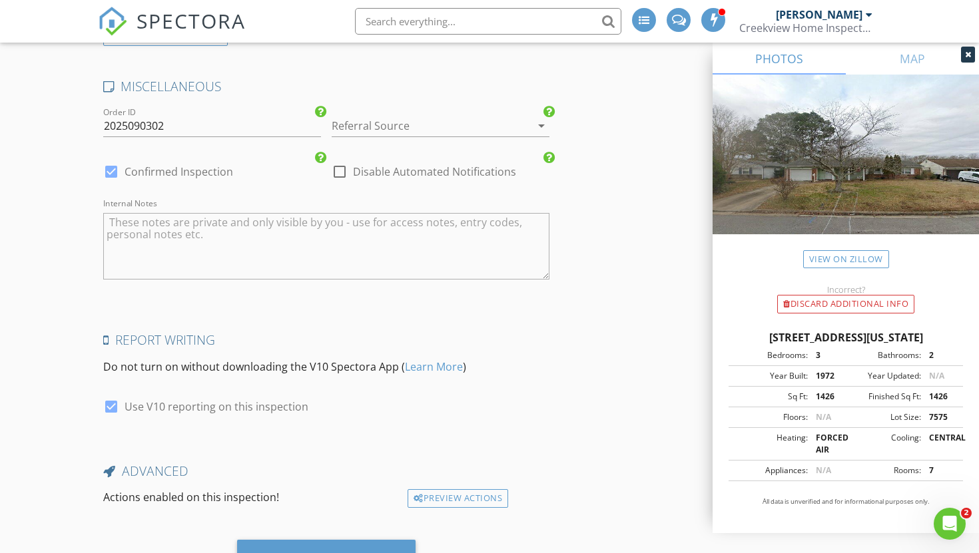
scroll to position [2225, 0]
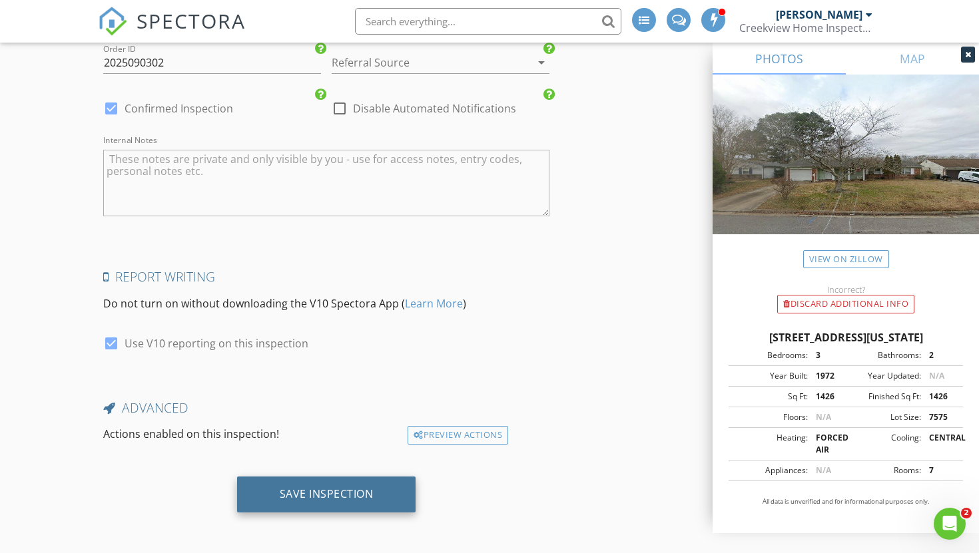
type input "Crush Real Estate Group"
click at [315, 495] on div "Save Inspection" at bounding box center [327, 493] width 94 height 13
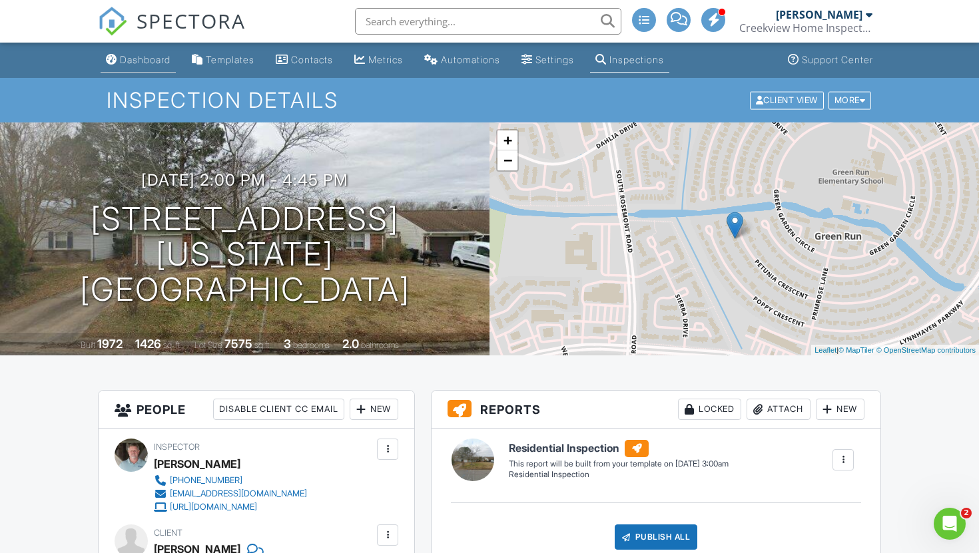
click at [157, 62] on div "Dashboard" at bounding box center [145, 59] width 51 height 11
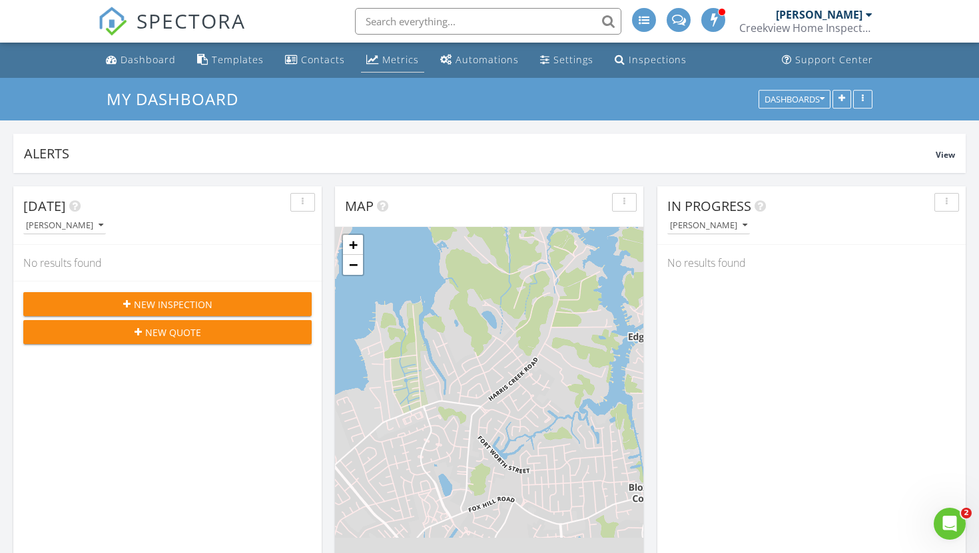
click at [382, 62] on div "Metrics" at bounding box center [400, 59] width 37 height 13
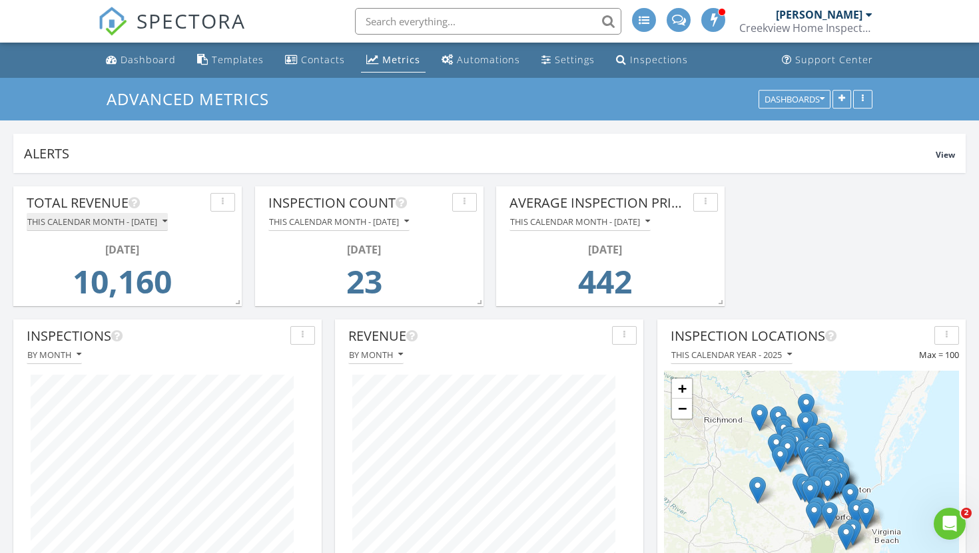
click at [167, 226] on div "This calendar month - [DATE]" at bounding box center [97, 221] width 140 height 9
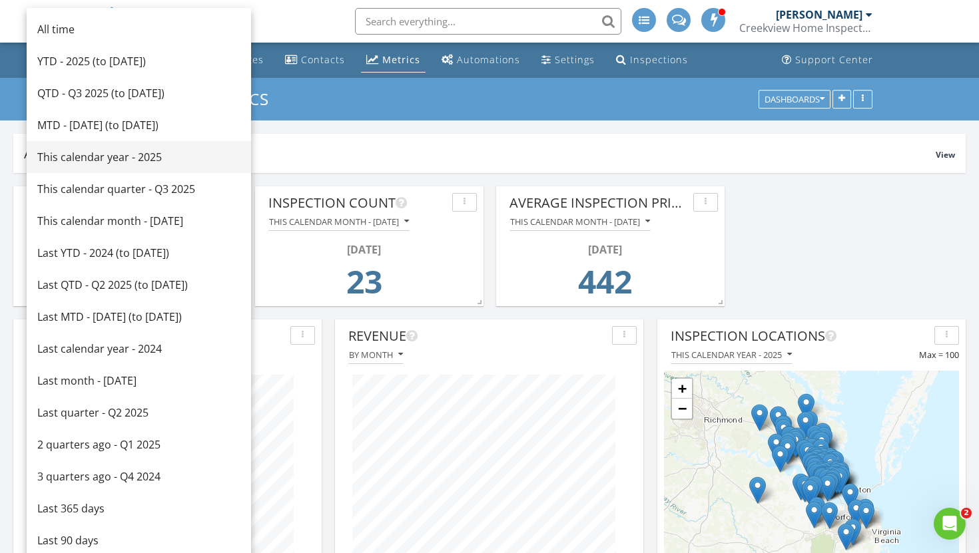
click at [114, 162] on div "This calendar year - 2025" at bounding box center [138, 157] width 203 height 16
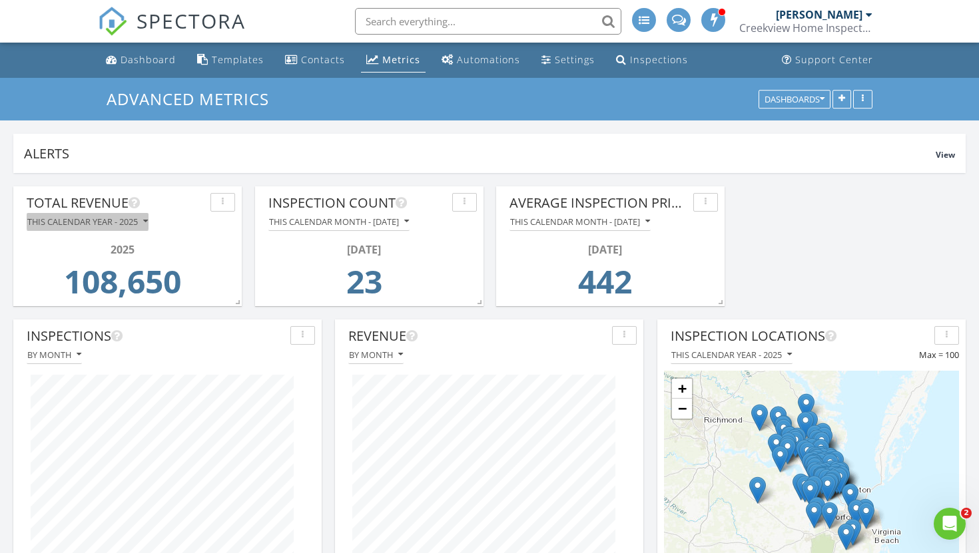
click at [137, 223] on div "This calendar year - 2025" at bounding box center [87, 221] width 121 height 9
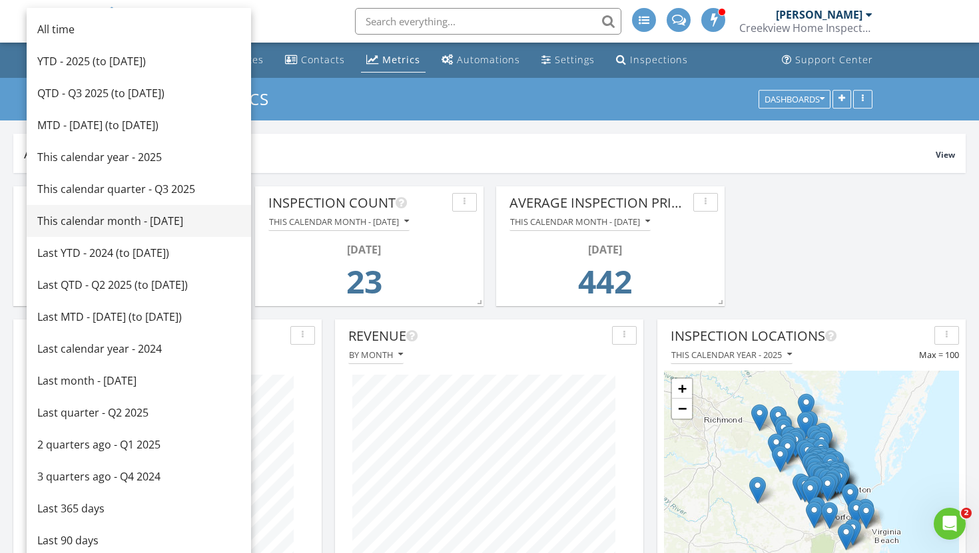
click at [126, 222] on div "This calendar month - [DATE]" at bounding box center [138, 221] width 203 height 16
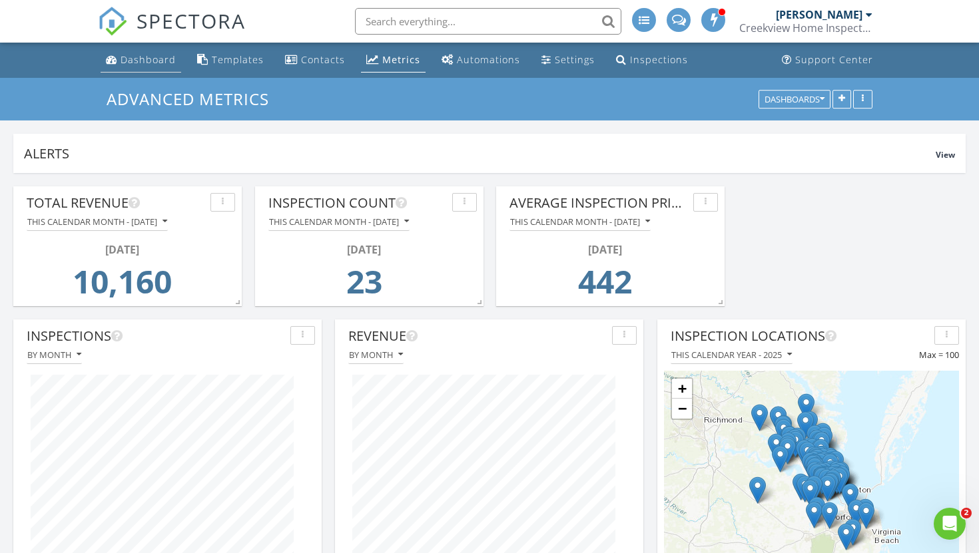
click at [147, 60] on div "Dashboard" at bounding box center [148, 59] width 55 height 13
